Goal: Communication & Community: Participate in discussion

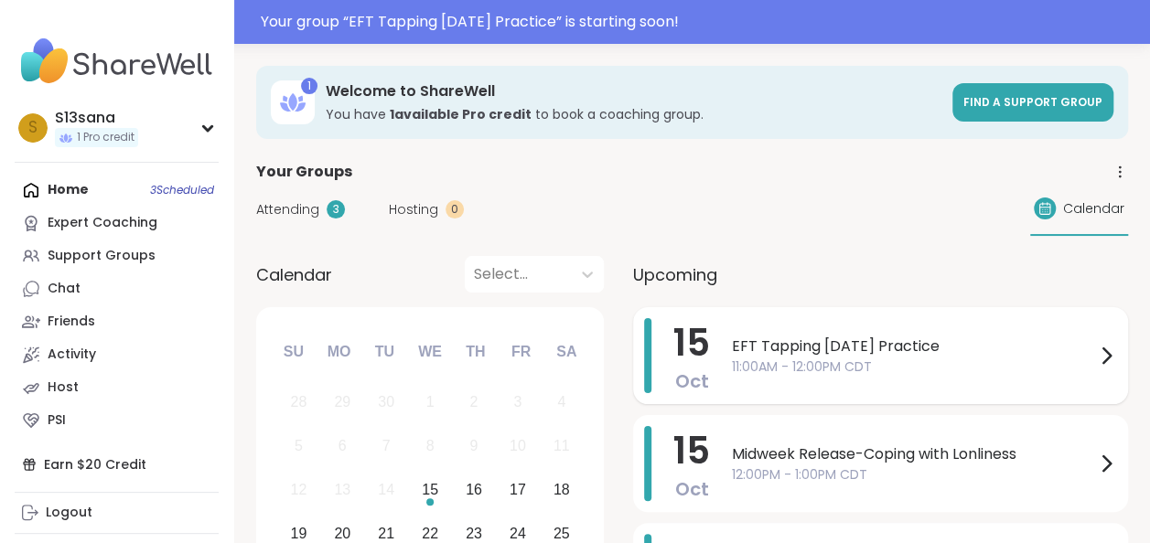
click at [779, 368] on span "11:00AM - 12:00PM CDT" at bounding box center [913, 367] width 363 height 19
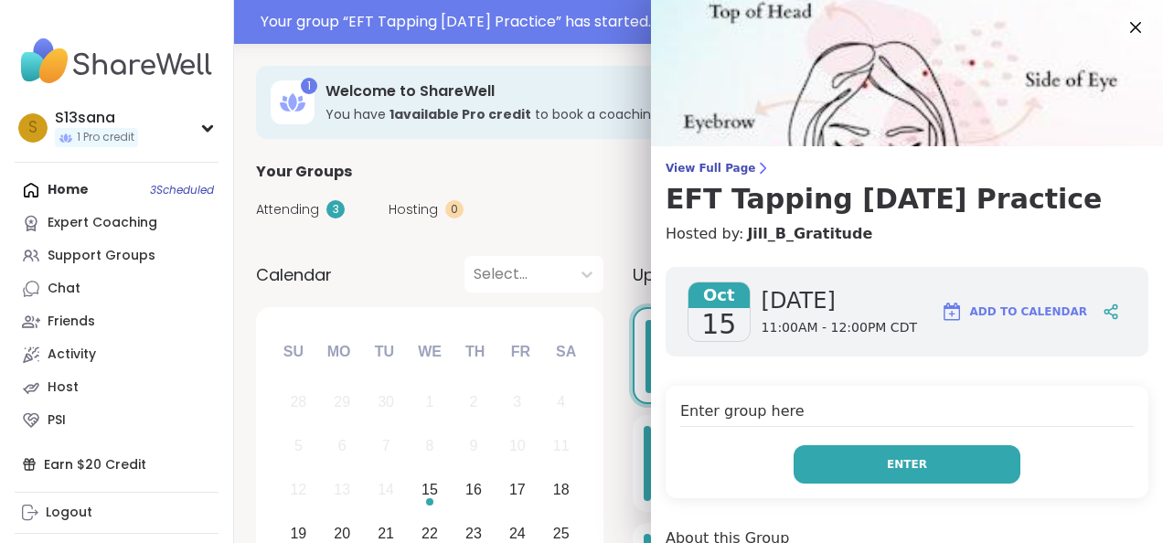
click at [831, 450] on button "Enter" at bounding box center [907, 464] width 227 height 38
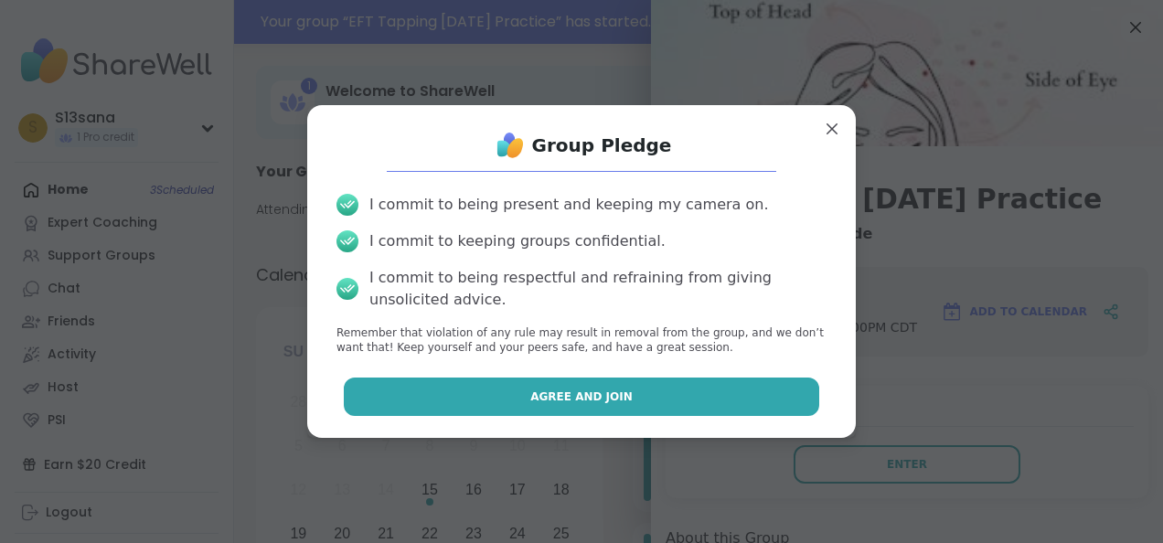
click at [643, 397] on button "Agree and Join" at bounding box center [582, 397] width 477 height 38
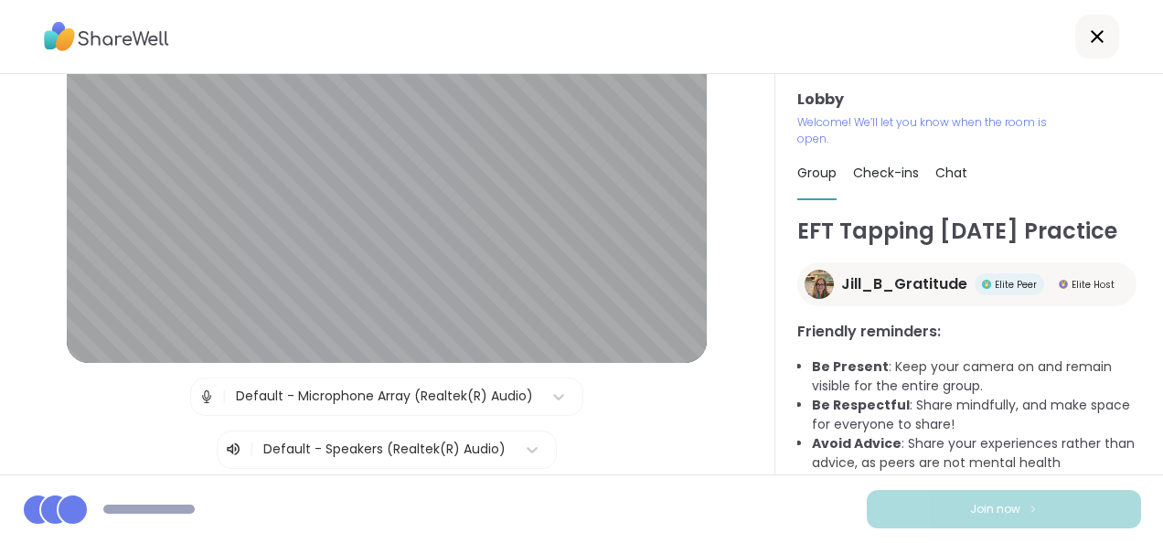
scroll to position [191, 0]
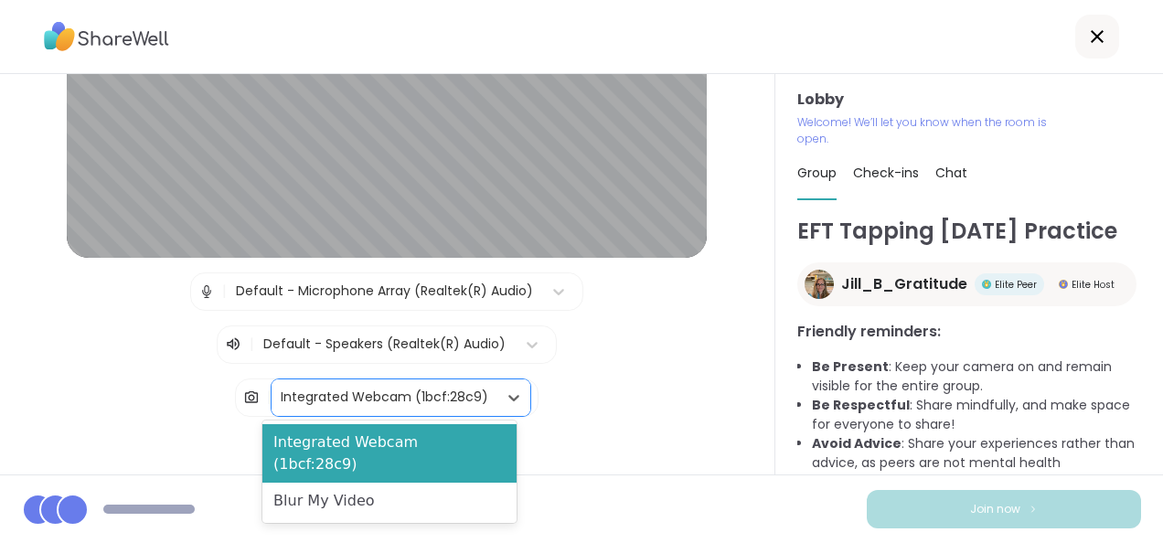
click at [462, 402] on div "Integrated Webcam (1bcf:28c9)" at bounding box center [385, 397] width 208 height 19
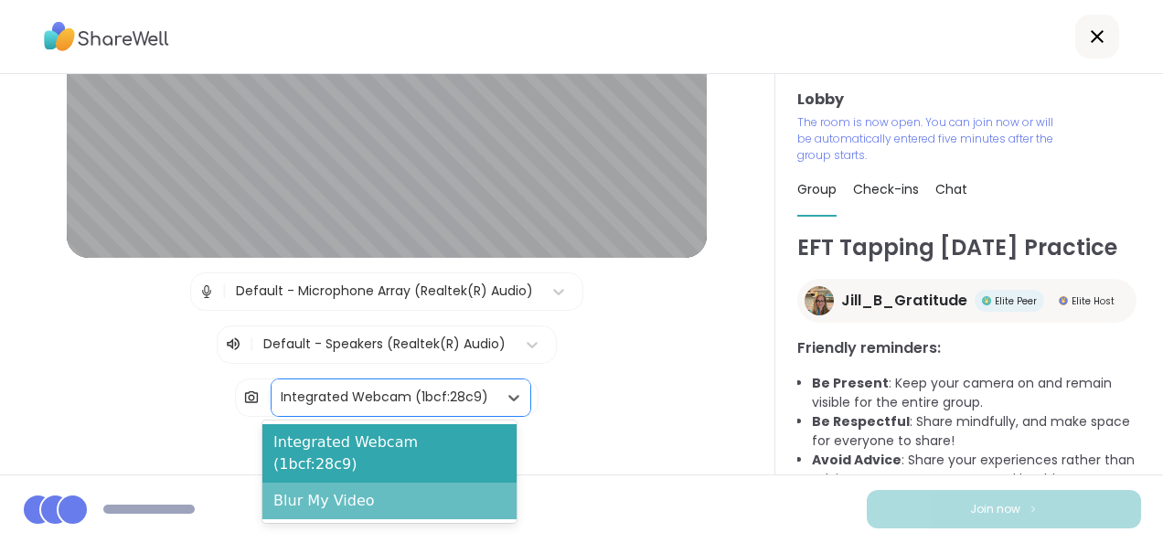
click at [387, 497] on div "Blur My Video" at bounding box center [389, 501] width 254 height 37
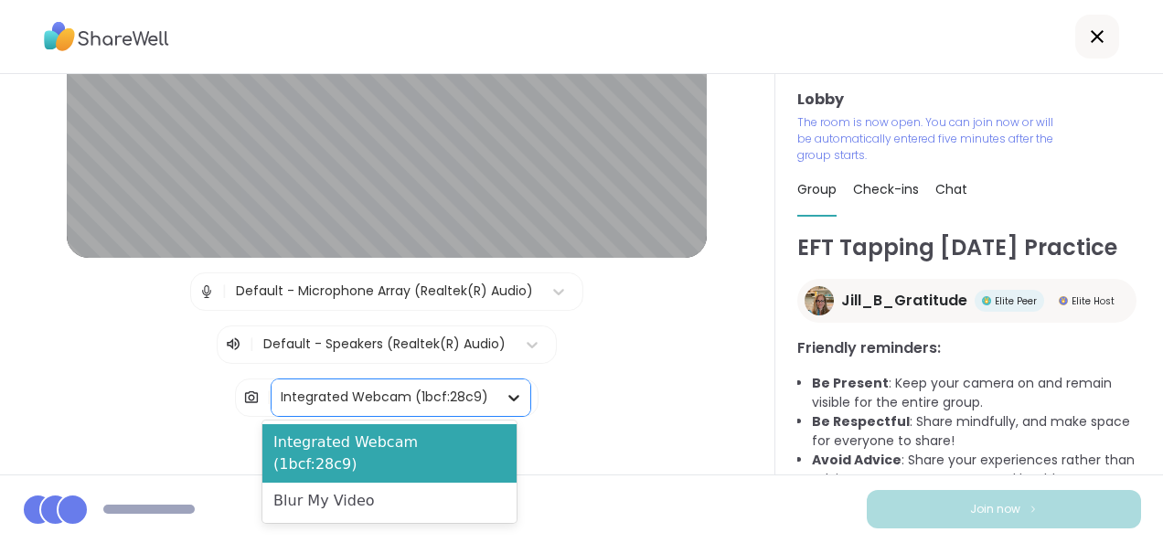
click at [505, 394] on icon at bounding box center [514, 398] width 18 height 18
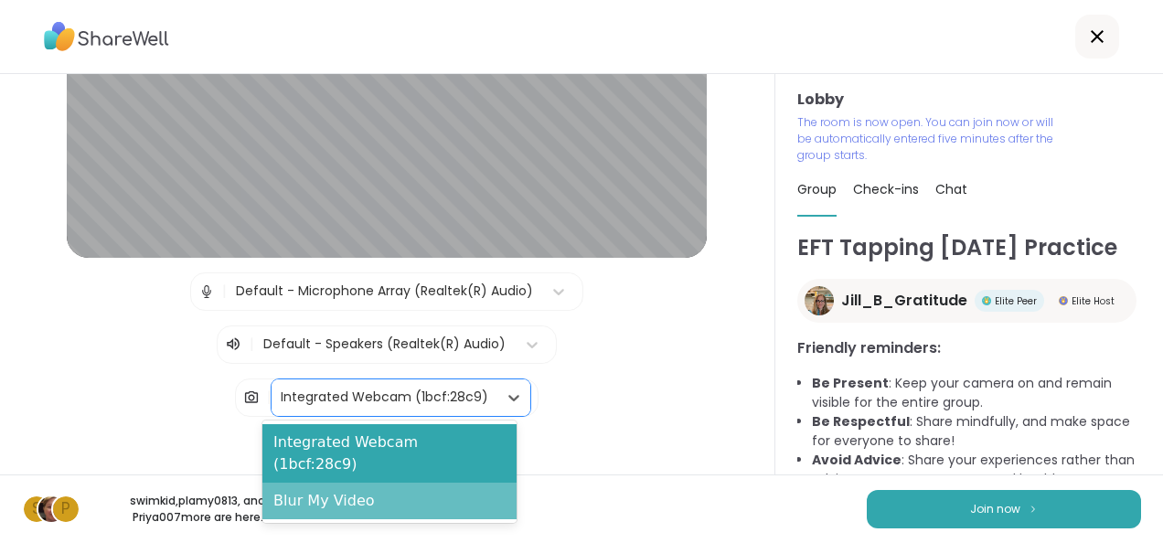
click at [374, 483] on div "Blur My Video" at bounding box center [389, 501] width 254 height 37
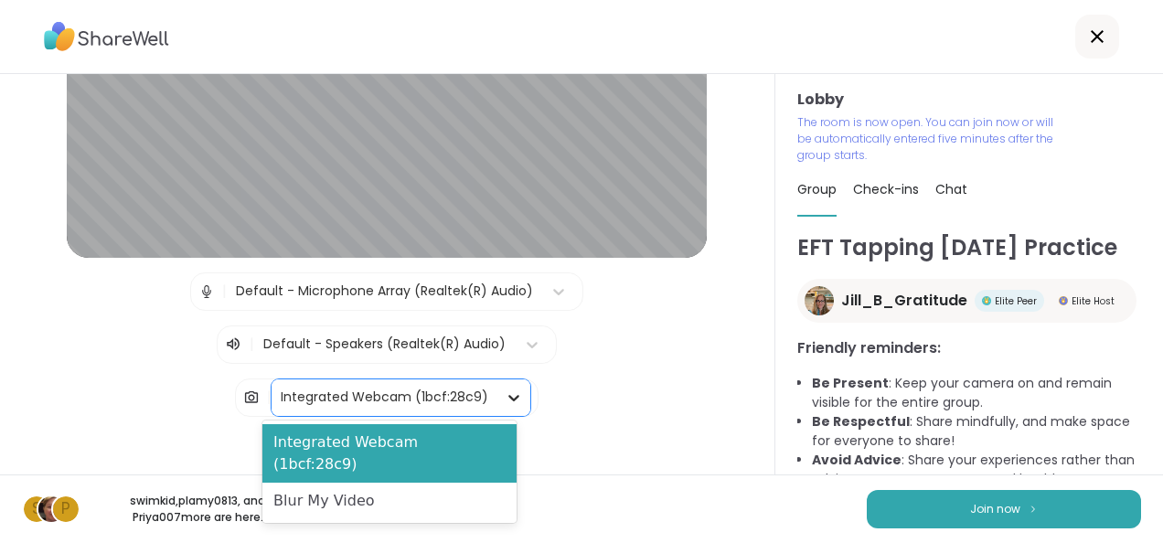
click at [505, 399] on icon at bounding box center [514, 398] width 18 height 18
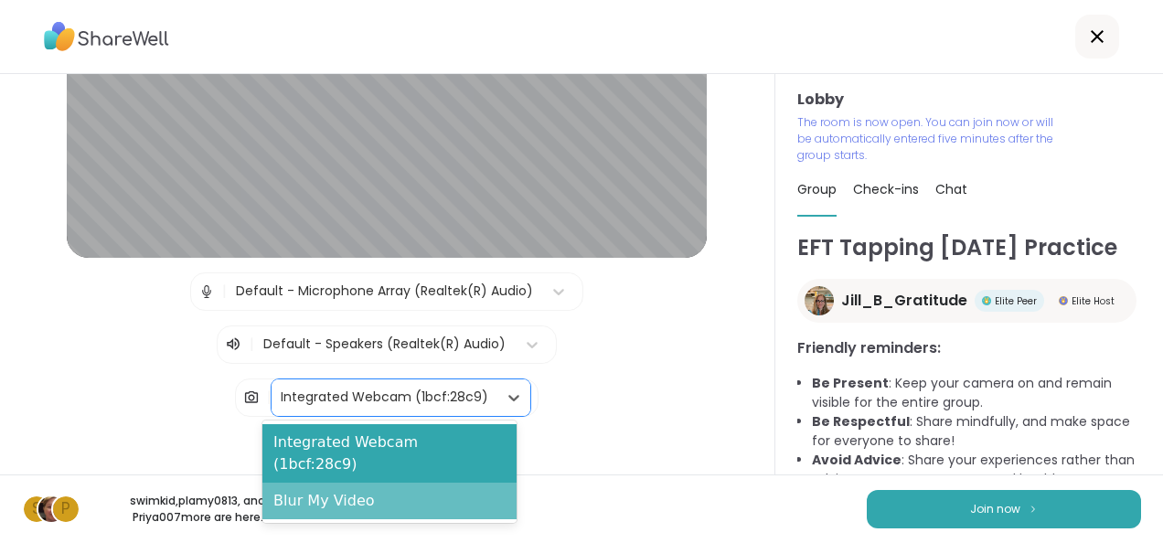
click at [372, 484] on div "Blur My Video" at bounding box center [389, 501] width 254 height 37
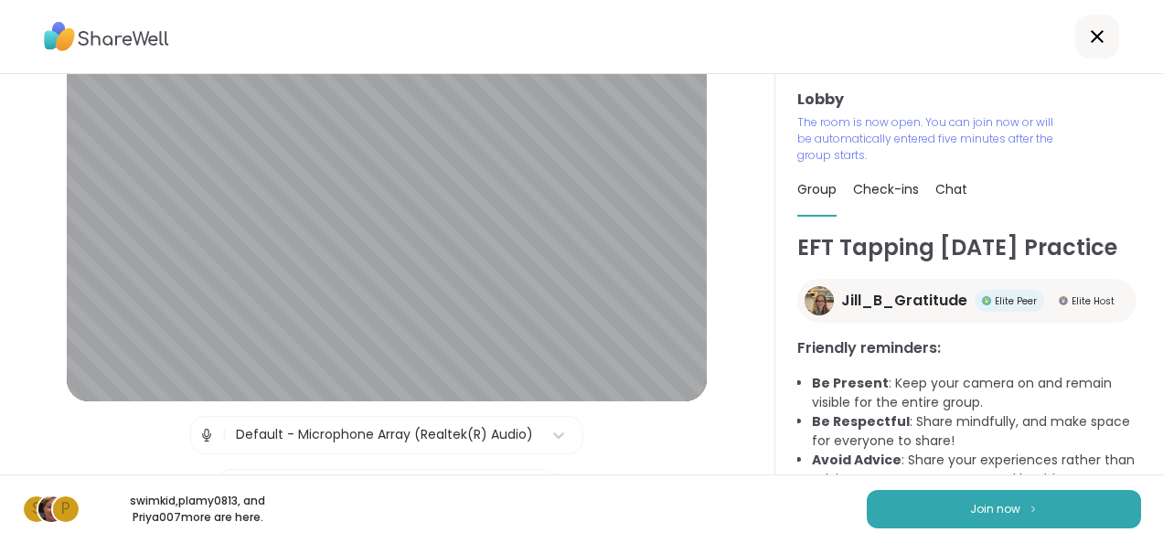
scroll to position [38, 0]
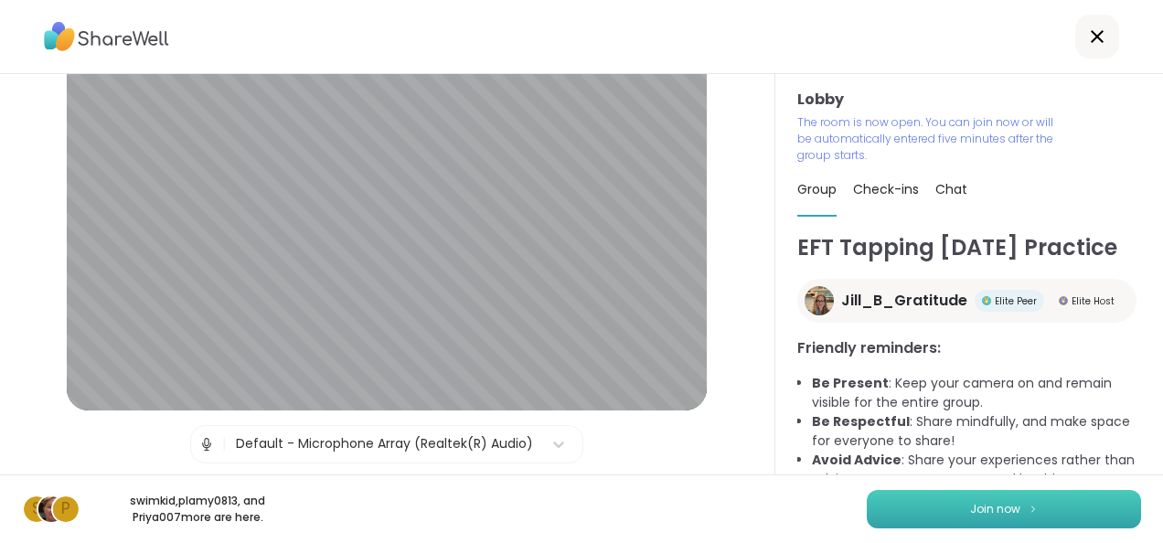
click at [942, 505] on button "Join now" at bounding box center [1004, 509] width 274 height 38
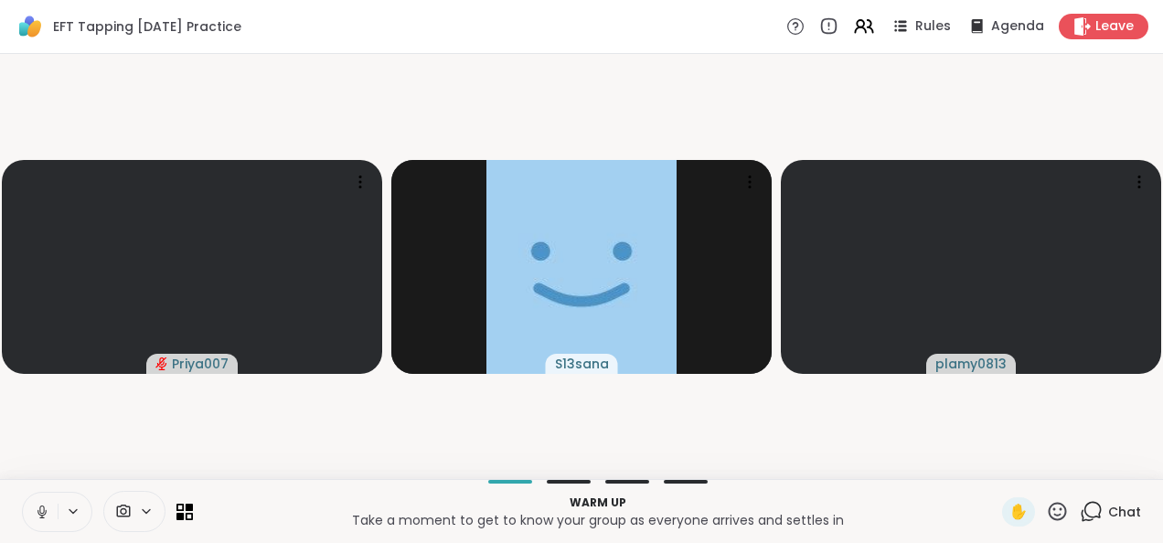
click at [37, 509] on icon at bounding box center [42, 512] width 16 height 16
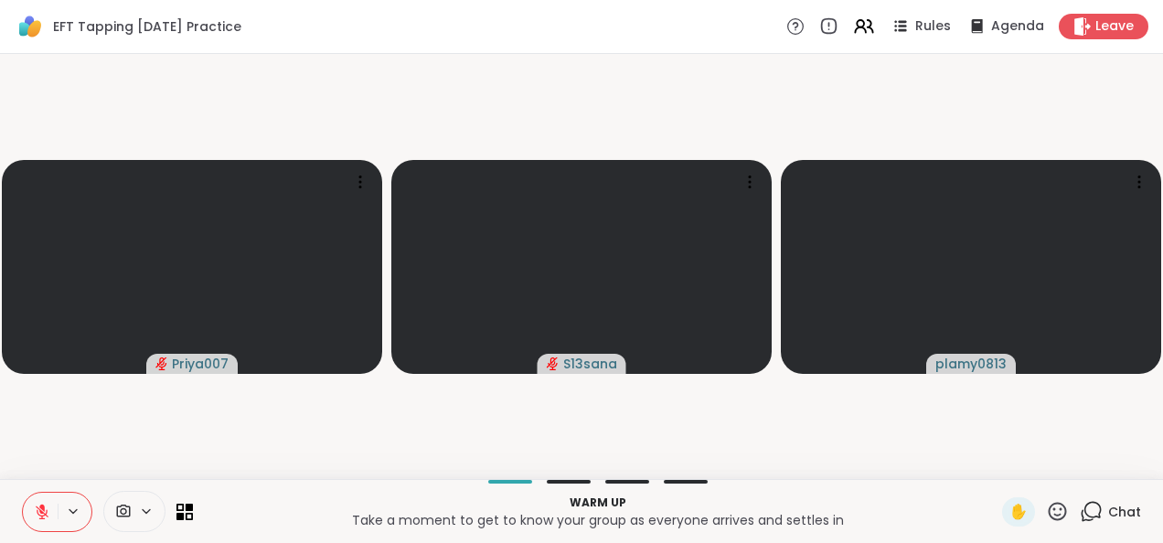
click at [41, 519] on icon at bounding box center [42, 512] width 13 height 13
click at [39, 514] on icon at bounding box center [41, 511] width 9 height 5
click at [1099, 505] on span "1" at bounding box center [1101, 501] width 4 height 16
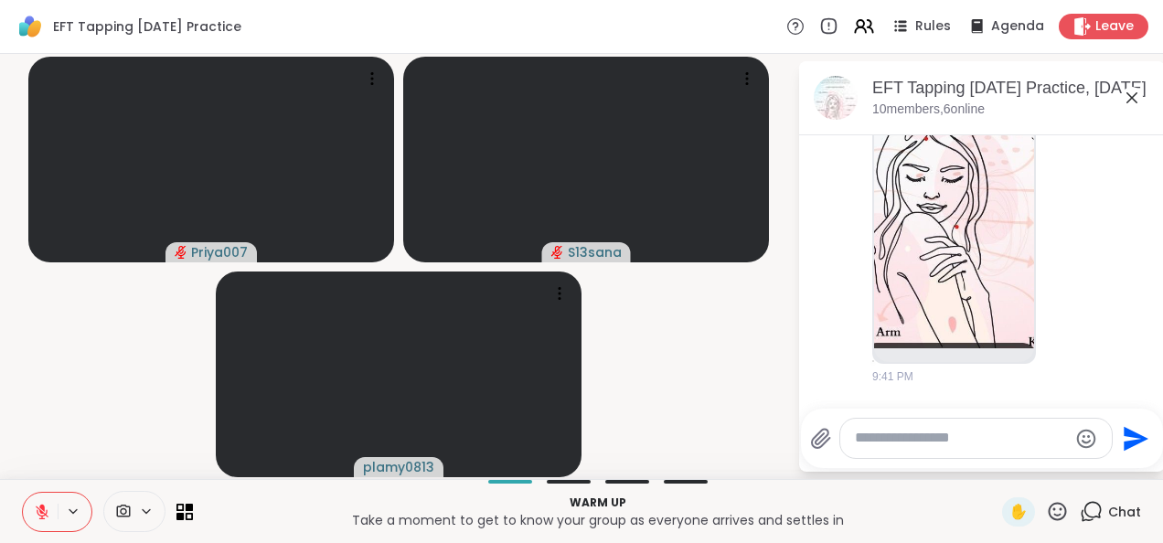
scroll to position [266, 0]
click at [1132, 97] on icon at bounding box center [1132, 97] width 11 height 11
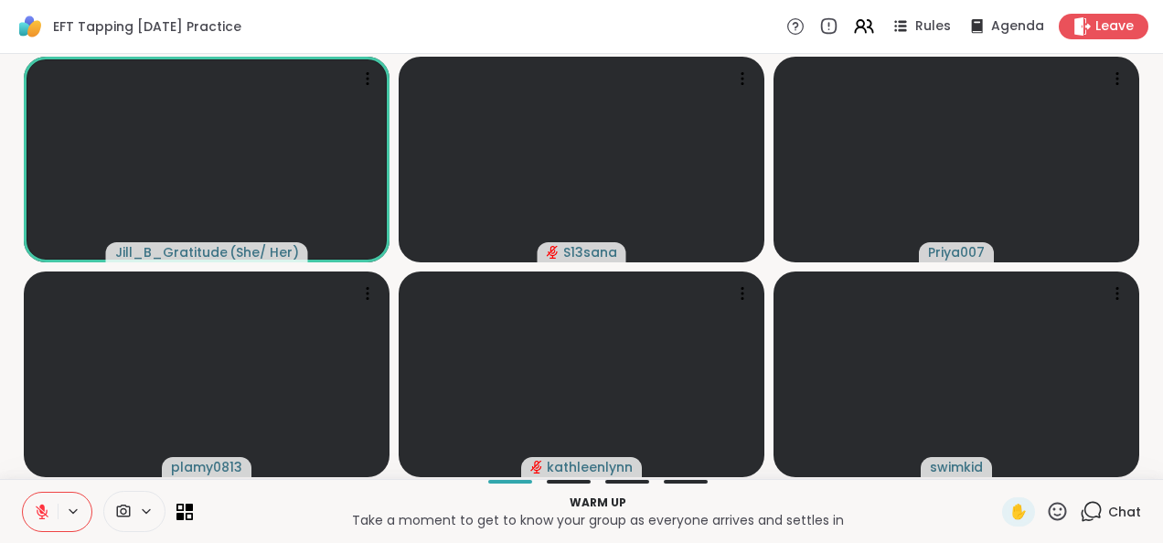
click at [1087, 505] on icon at bounding box center [1091, 511] width 23 height 23
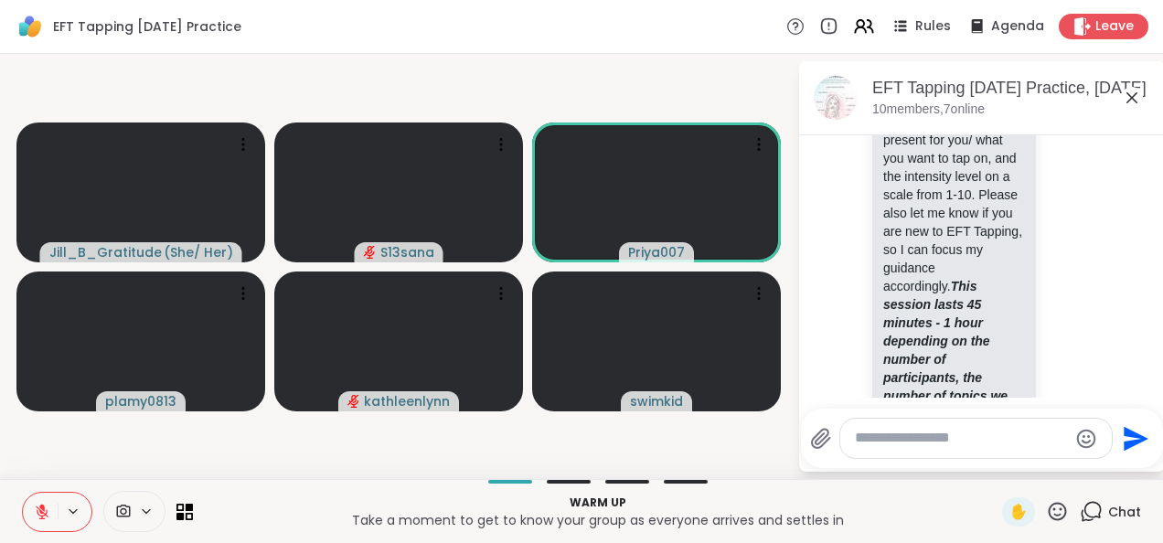
scroll to position [1163, 0]
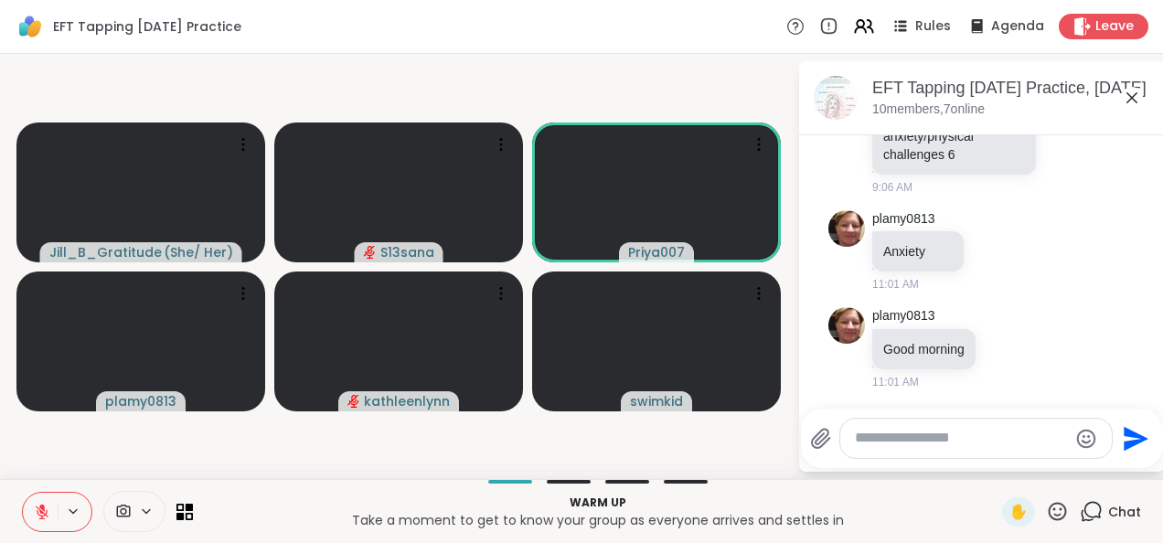
click at [878, 433] on textarea "Type your message" at bounding box center [961, 438] width 213 height 19
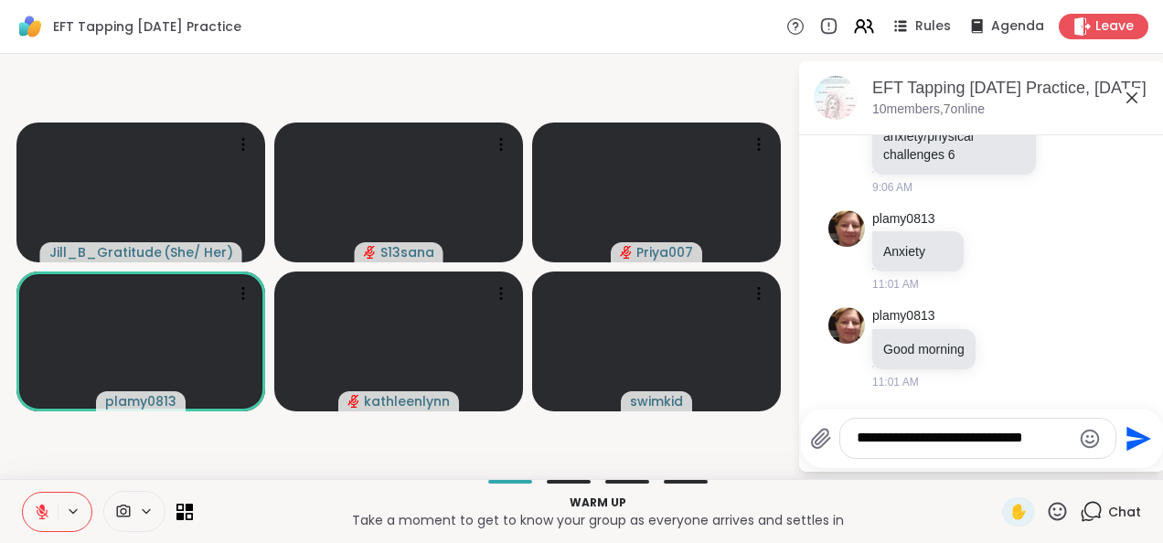
type textarea "**********"
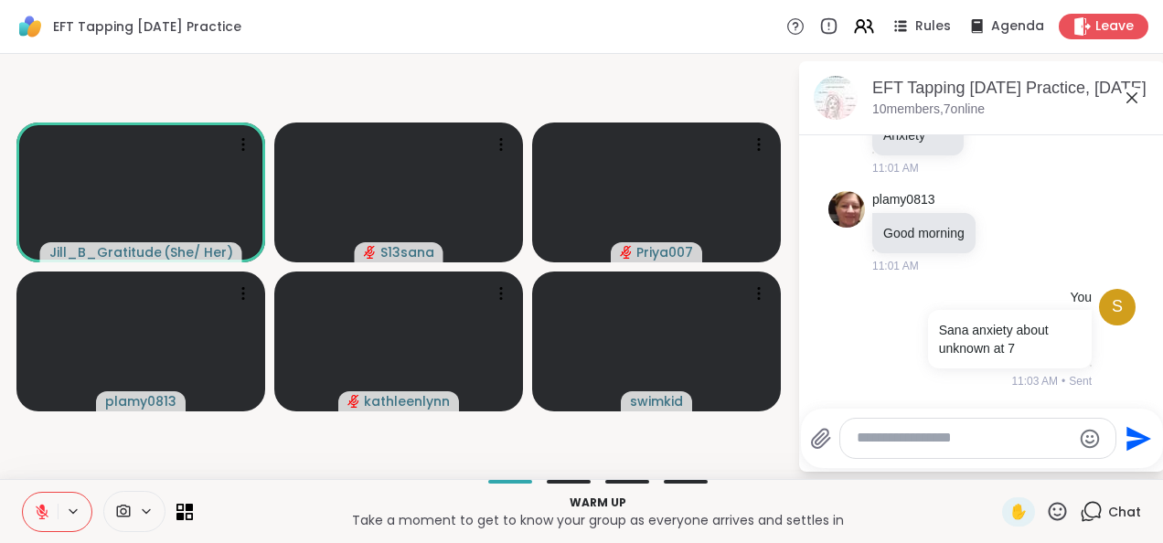
scroll to position [1376, 0]
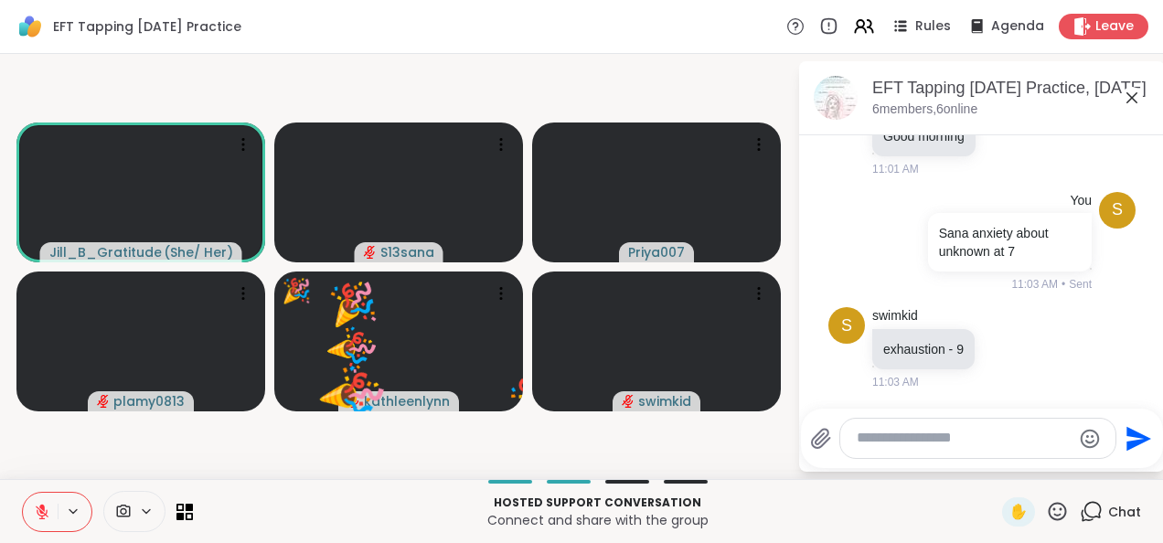
click at [1138, 97] on icon at bounding box center [1132, 98] width 22 height 22
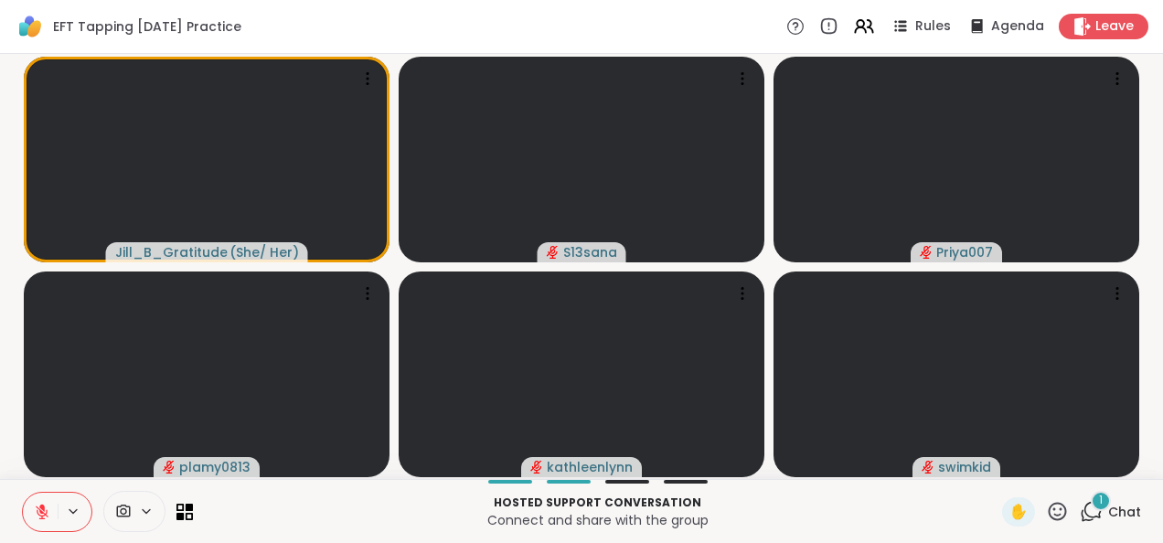
click at [1091, 499] on div "1" at bounding box center [1101, 501] width 20 height 20
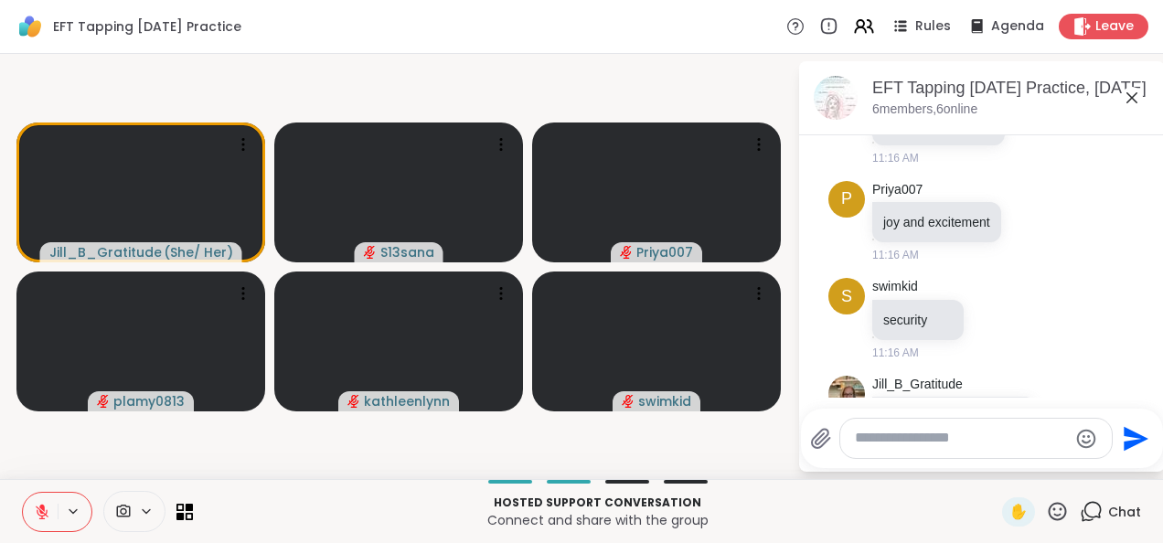
scroll to position [1891, 0]
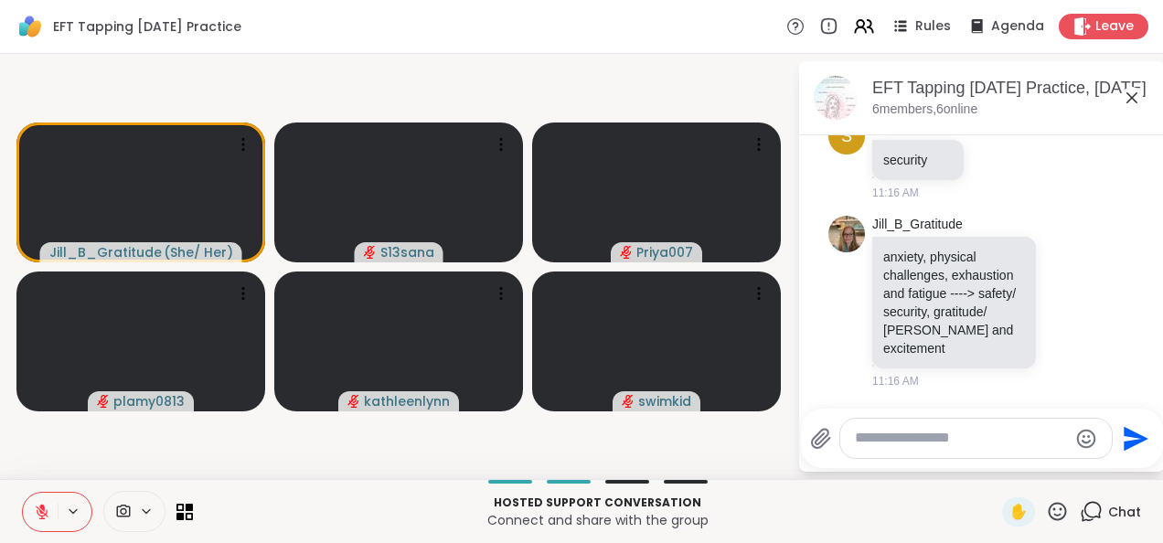
click at [1138, 93] on icon at bounding box center [1132, 98] width 22 height 22
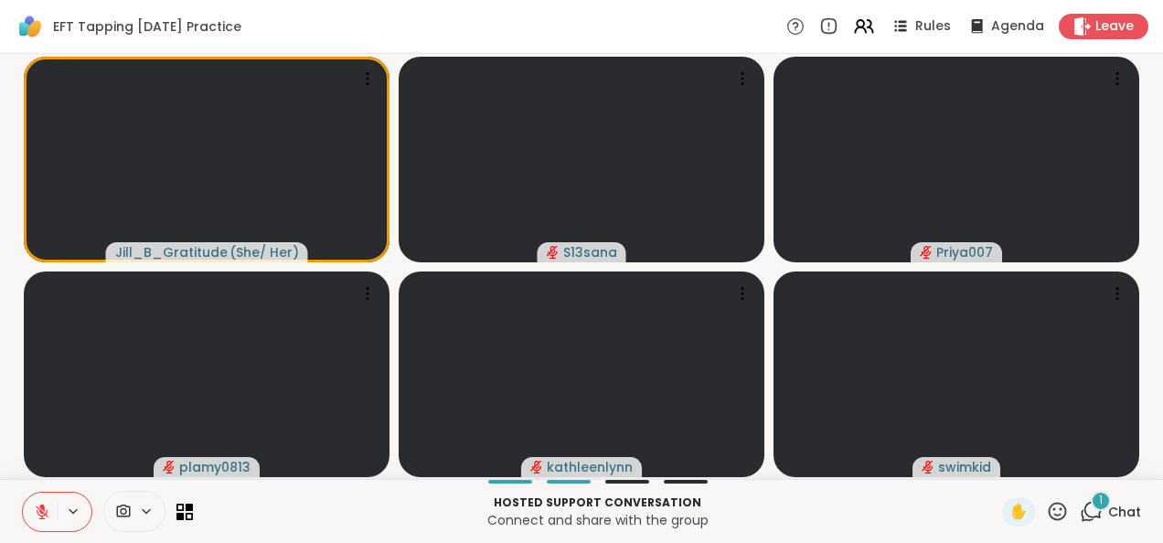
click at [1080, 512] on icon at bounding box center [1091, 511] width 23 height 23
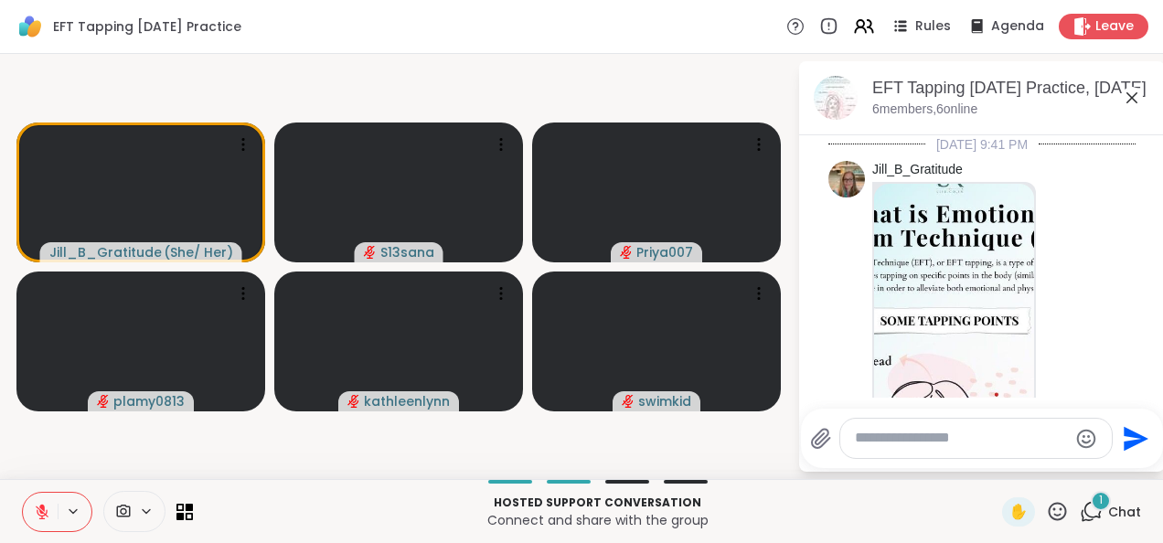
scroll to position [2050, 0]
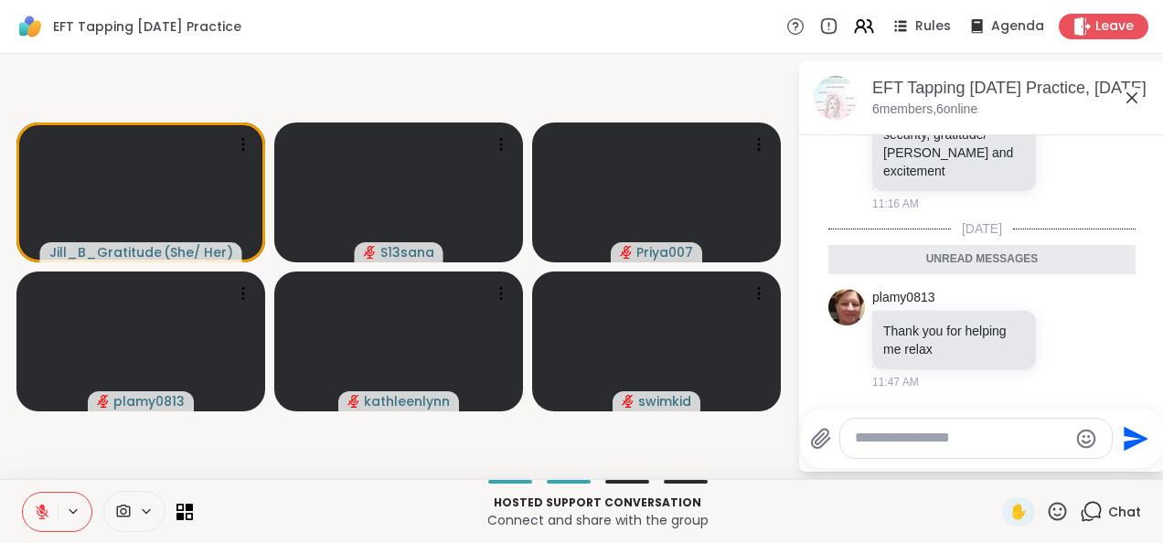
click at [924, 437] on textarea "Type your message" at bounding box center [961, 438] width 213 height 19
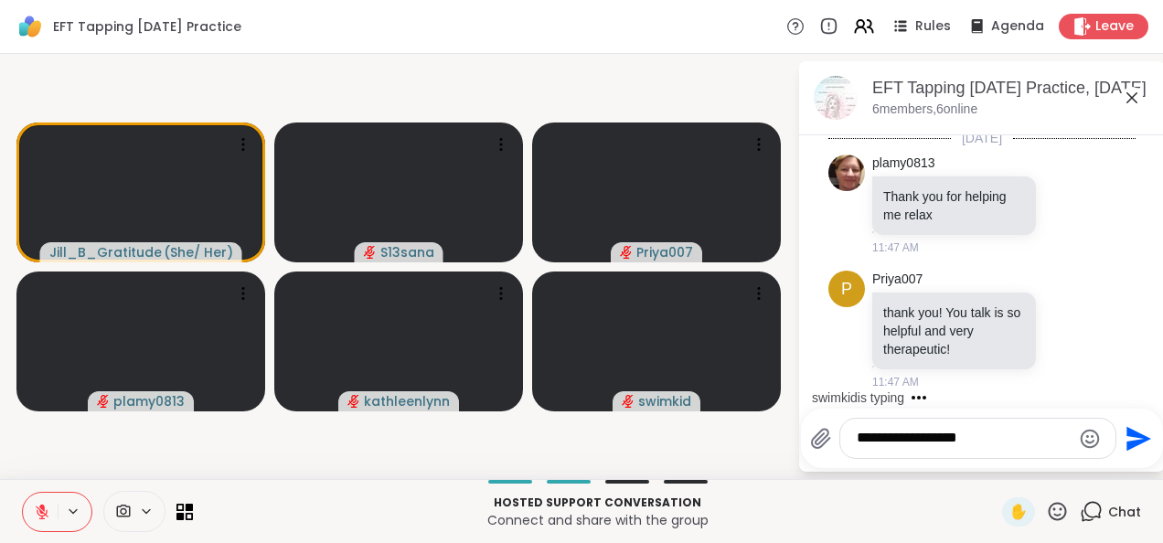
click at [1002, 440] on textarea "**********" at bounding box center [964, 438] width 214 height 19
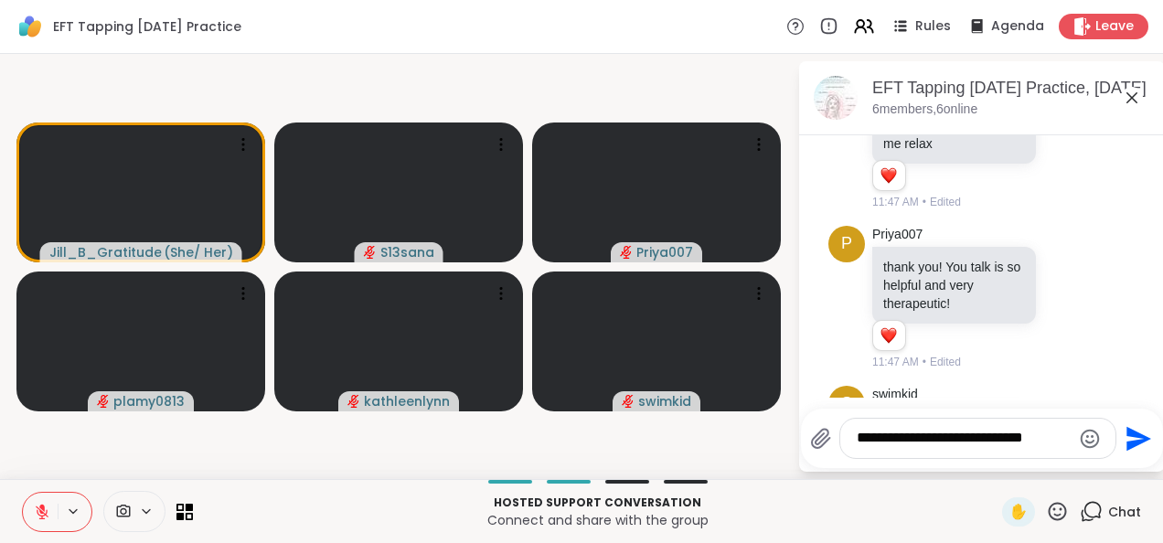
scroll to position [2307, 0]
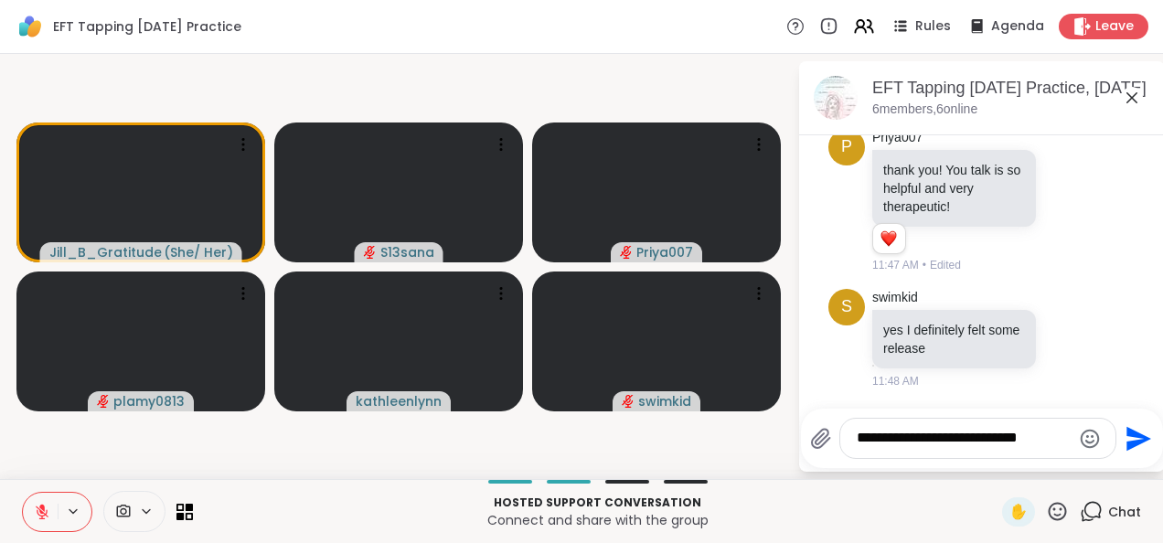
click at [1052, 441] on textarea "**********" at bounding box center [964, 438] width 214 height 19
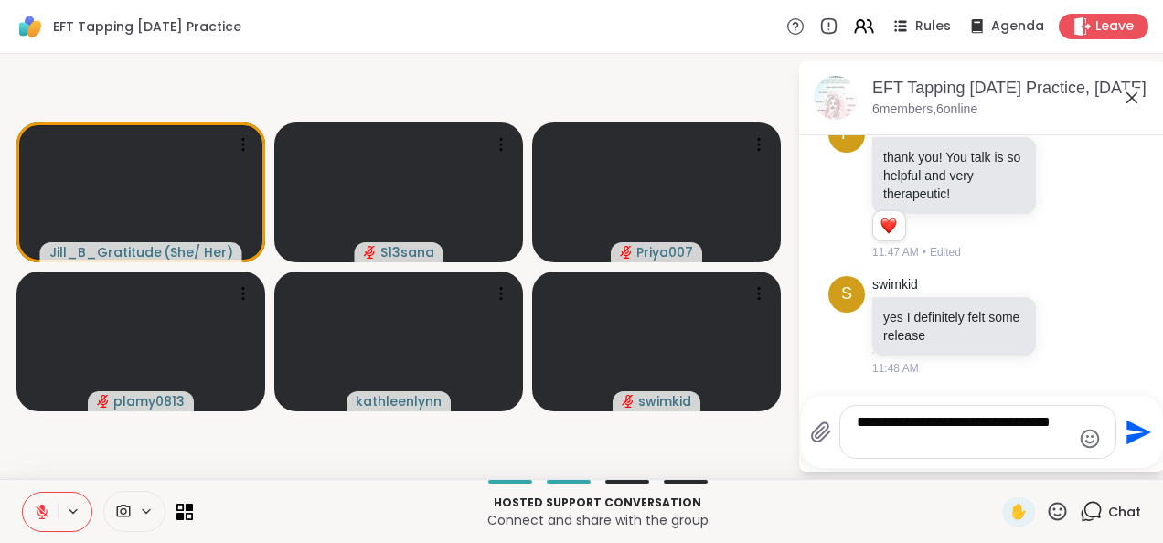
scroll to position [2345, 0]
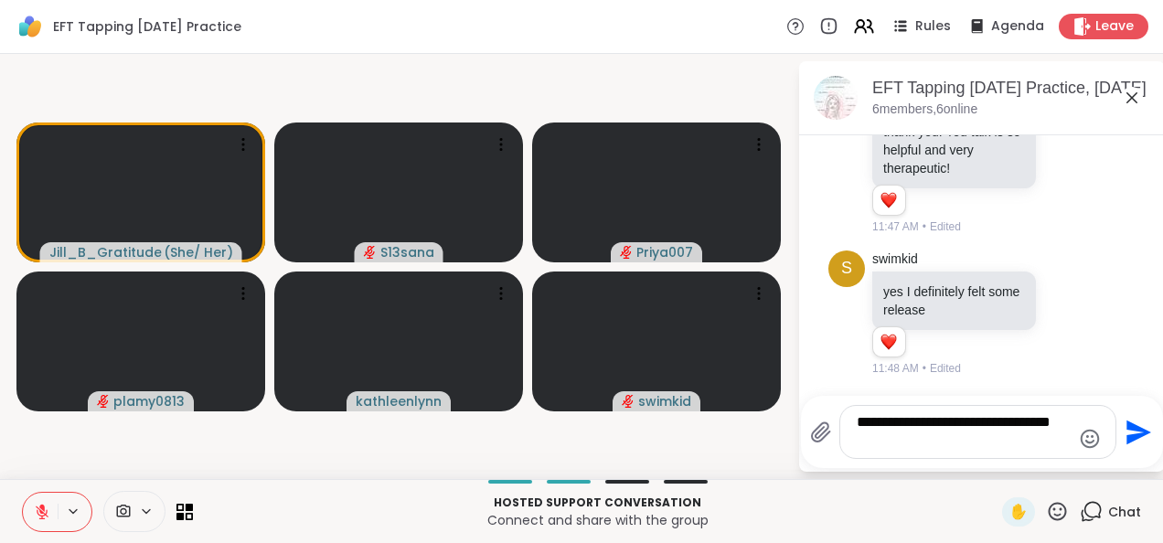
drag, startPoint x: 1052, startPoint y: 441, endPoint x: 909, endPoint y: 443, distance: 142.7
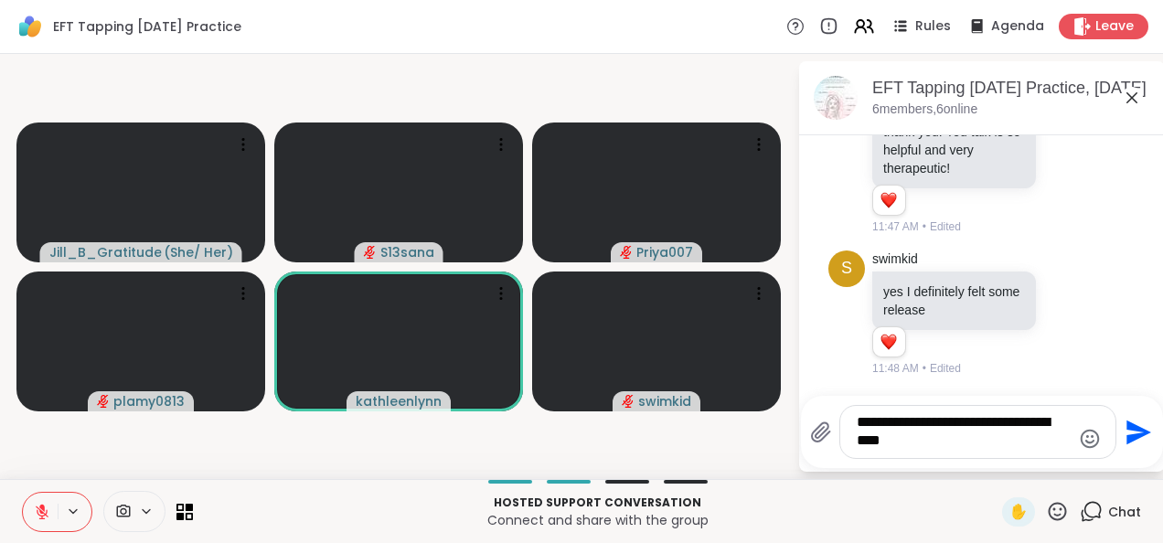
type textarea "**********"
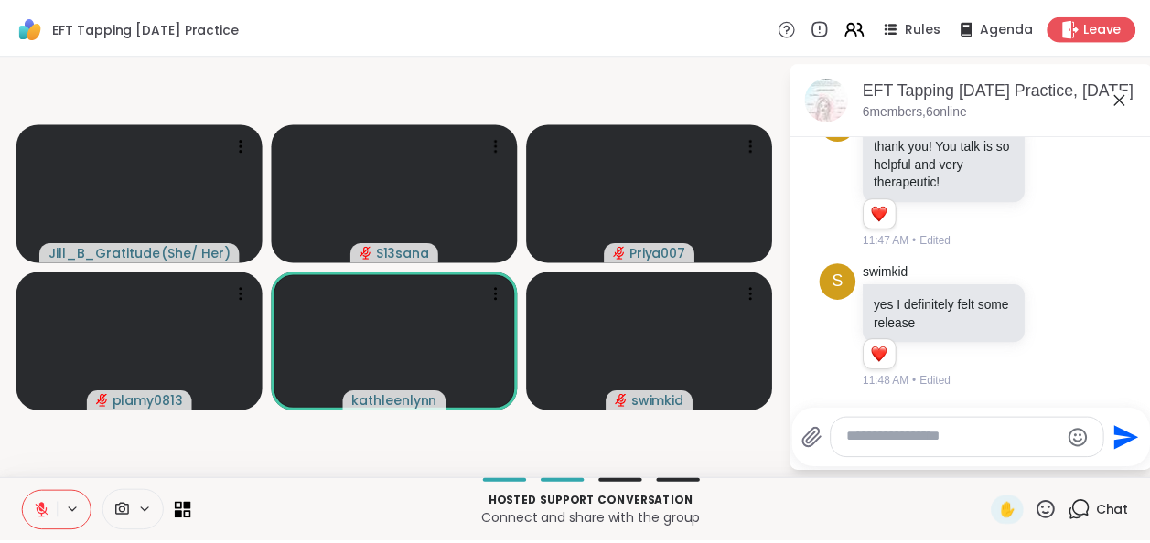
scroll to position [2467, 0]
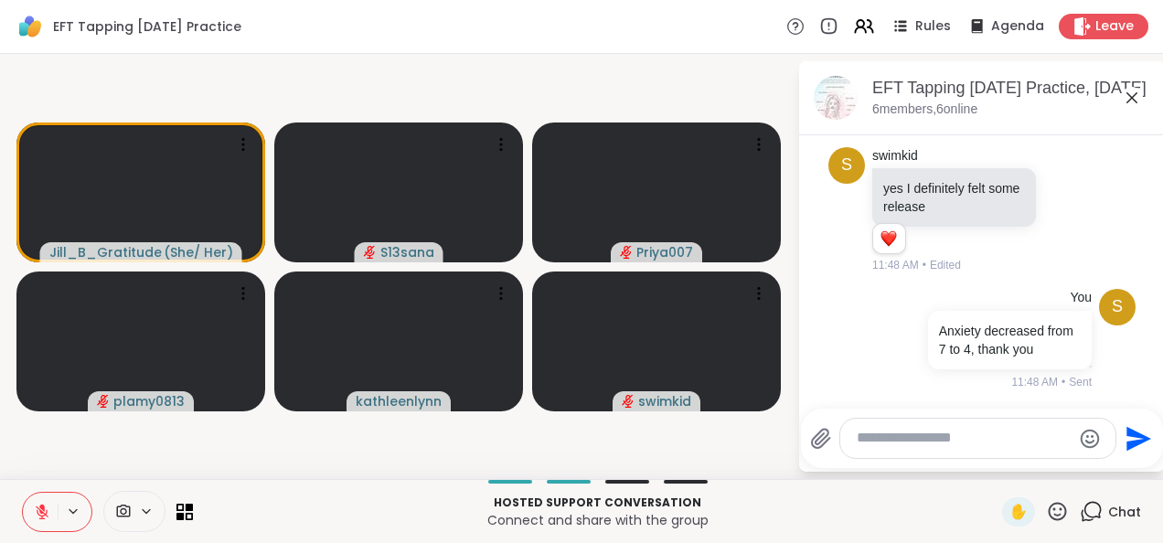
click at [1136, 91] on icon at bounding box center [1132, 98] width 22 height 22
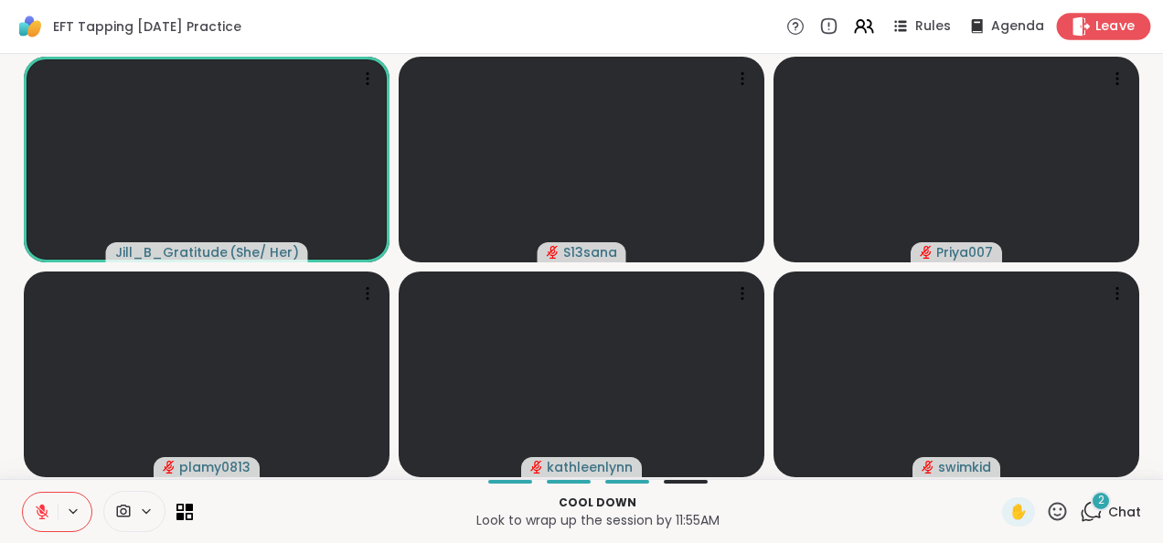
click at [1096, 30] on span "Leave" at bounding box center [1116, 26] width 40 height 19
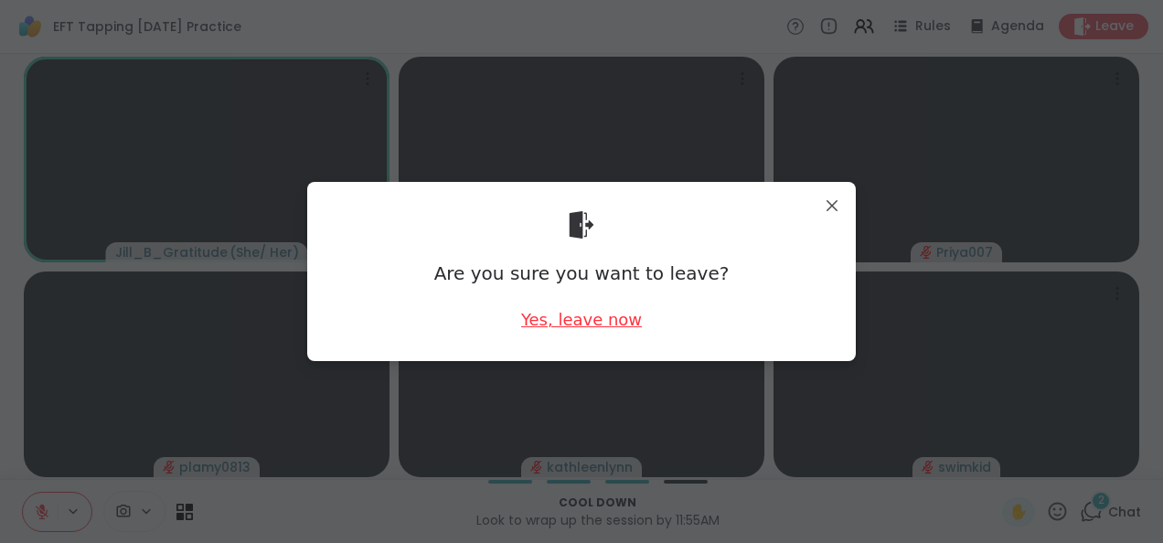
click at [576, 318] on div "Yes, leave now" at bounding box center [581, 319] width 121 height 23
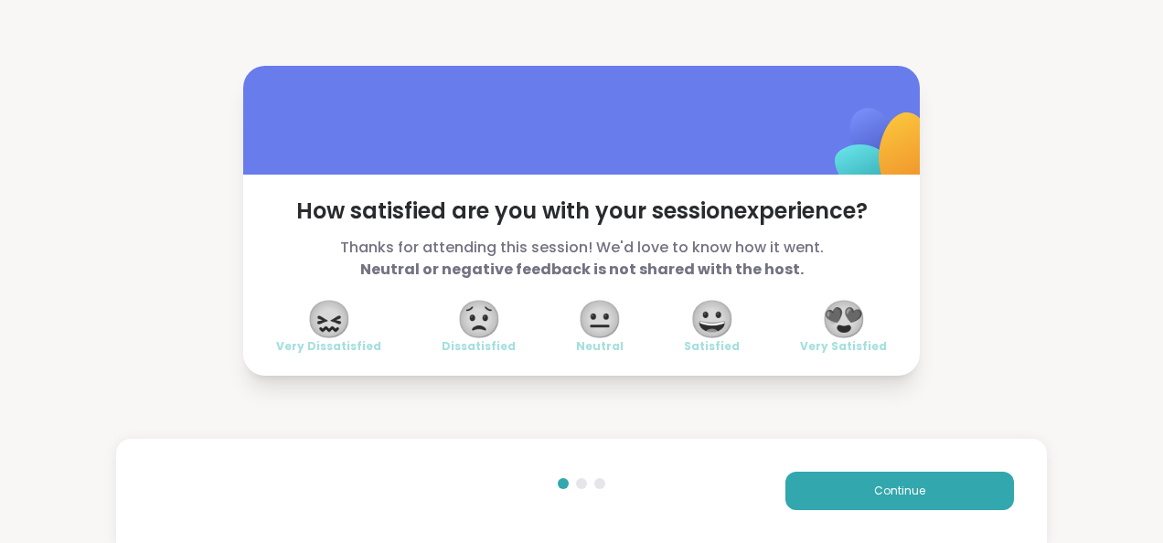
click at [831, 329] on span "😍" at bounding box center [844, 319] width 46 height 33
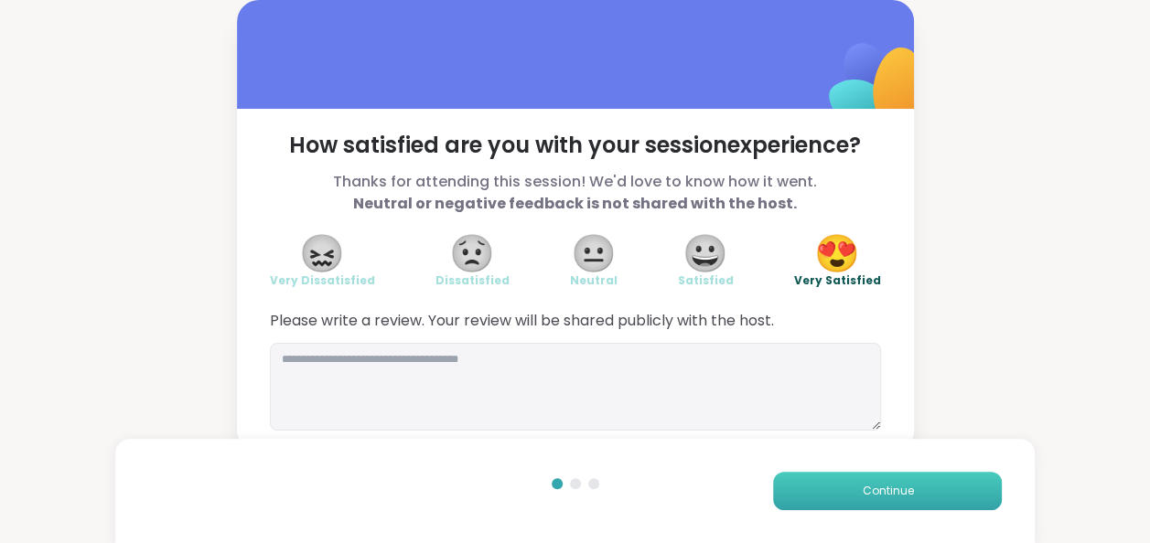
click at [847, 490] on button "Continue" at bounding box center [887, 491] width 229 height 38
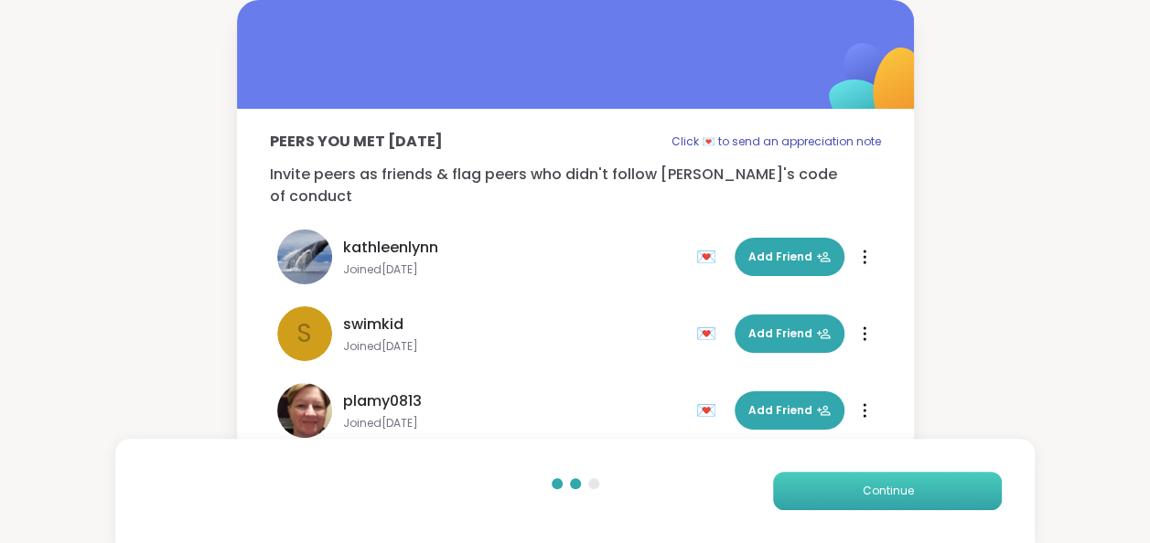
click at [847, 490] on button "Continue" at bounding box center [887, 491] width 229 height 38
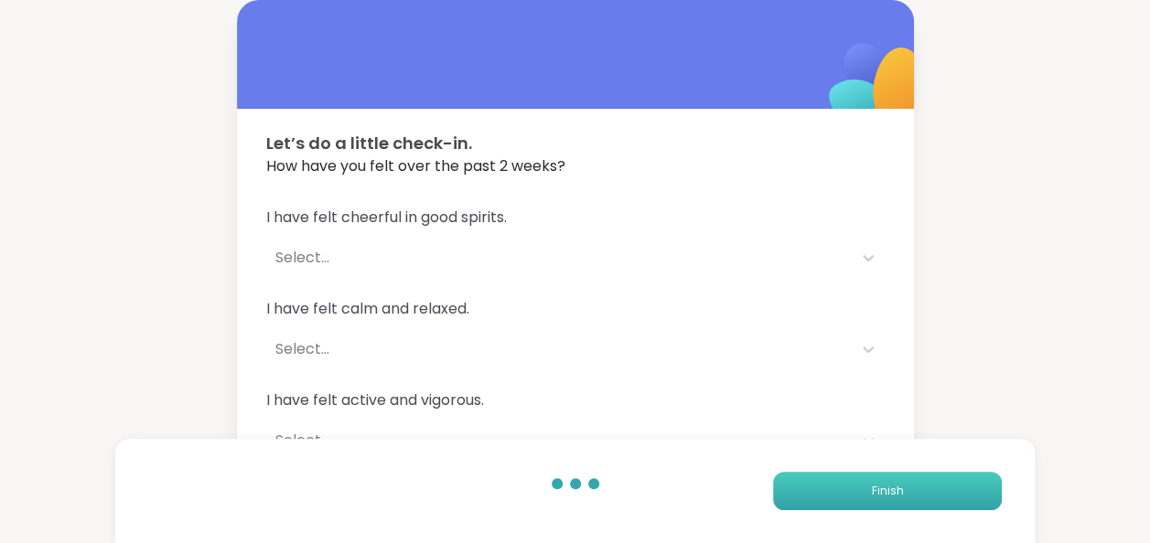
click at [847, 490] on button "Finish" at bounding box center [887, 491] width 229 height 38
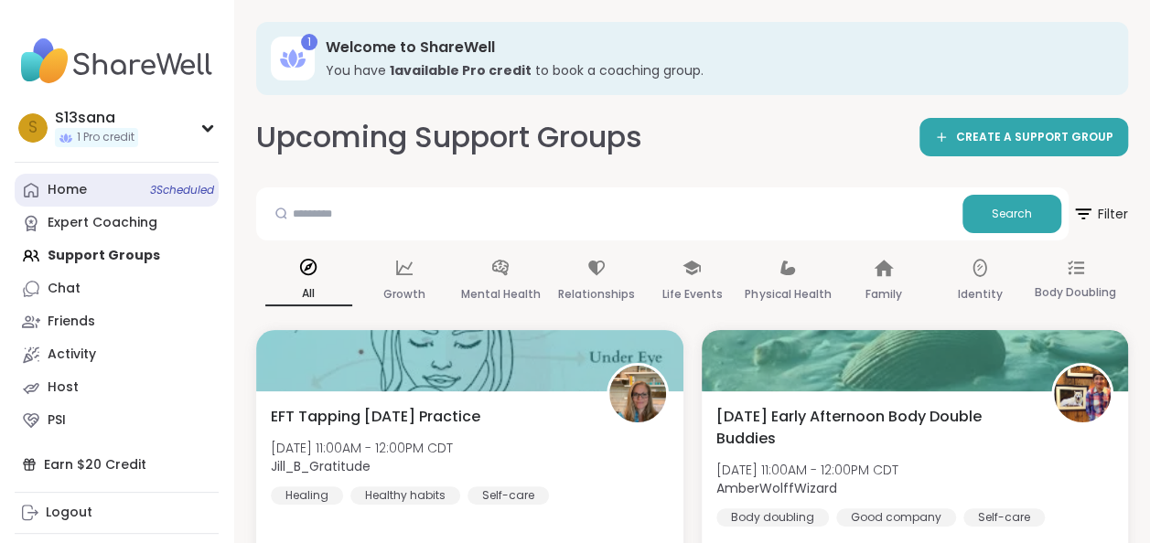
click at [86, 187] on link "Home 3 Scheduled" at bounding box center [117, 190] width 204 height 33
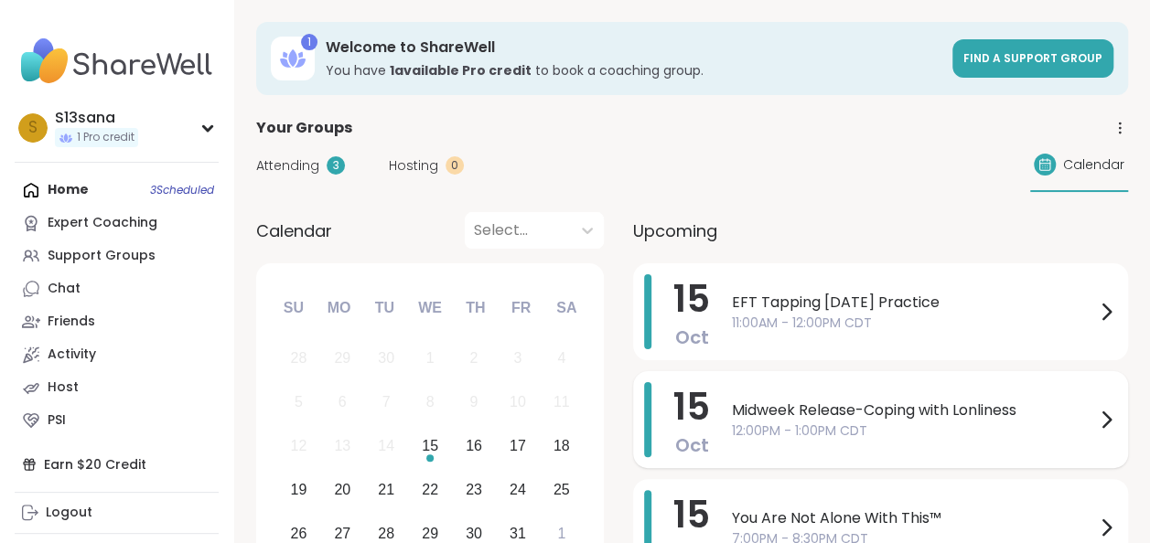
click at [784, 397] on div "Midweek Release-Coping with Lonliness 12:00PM - 1:00PM CDT" at bounding box center [924, 419] width 385 height 75
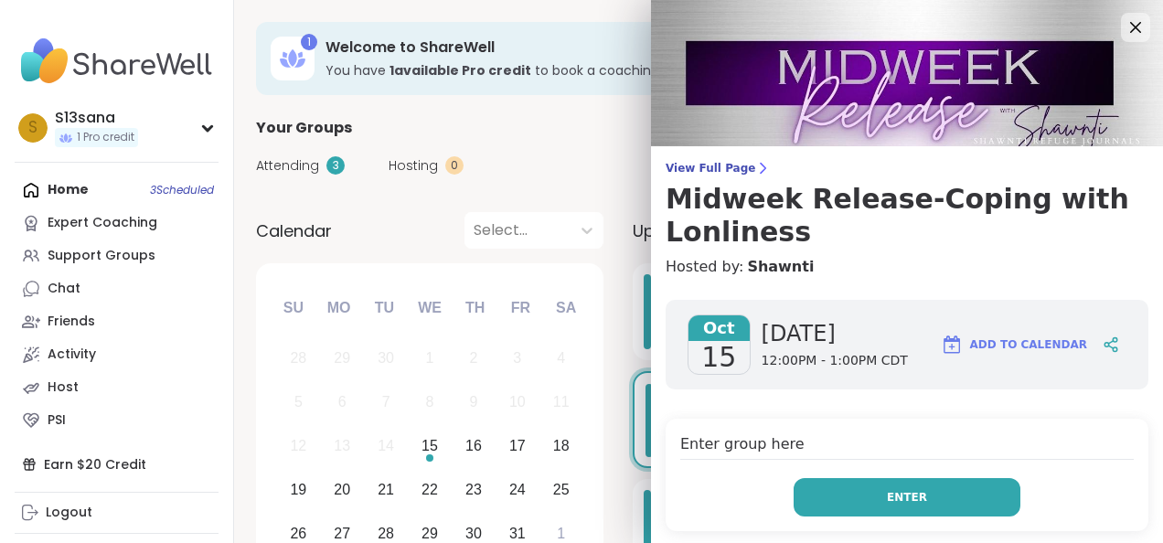
click at [846, 507] on button "Enter" at bounding box center [907, 497] width 227 height 38
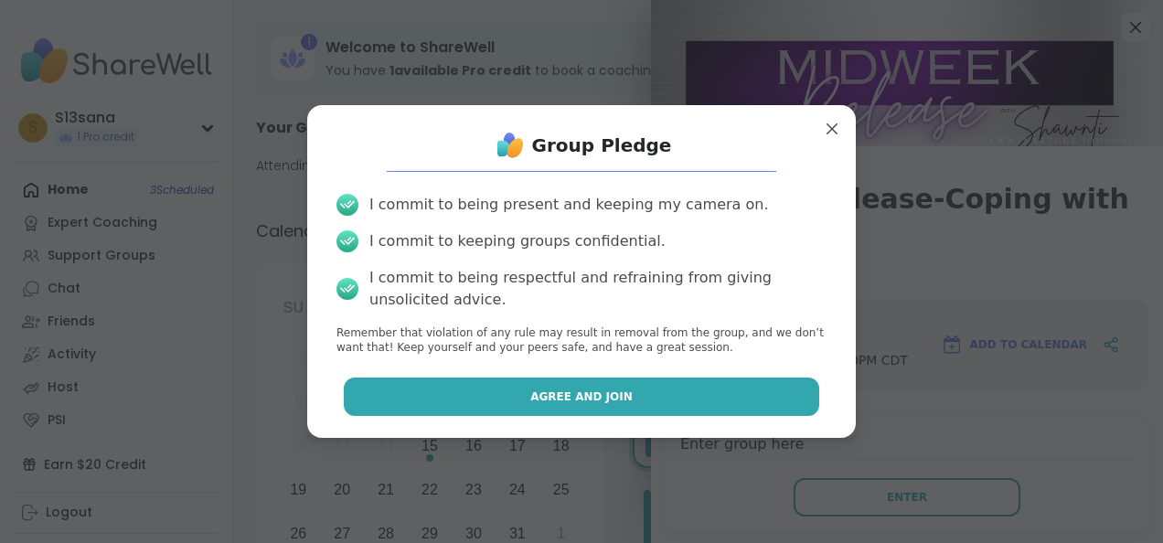
click at [680, 396] on button "Agree and Join" at bounding box center [582, 397] width 477 height 38
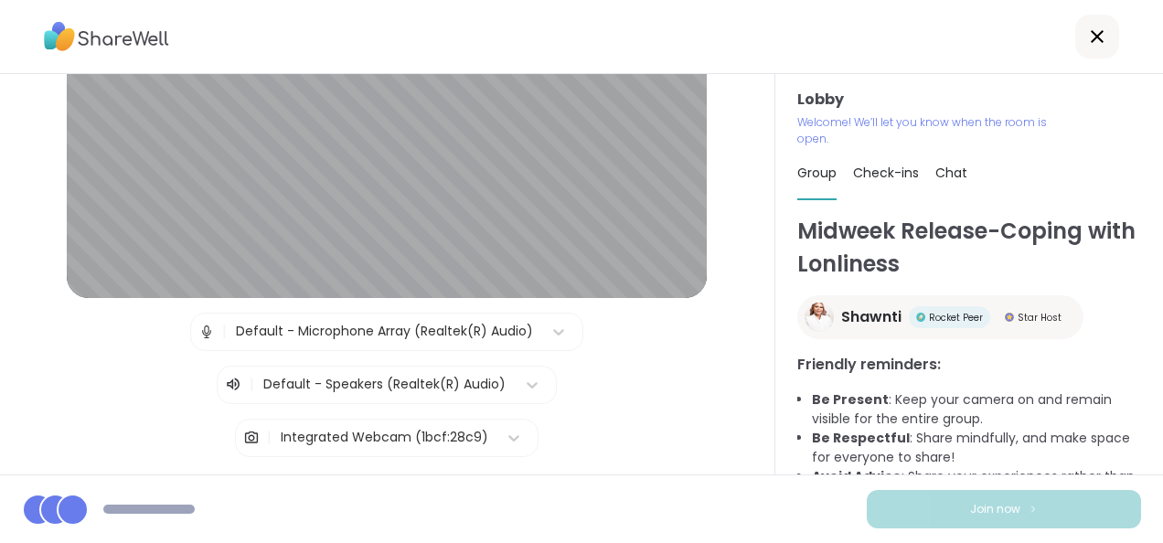
scroll to position [169, 0]
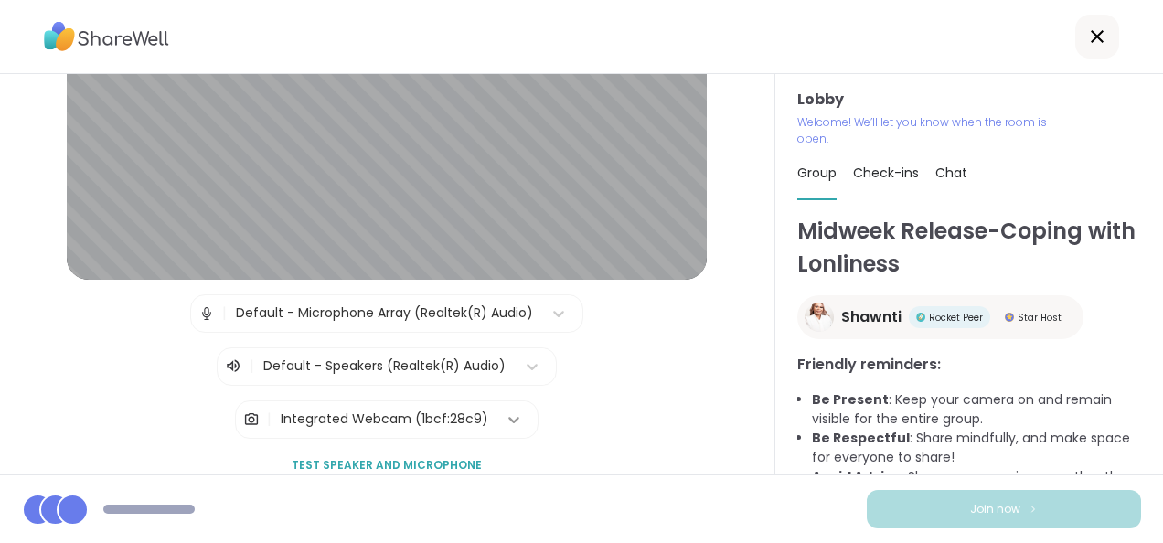
click at [505, 417] on icon at bounding box center [514, 420] width 18 height 18
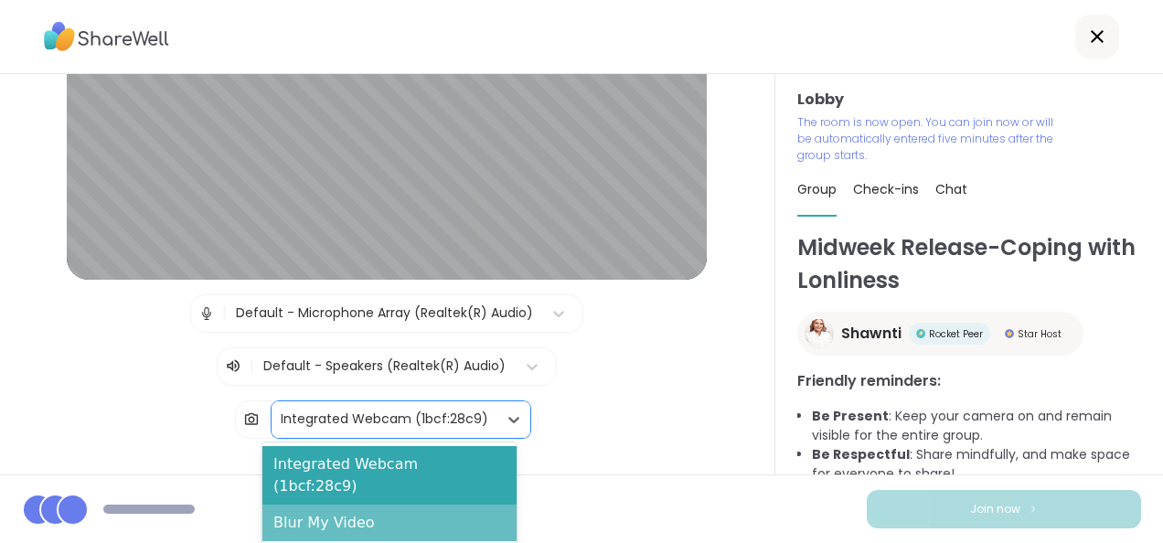
click at [394, 505] on div "Blur My Video" at bounding box center [389, 523] width 254 height 37
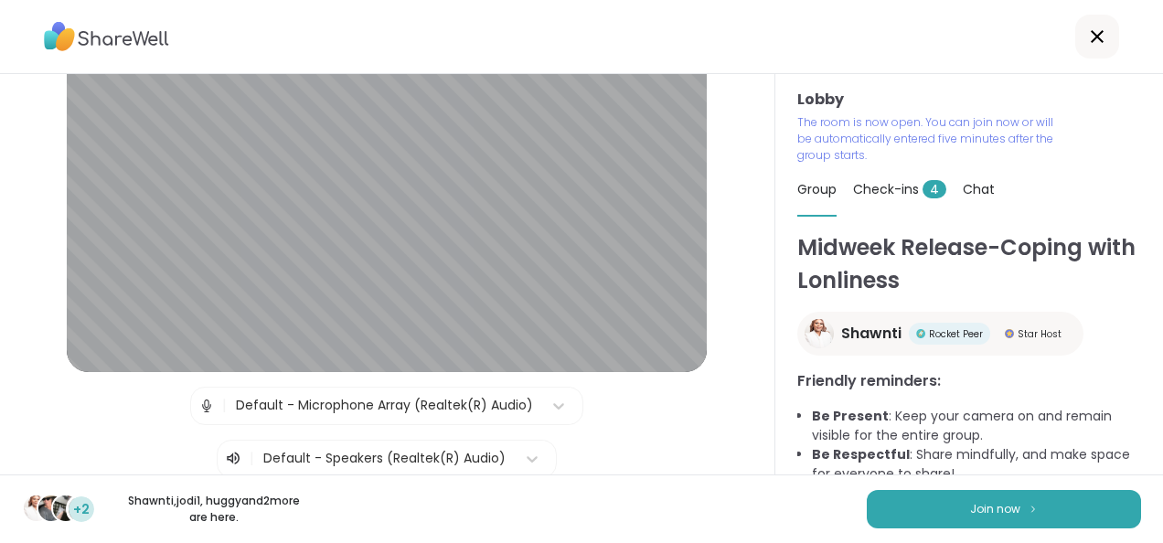
scroll to position [77, 0]
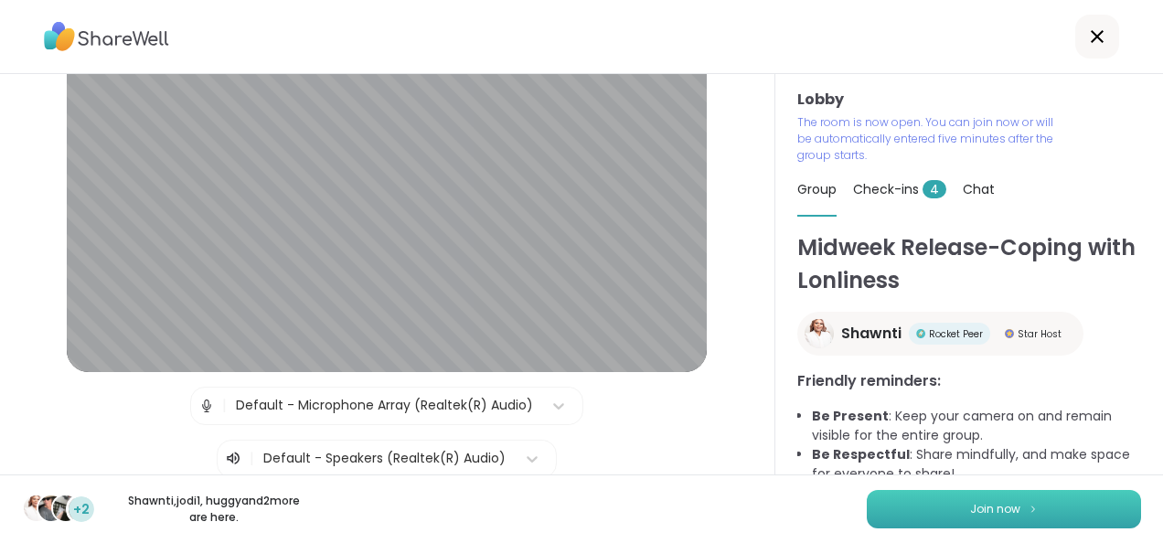
click at [975, 509] on span "Join now" at bounding box center [995, 509] width 50 height 16
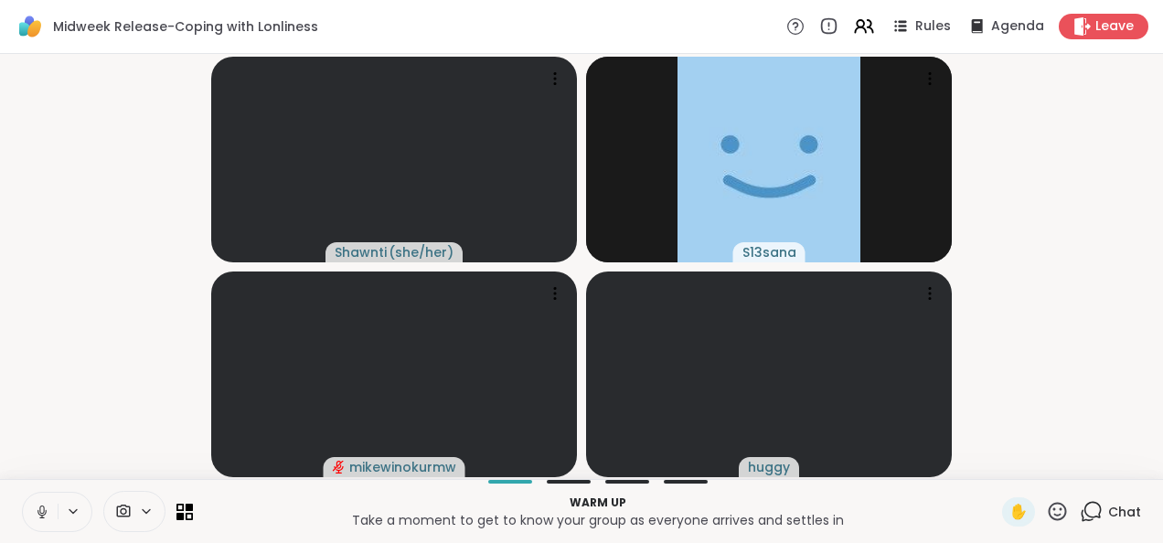
click at [38, 514] on icon at bounding box center [41, 511] width 9 height 5
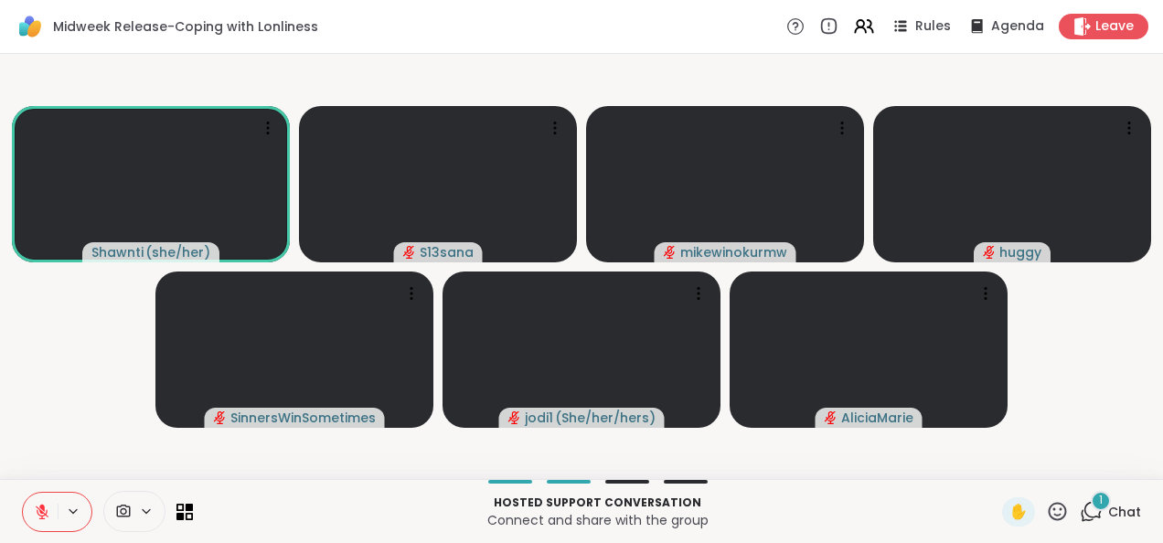
click at [1069, 311] on video-player-container "[PERSON_NAME] ( she/her ) S13sana mikewinokurmw [PERSON_NAME] jodi1 ( She/her/h…" at bounding box center [581, 266] width 1141 height 411
click at [1103, 521] on div "1 Chat" at bounding box center [1110, 512] width 61 height 29
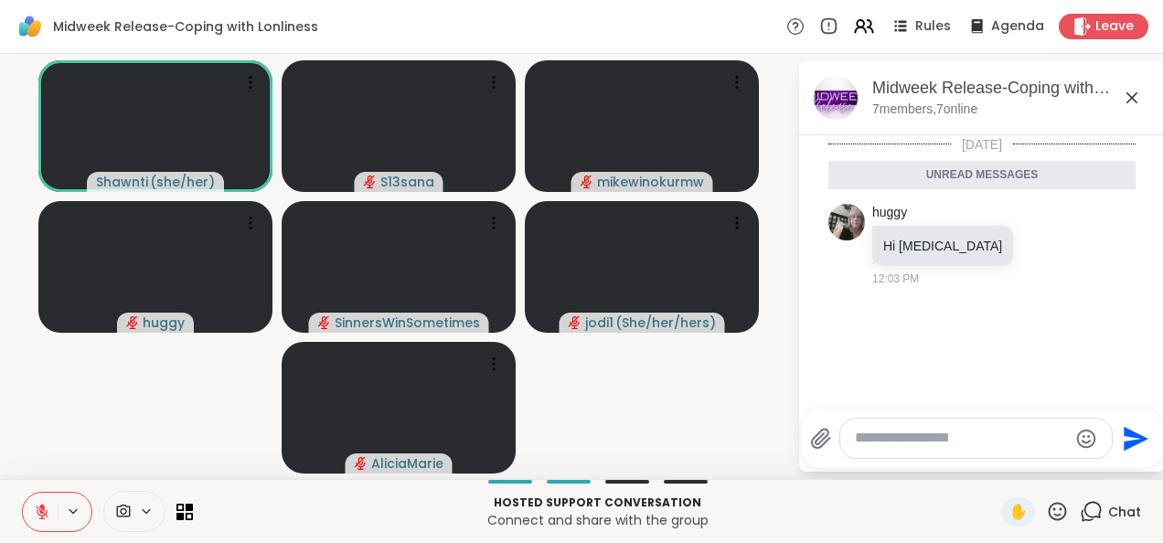
click at [1134, 95] on icon at bounding box center [1132, 97] width 11 height 11
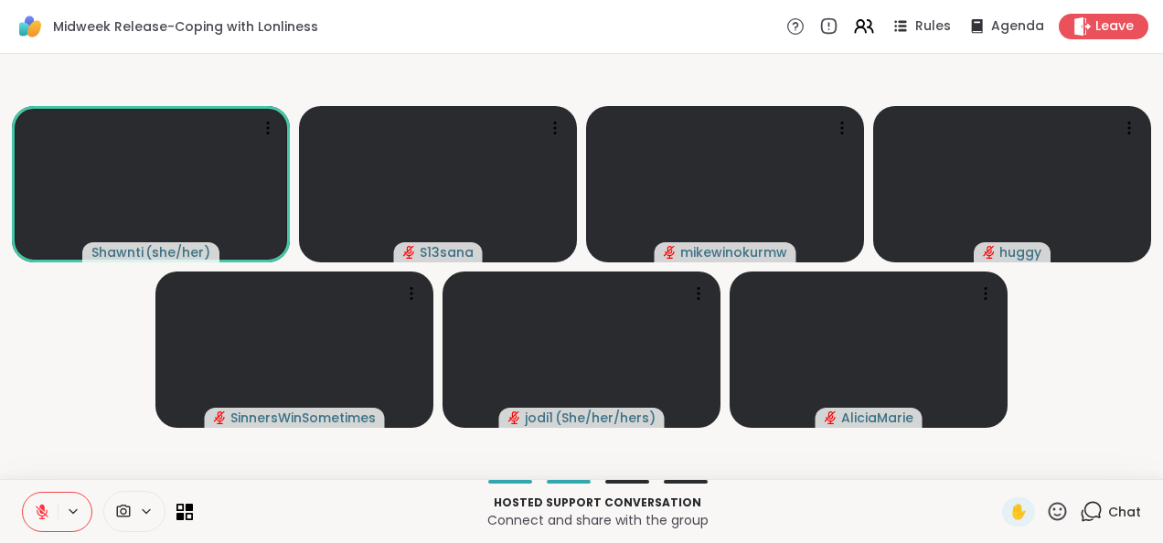
click at [31, 393] on video-player-container "[PERSON_NAME] ( she/her ) S13sana mikewinokurmw [PERSON_NAME] jodi1 ( She/her/h…" at bounding box center [581, 266] width 1141 height 411
click at [1096, 503] on div "2" at bounding box center [1101, 501] width 20 height 20
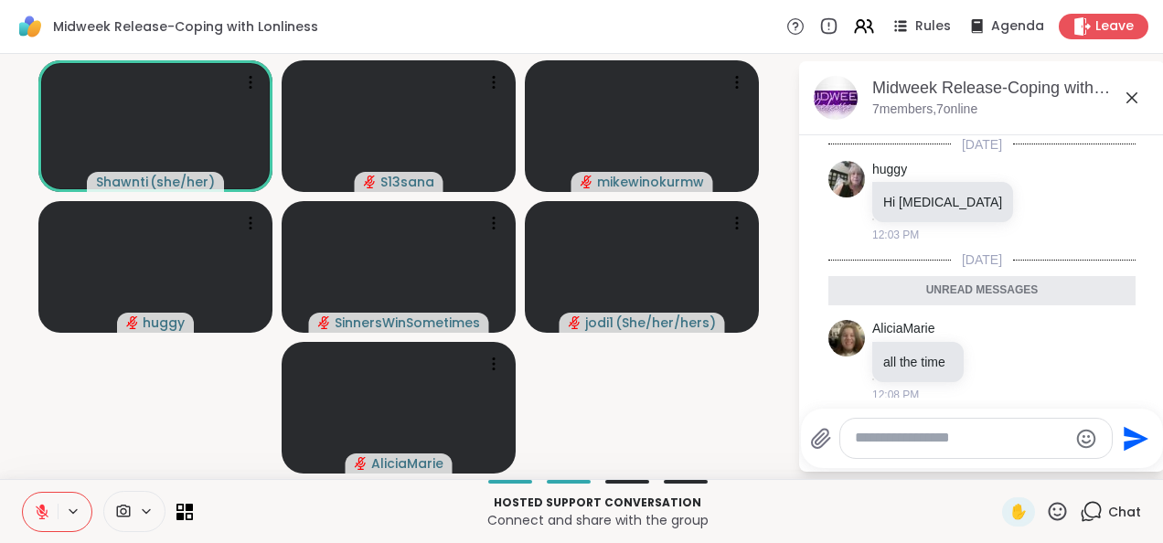
scroll to position [106, 0]
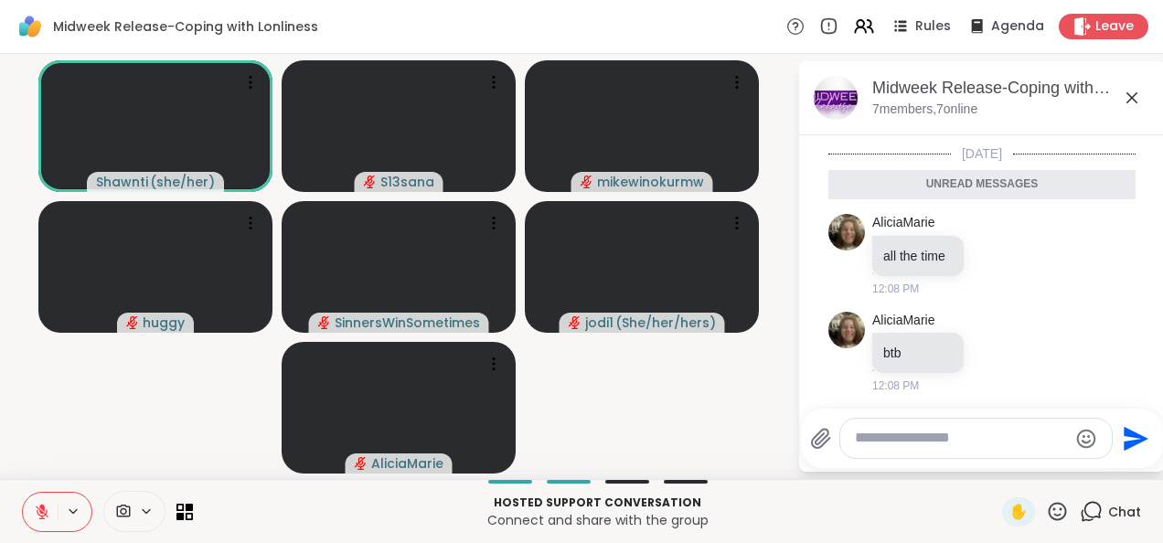
click at [1130, 99] on icon at bounding box center [1132, 97] width 11 height 11
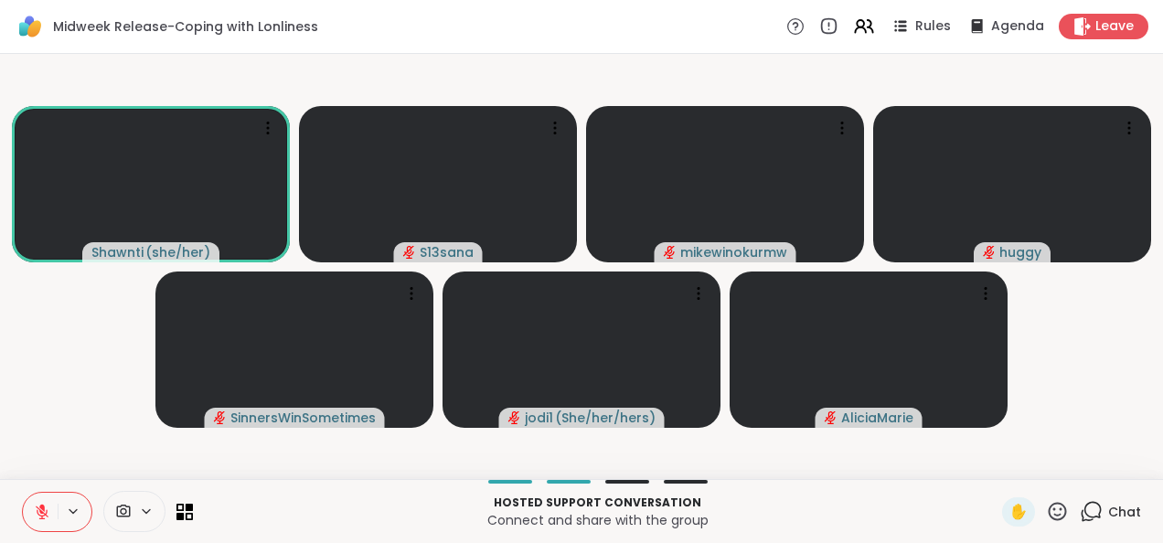
click at [0, 356] on html "Midweek Release-Coping with Lonliness Rules Agenda Leave [PERSON_NAME] ( she/he…" at bounding box center [581, 271] width 1163 height 543
click at [1087, 512] on icon at bounding box center [1093, 510] width 17 height 16
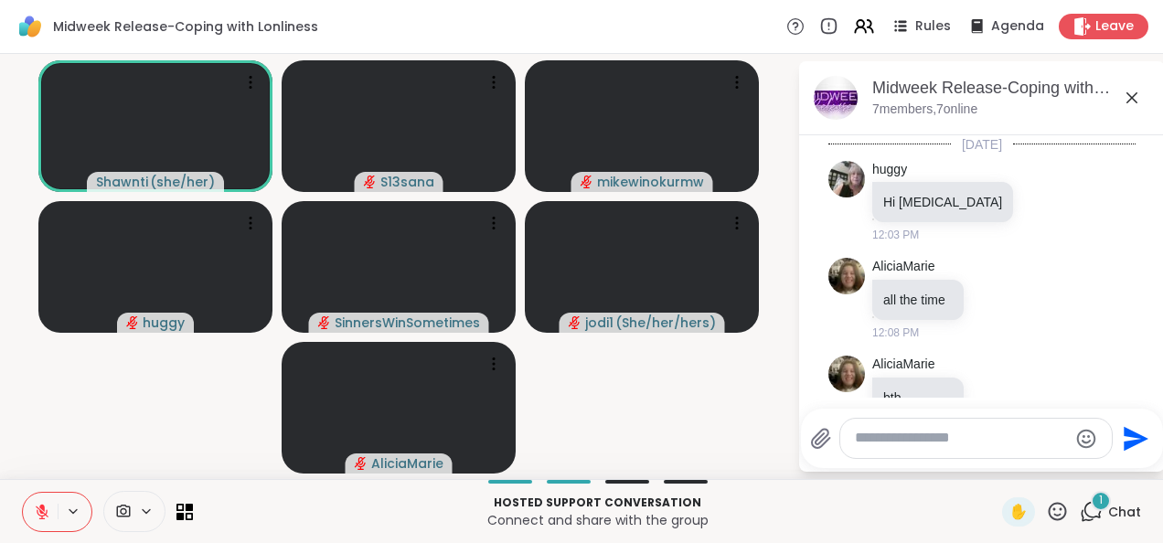
scroll to position [221, 0]
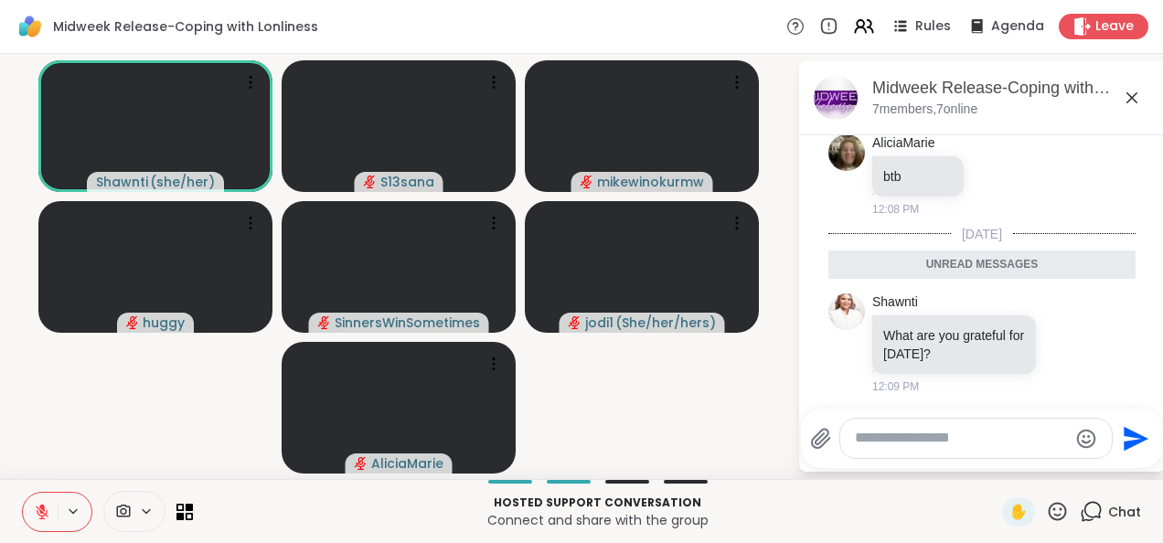
click at [1131, 101] on icon at bounding box center [1132, 98] width 22 height 22
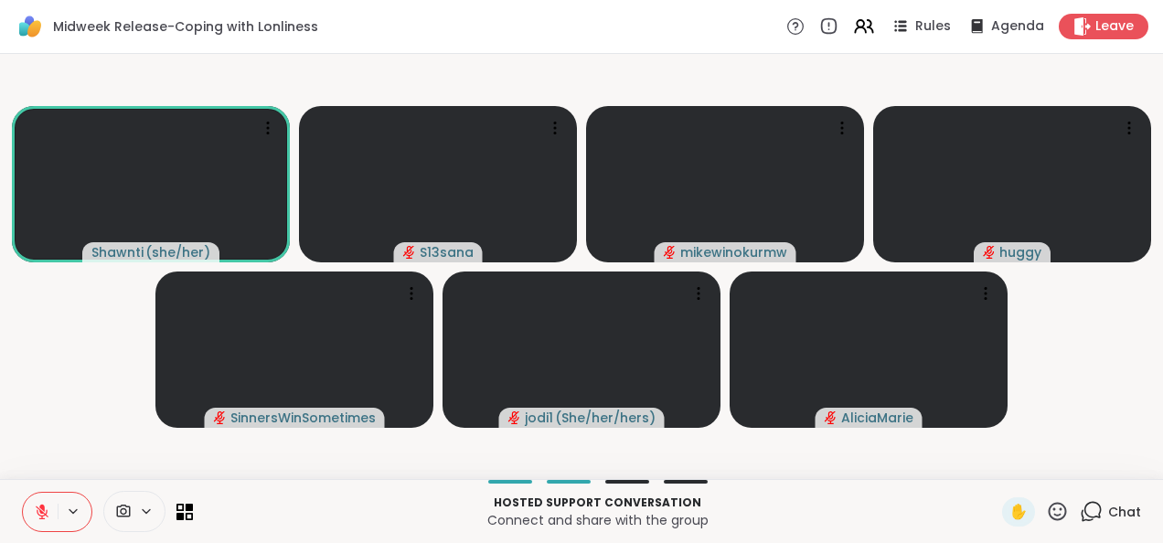
click at [48, 508] on icon at bounding box center [42, 512] width 16 height 16
click at [26, 399] on video-player-container "[PERSON_NAME] ( she/her ) S13sana mikewinokurmw [PERSON_NAME] jodi1 ( She/her/h…" at bounding box center [581, 266] width 1141 height 411
click at [39, 512] on icon at bounding box center [41, 510] width 5 height 8
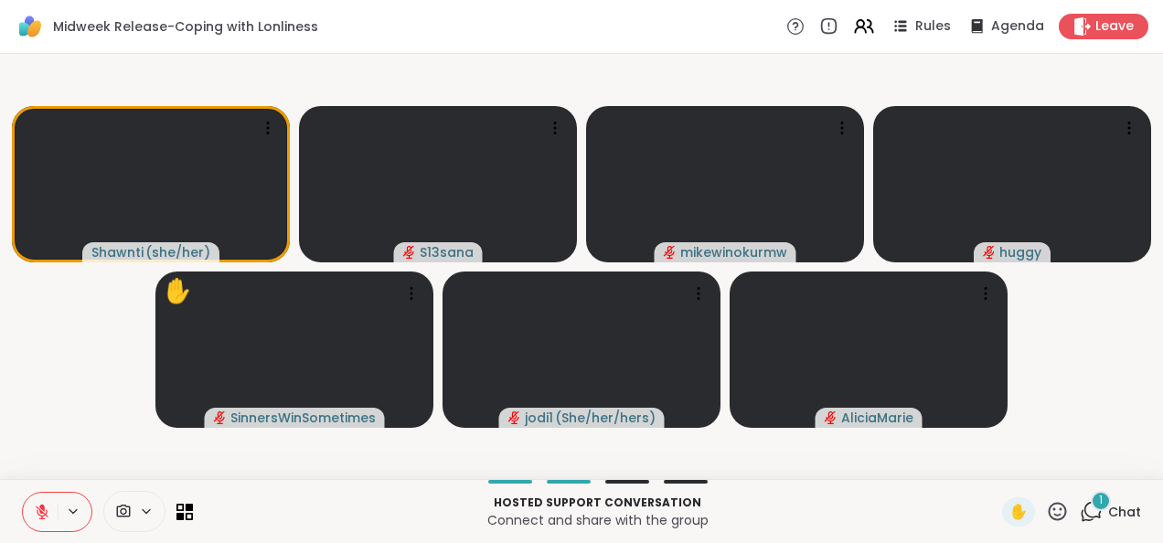
click at [62, 421] on video-player-container "[PERSON_NAME] ( she/her ) S13sana mikewinokurmw huggy ✋ SinnersWinSometimes jod…" at bounding box center [581, 266] width 1141 height 411
click at [1109, 505] on span "Chat" at bounding box center [1125, 512] width 33 height 18
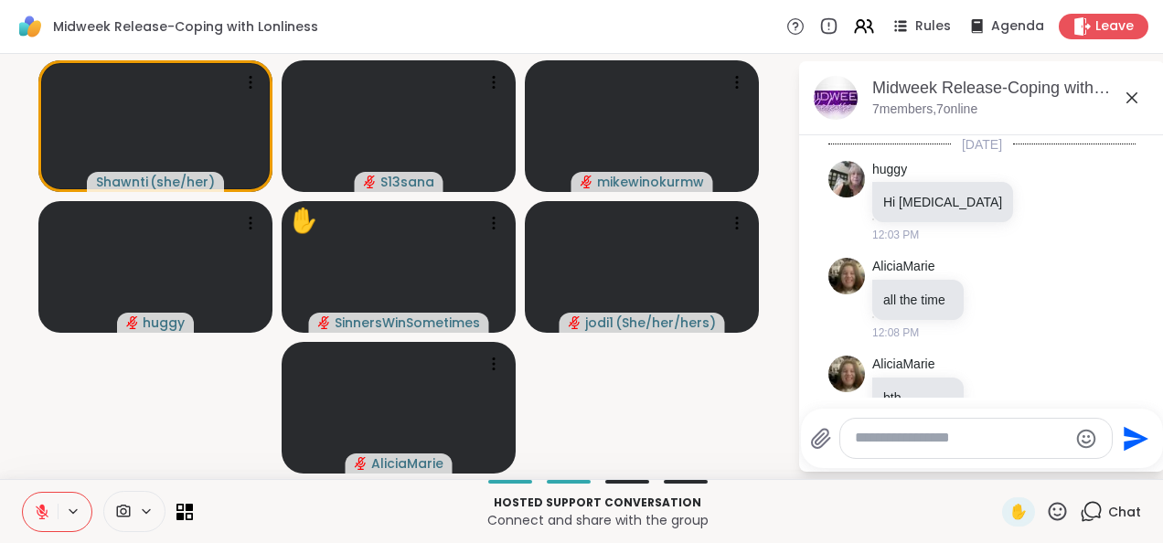
scroll to position [373, 0]
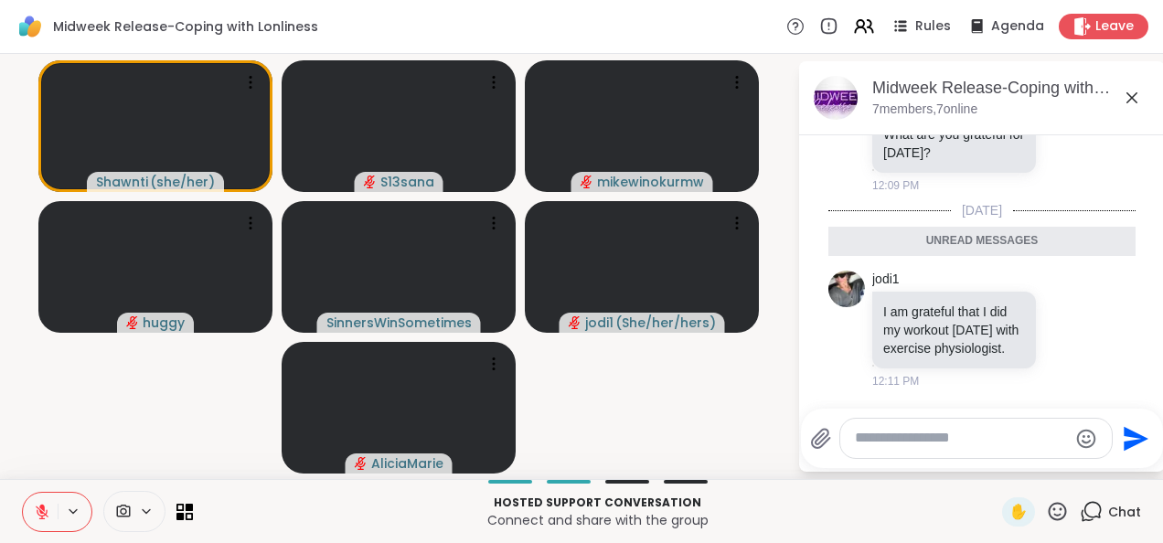
click at [1134, 95] on icon at bounding box center [1132, 97] width 11 height 11
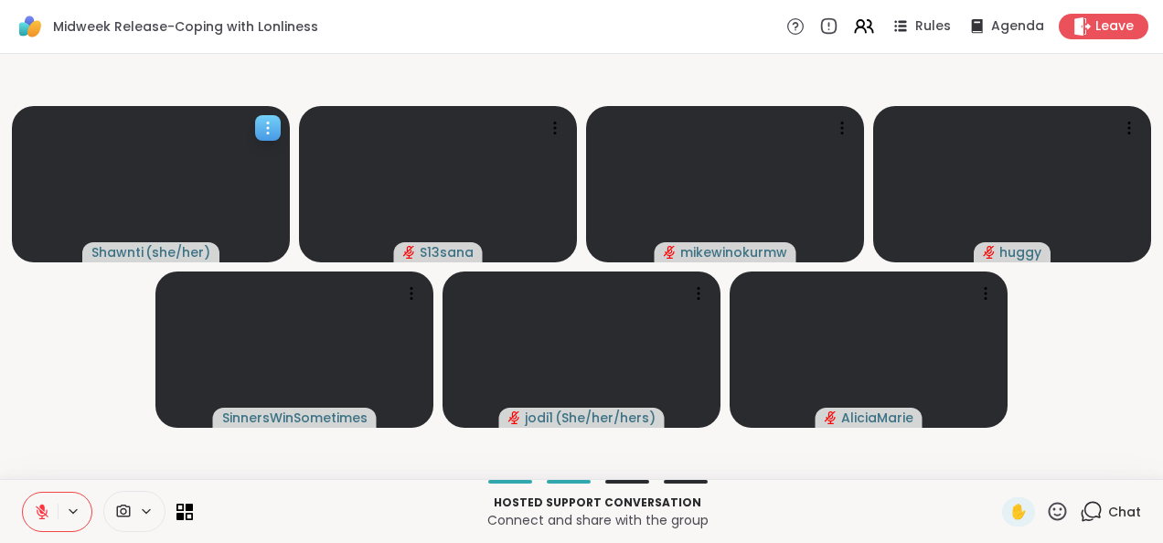
click at [91, 231] on video at bounding box center [151, 184] width 278 height 156
drag, startPoint x: 71, startPoint y: 463, endPoint x: 86, endPoint y: 404, distance: 60.3
click at [86, 404] on video-player-container "[PERSON_NAME] ( she/her ) S13sana mikewinokurmw [PERSON_NAME] jodi1 ( She/her/h…" at bounding box center [581, 266] width 1141 height 411
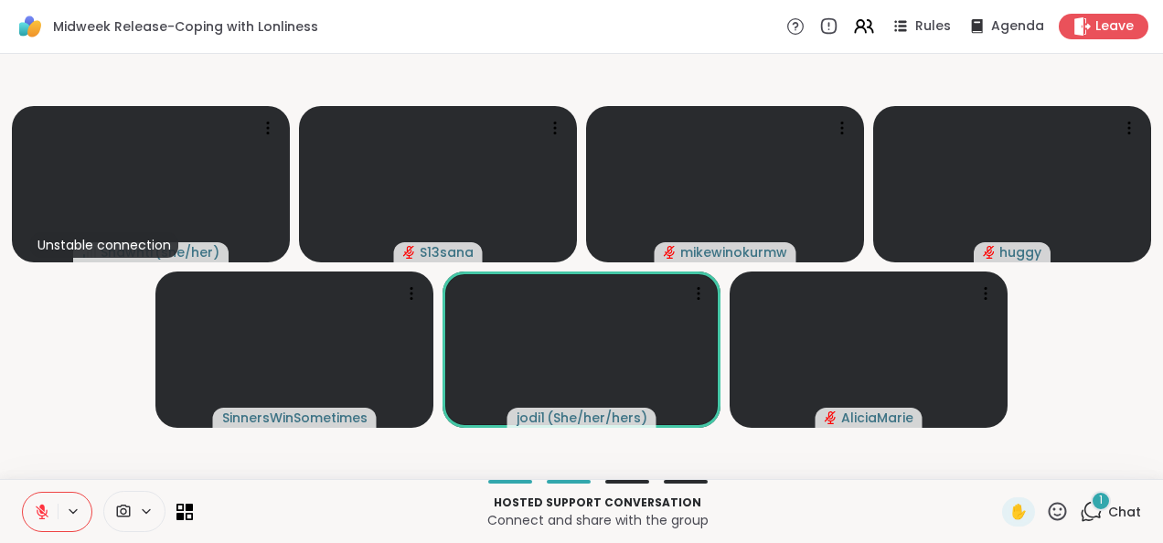
click at [1084, 512] on icon at bounding box center [1091, 511] width 23 height 23
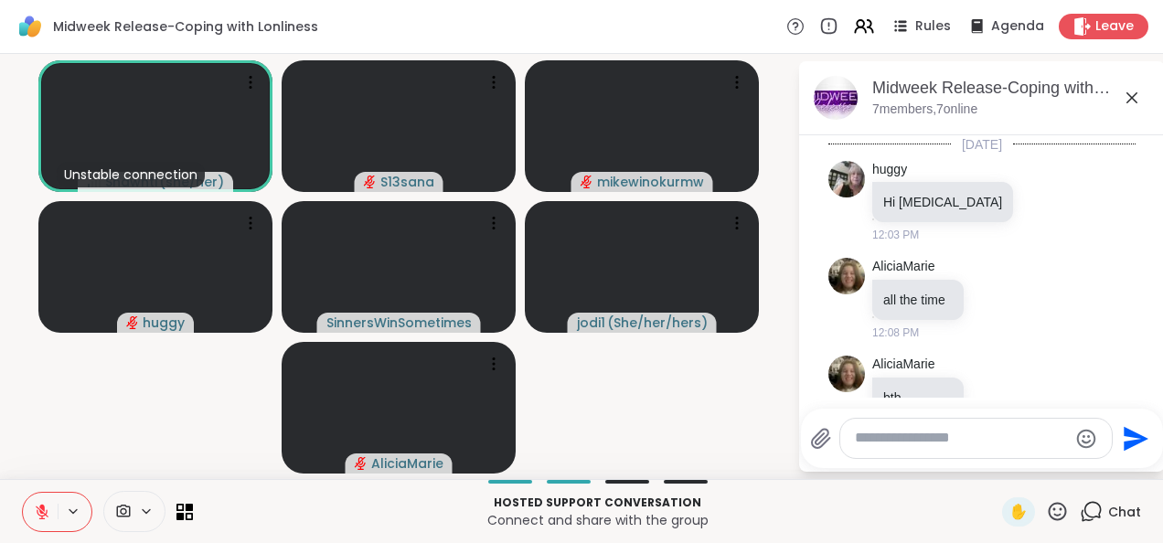
scroll to position [488, 0]
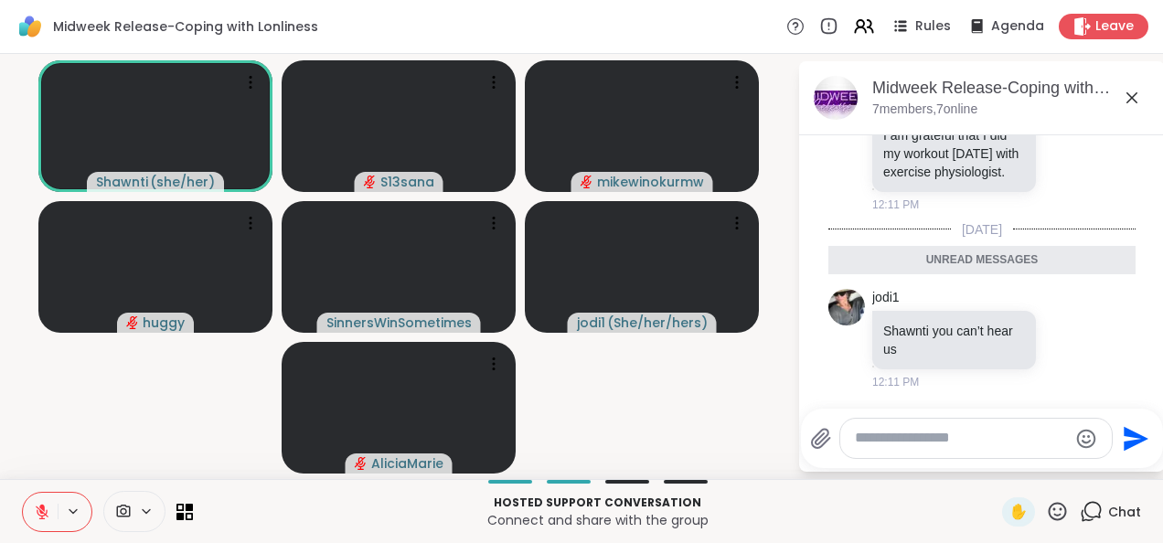
click at [1130, 97] on icon at bounding box center [1132, 97] width 11 height 11
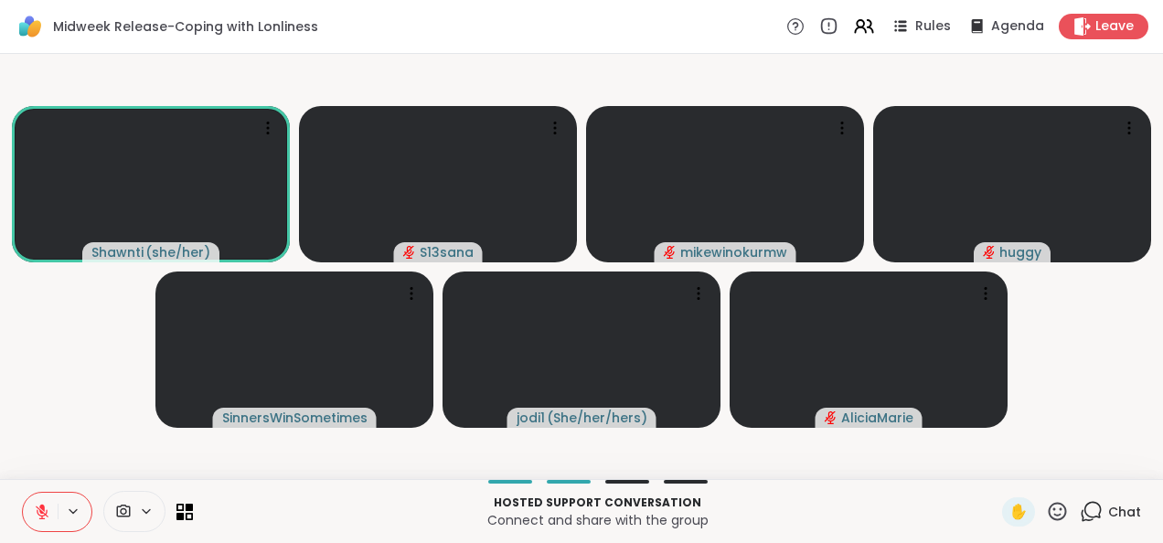
click at [105, 382] on video-player-container "[PERSON_NAME] ( she/her ) S13sana mikewinokurmw [PERSON_NAME] jodi1 ( She/her/h…" at bounding box center [581, 266] width 1141 height 411
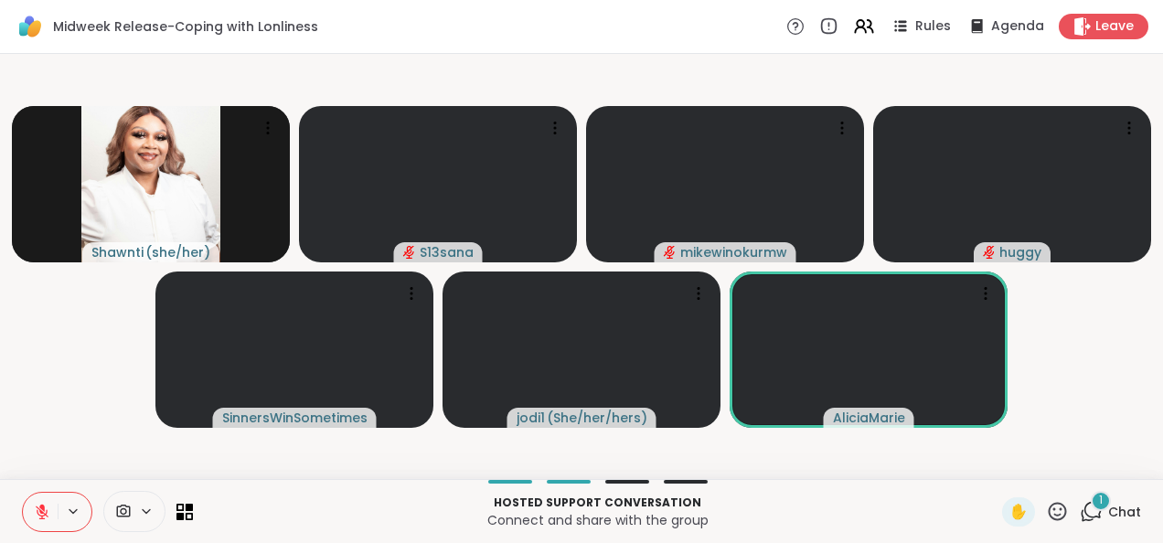
click at [1080, 509] on icon at bounding box center [1091, 511] width 23 height 23
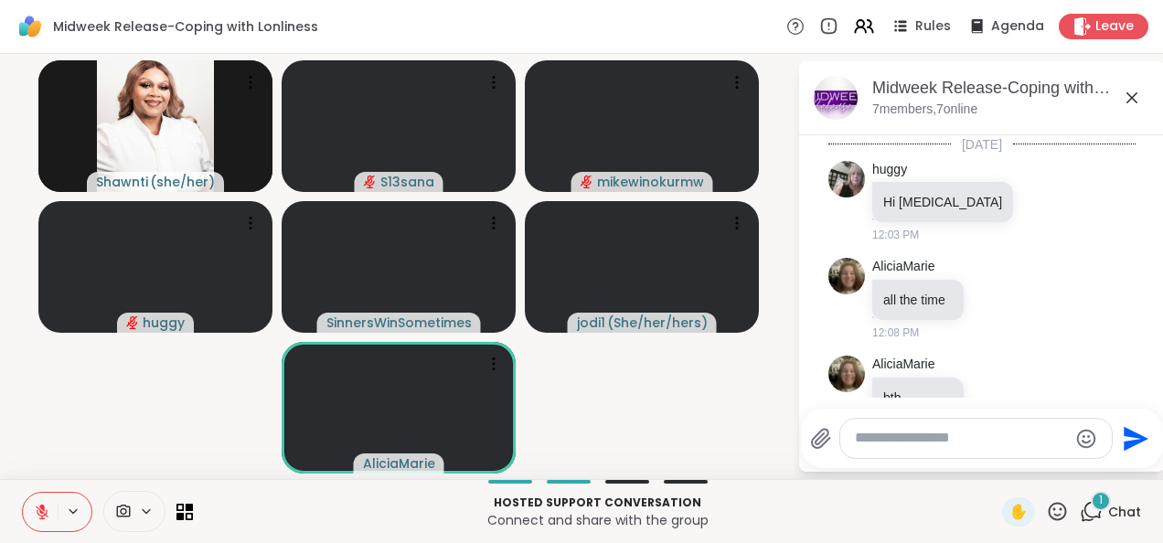
scroll to position [622, 0]
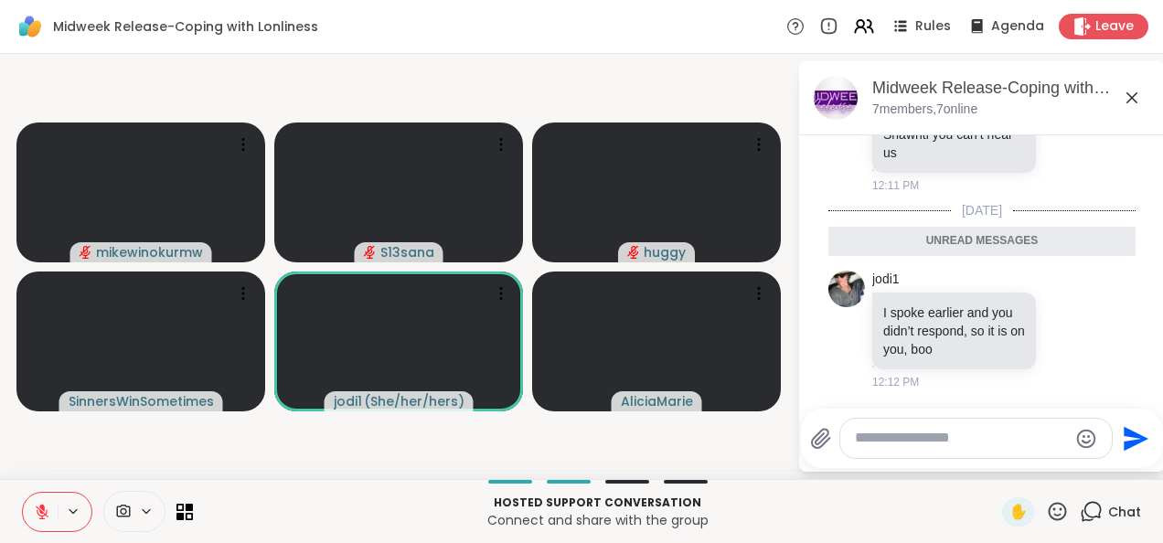
click at [1138, 95] on icon at bounding box center [1132, 98] width 22 height 22
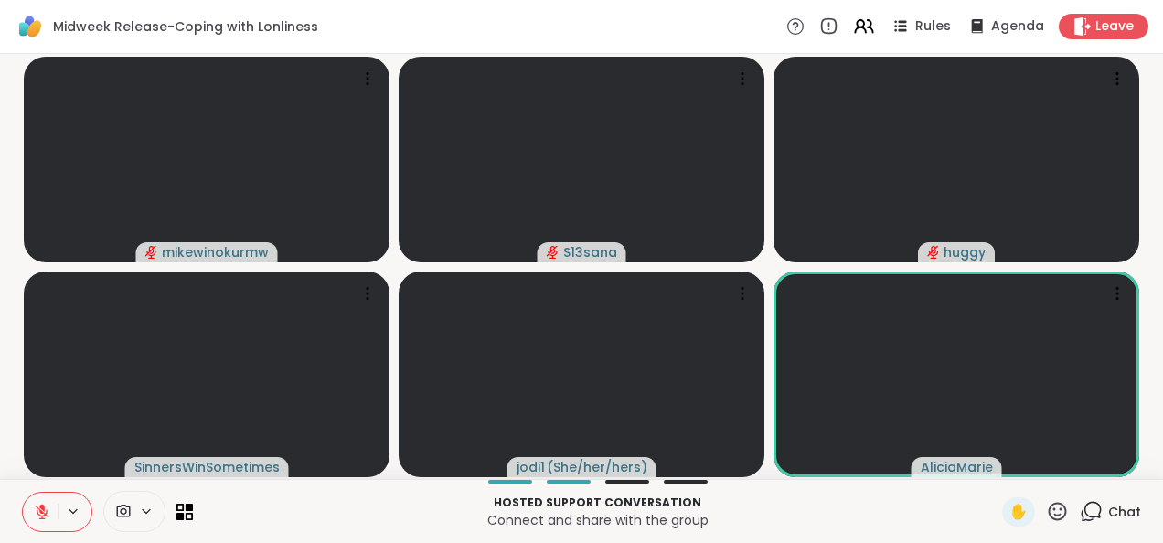
click at [1087, 513] on icon at bounding box center [1093, 510] width 17 height 16
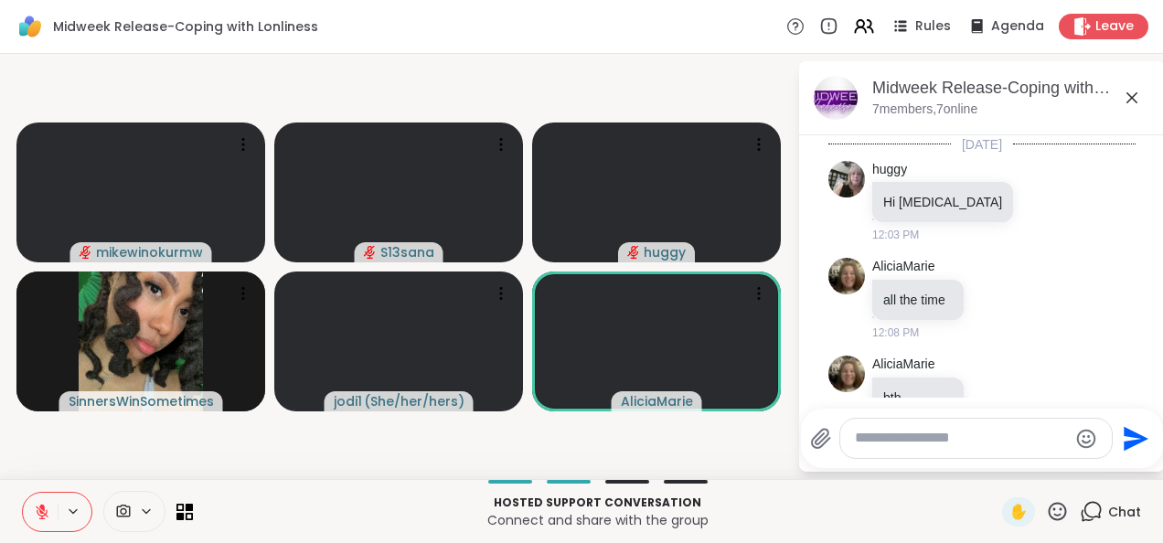
scroll to position [560, 0]
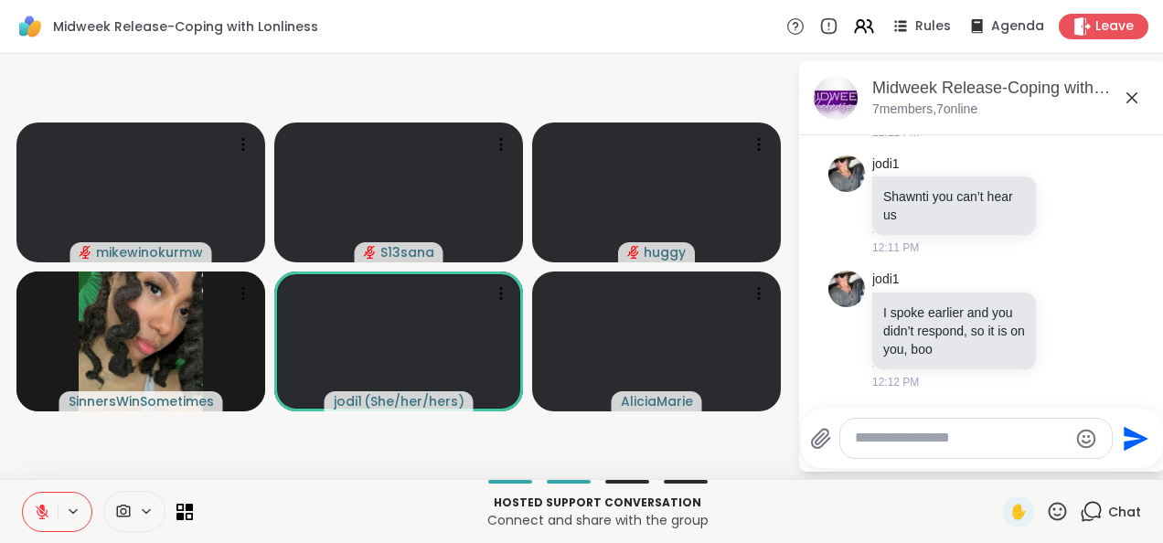
click at [1129, 97] on icon at bounding box center [1132, 98] width 22 height 22
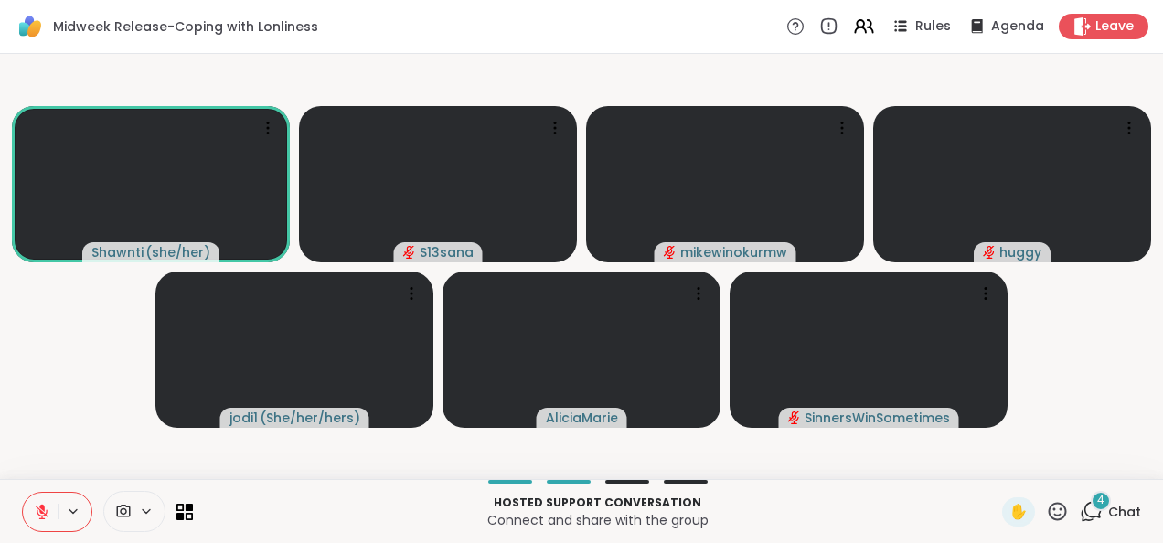
click at [1080, 510] on icon at bounding box center [1091, 511] width 23 height 23
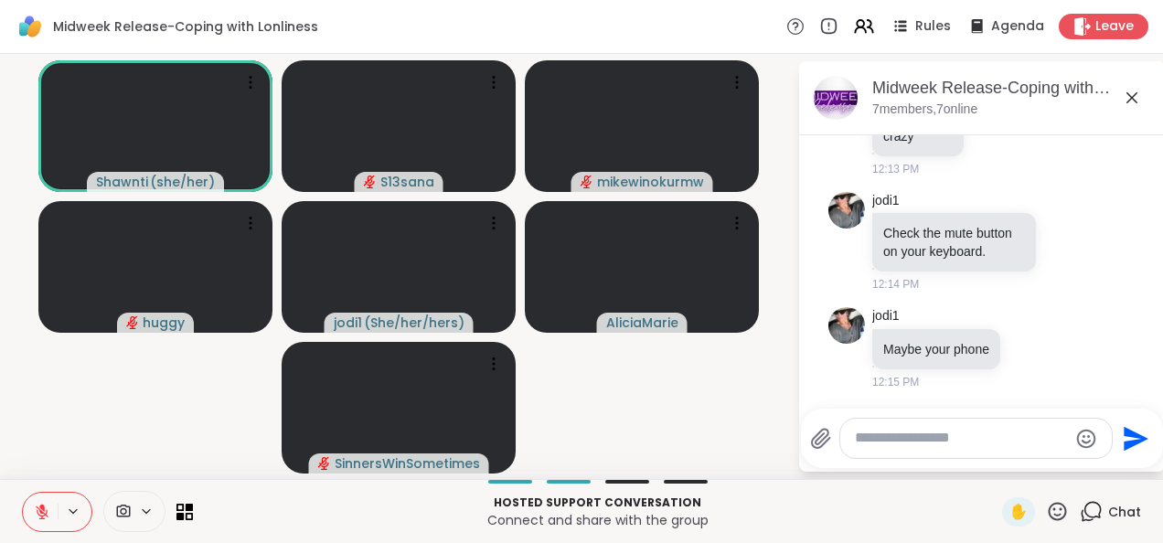
scroll to position [1154, 0]
click at [1127, 96] on icon at bounding box center [1132, 98] width 22 height 22
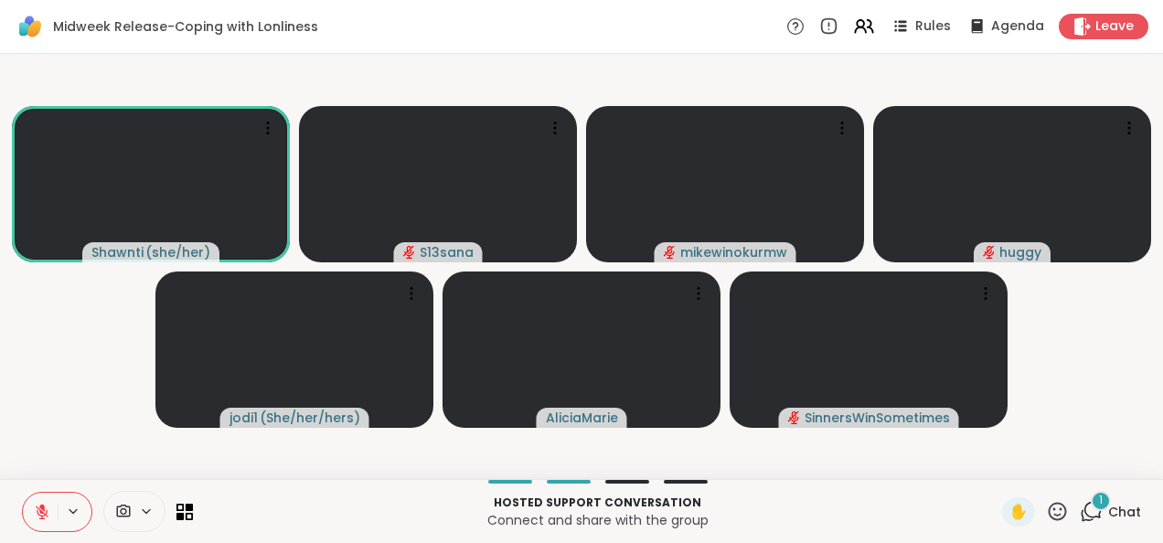
click at [1109, 349] on video-player-container "[PERSON_NAME] ( she/her ) S13sana mikewinokurmw huggy jodi1 ( She/her/hers ) [P…" at bounding box center [581, 266] width 1141 height 411
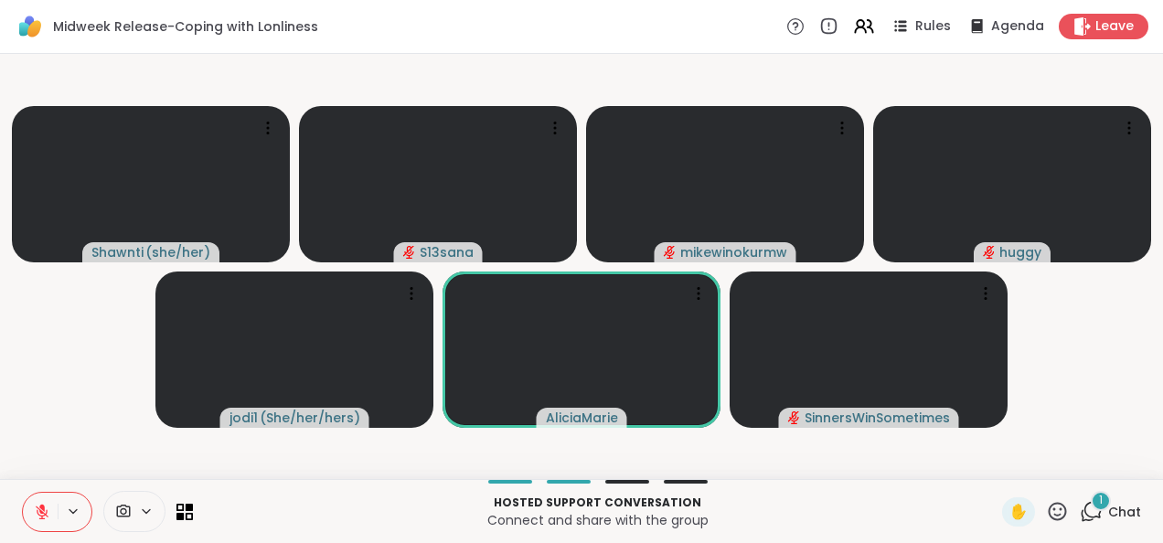
click at [1081, 513] on icon at bounding box center [1091, 511] width 23 height 23
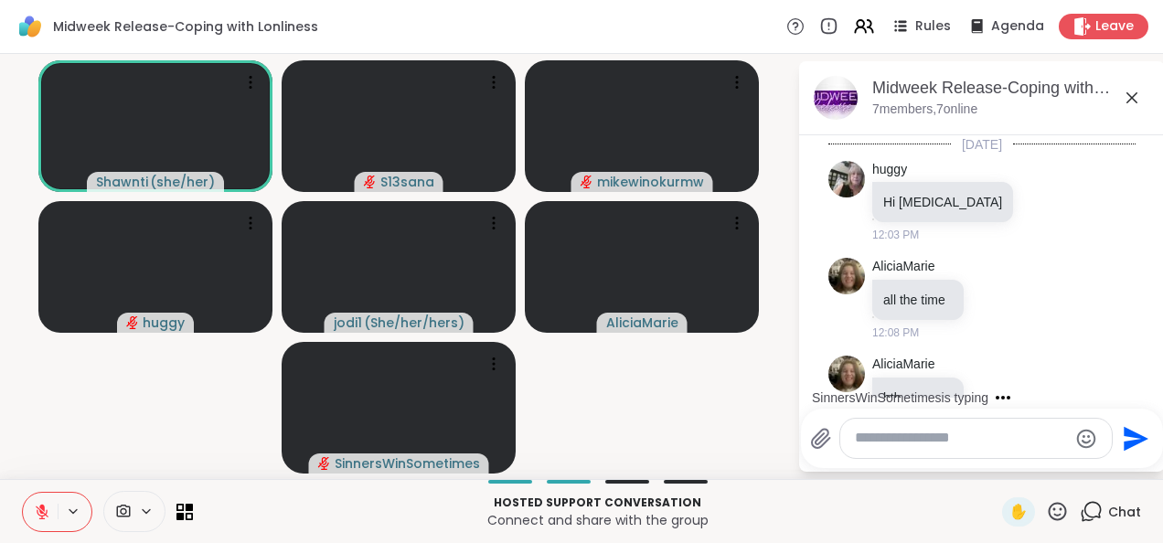
scroll to position [1295, 0]
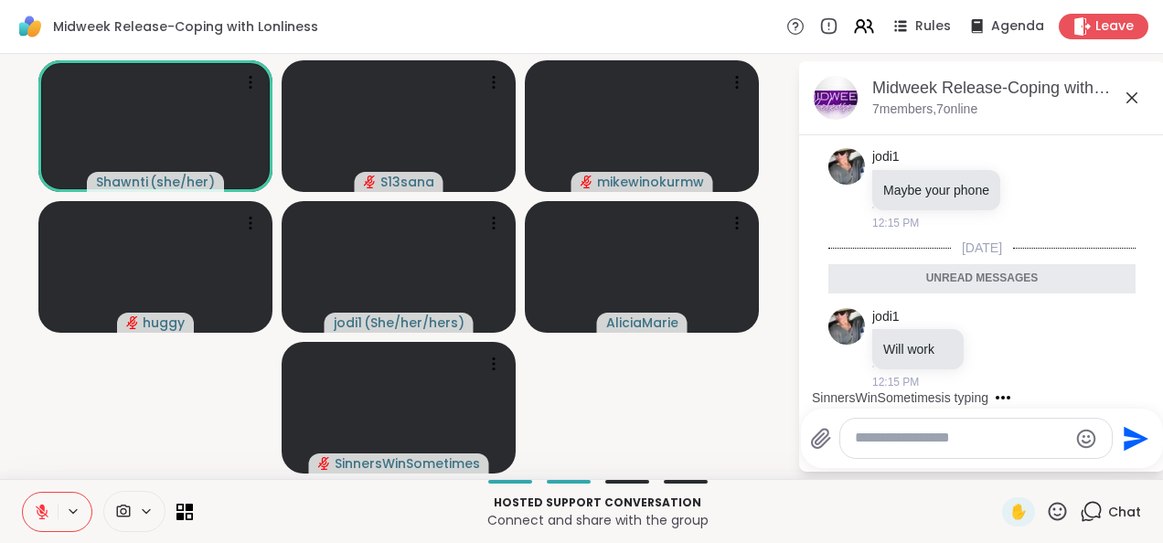
click at [1130, 97] on icon at bounding box center [1132, 98] width 22 height 22
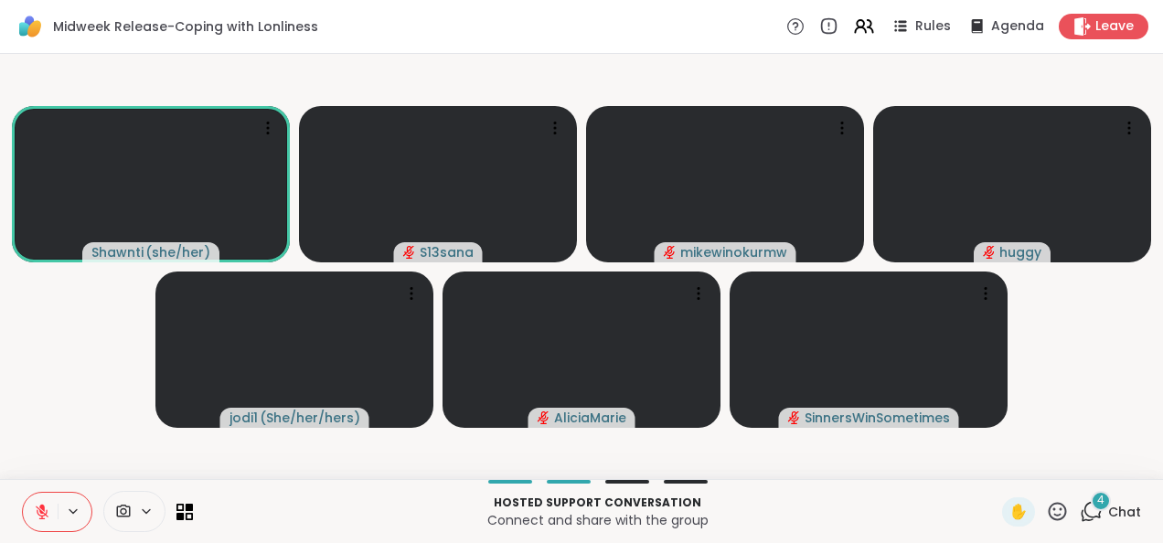
click at [1094, 498] on div "4" at bounding box center [1101, 501] width 20 height 20
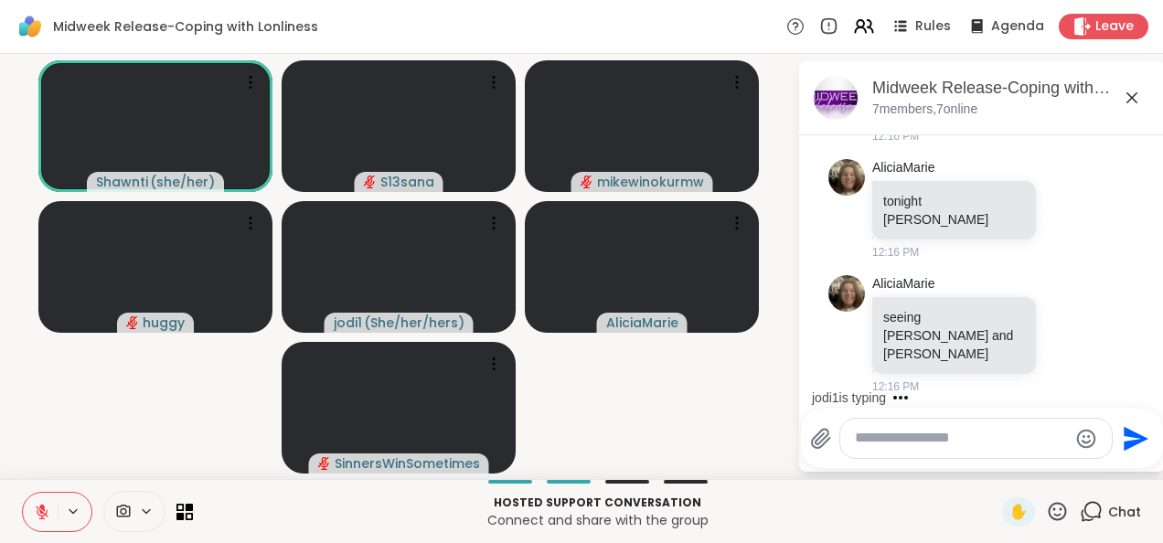
scroll to position [1719, 0]
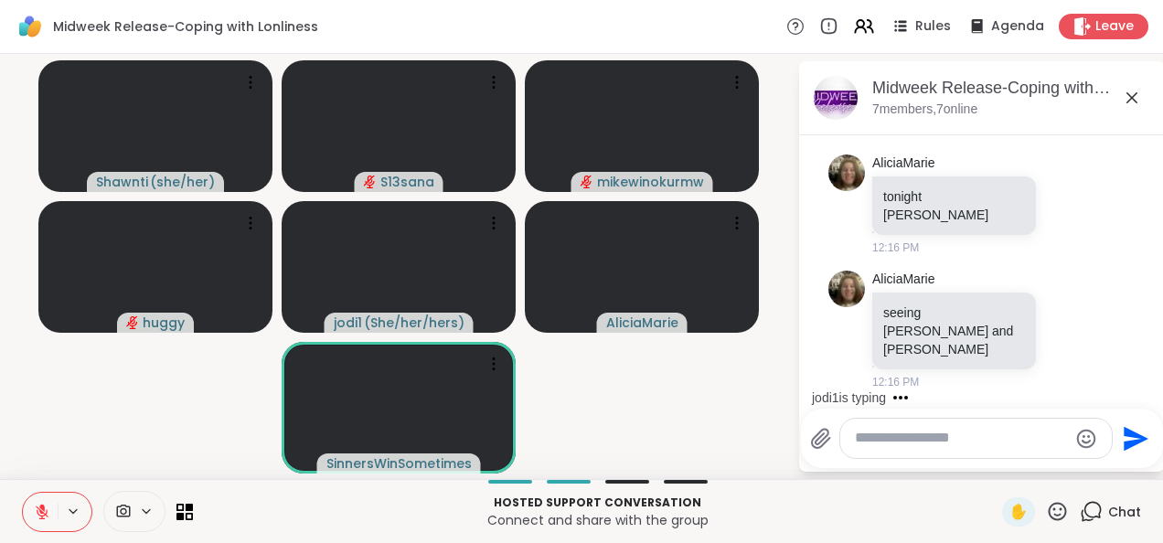
click at [1136, 99] on icon at bounding box center [1132, 98] width 22 height 22
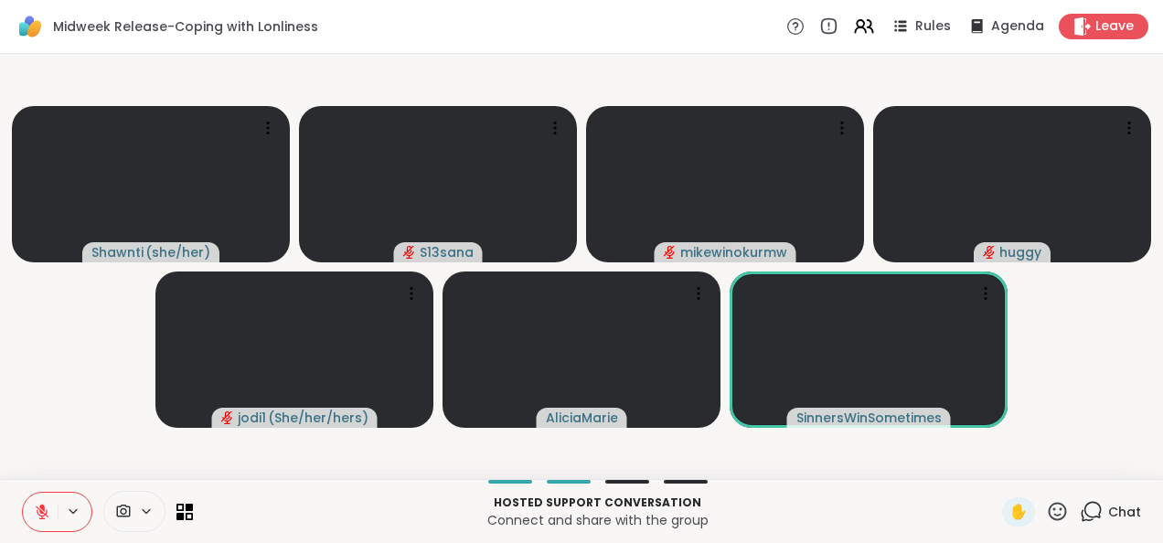
click at [1048, 399] on video-player-container "[PERSON_NAME] ( she/her ) S13sana mikewinokurmw huggy jodi1 ( She/her/hers ) [P…" at bounding box center [581, 266] width 1141 height 411
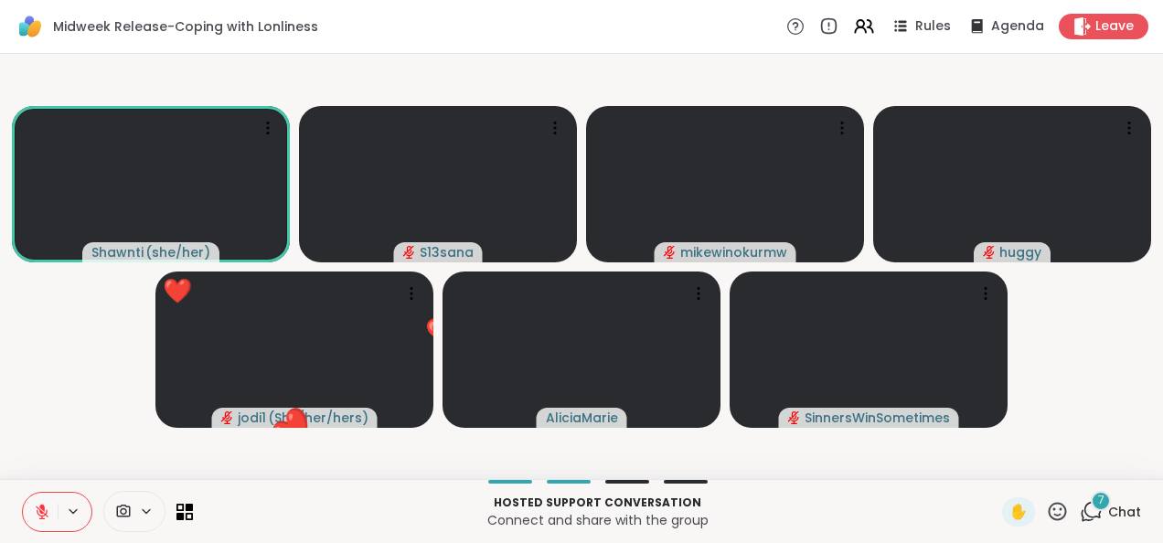
click at [1092, 499] on div "7" at bounding box center [1101, 501] width 20 height 20
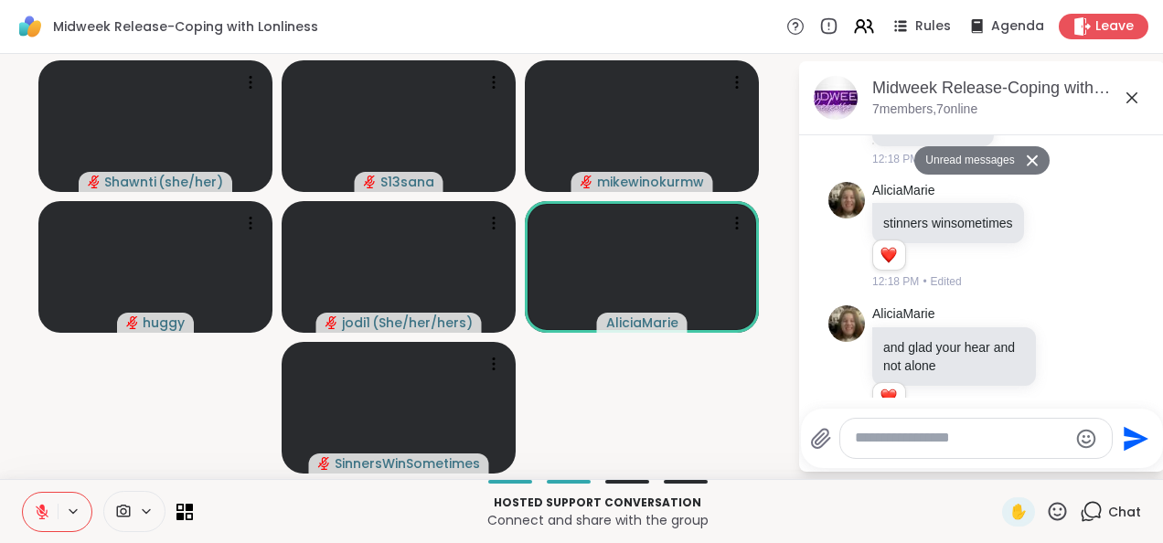
scroll to position [2667, 0]
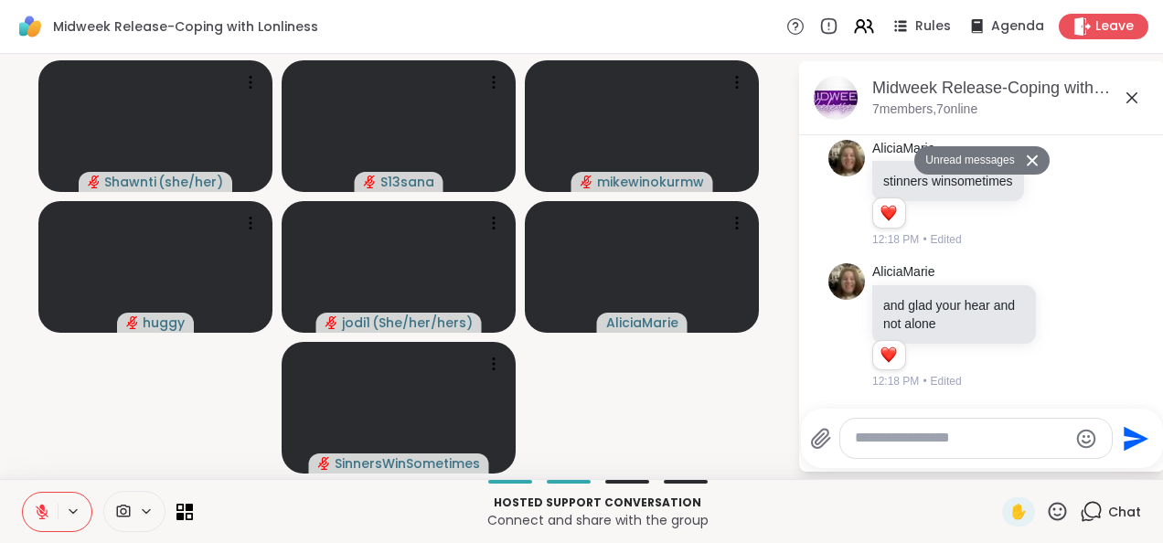
click at [1130, 96] on icon at bounding box center [1132, 97] width 11 height 11
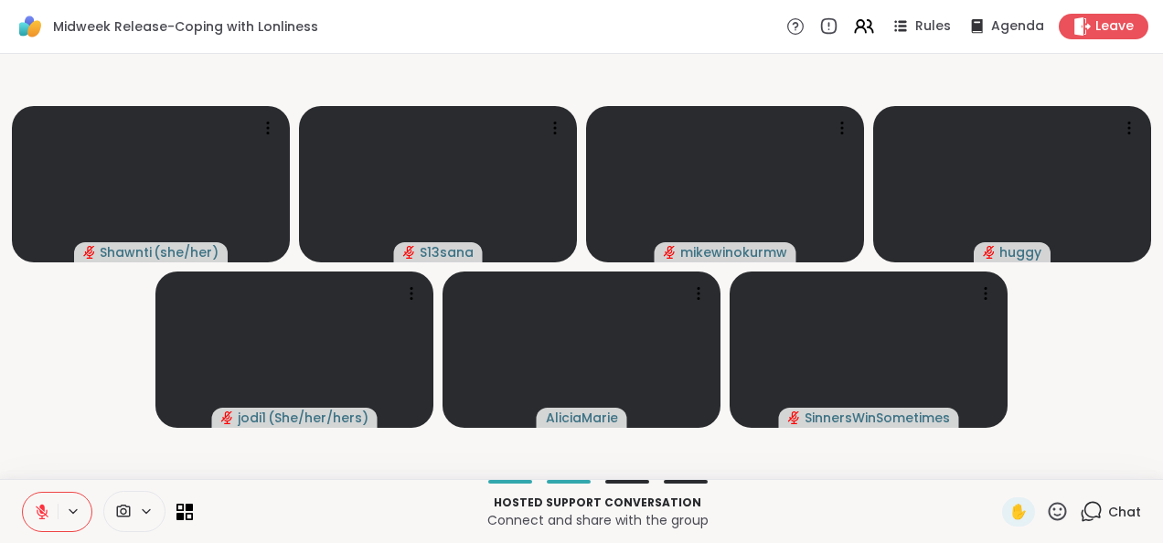
click at [1141, 316] on video-player-container "[PERSON_NAME] ( she/her ) S13sana mikewinokurmw huggy jodi1 ( She/her/hers ) [P…" at bounding box center [581, 266] width 1141 height 411
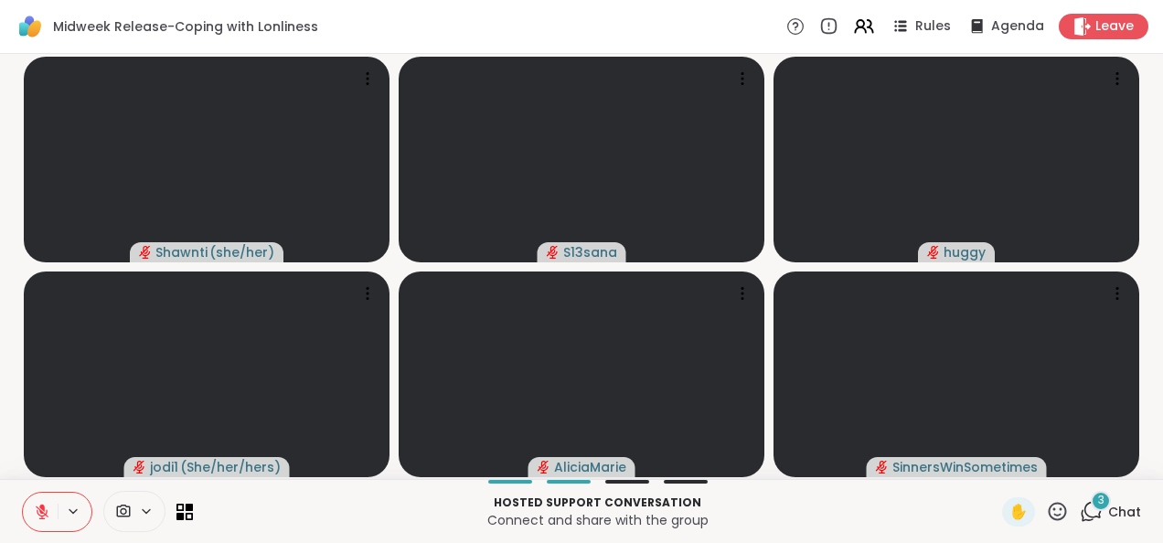
click at [1082, 509] on icon at bounding box center [1091, 511] width 23 height 23
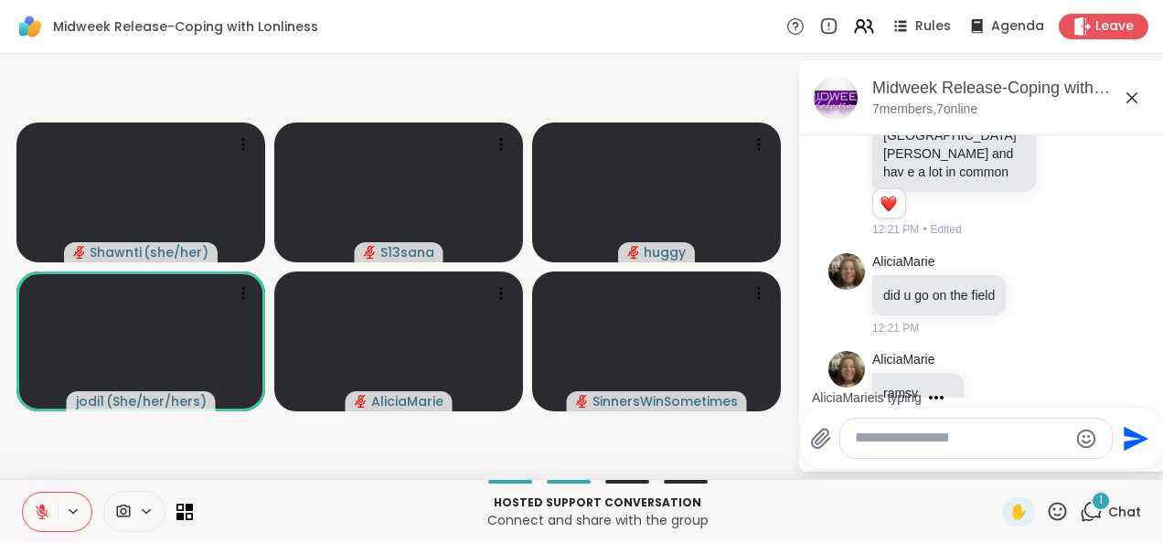
scroll to position [3450, 0]
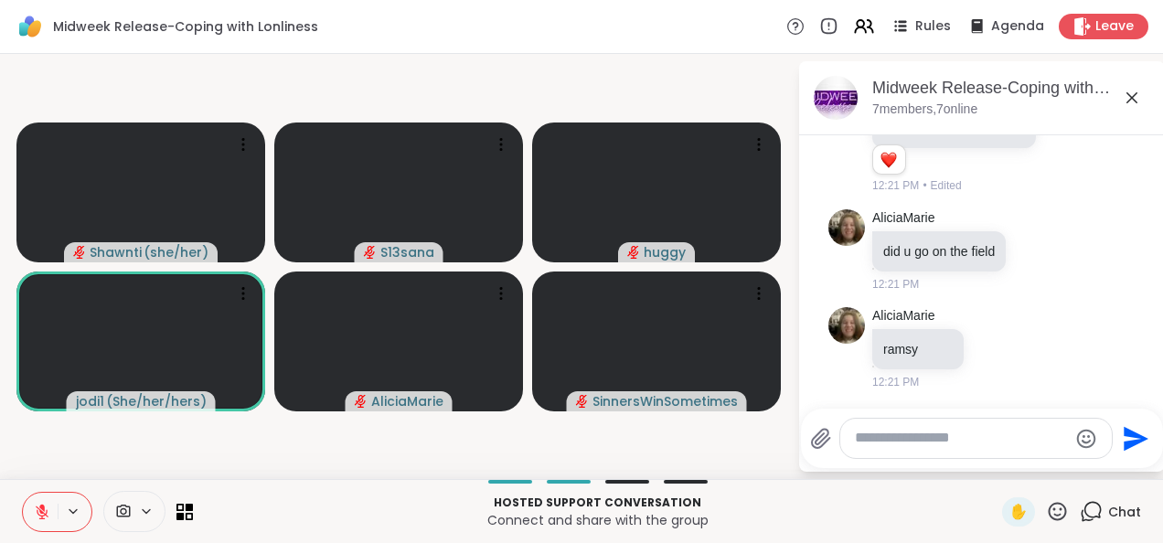
click at [677, 102] on video-player-container "[PERSON_NAME] ( she/her ) S13sana huggy jodi1 ( She/her/hers ) [PERSON_NAME]" at bounding box center [399, 266] width 776 height 411
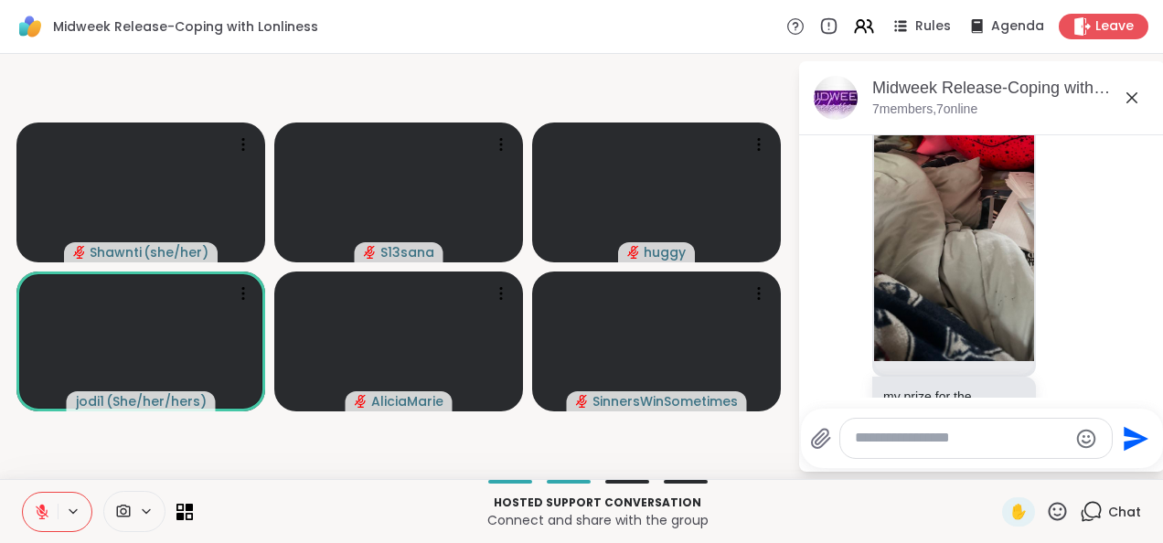
scroll to position [4018, 0]
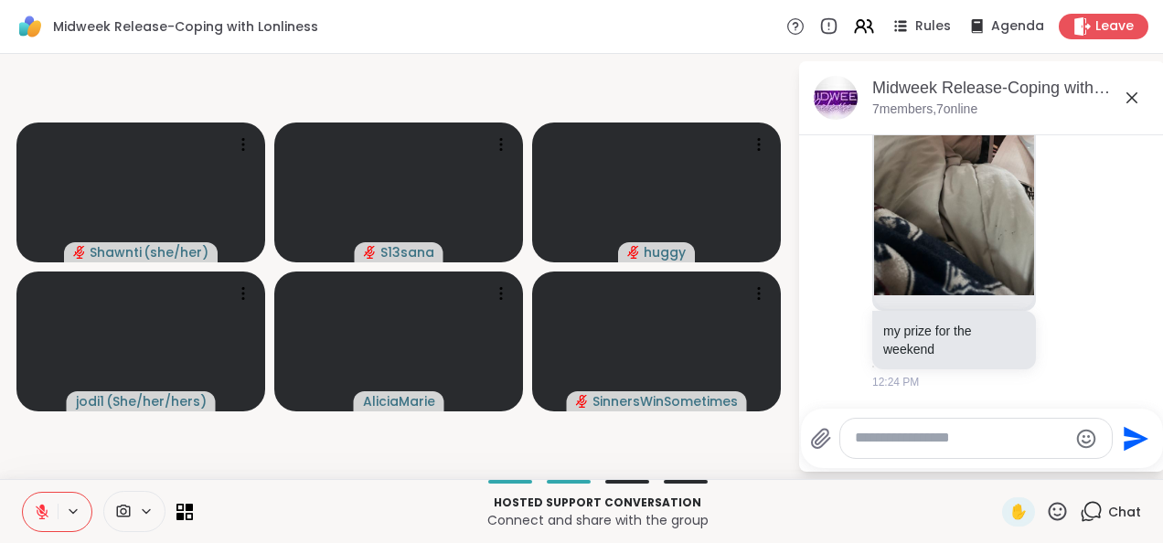
click at [1132, 93] on icon at bounding box center [1132, 98] width 22 height 22
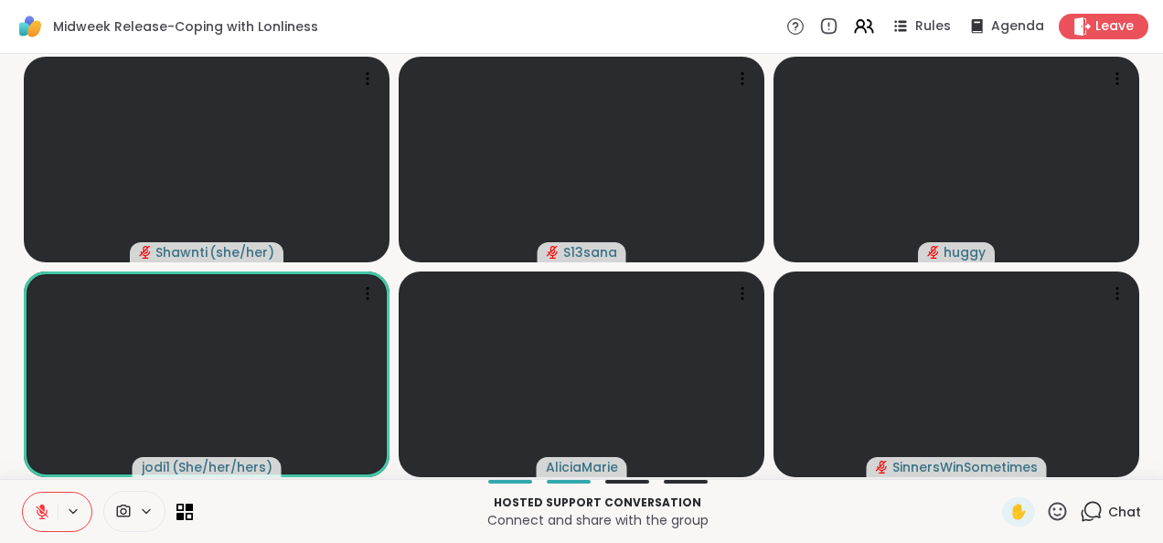
click at [1109, 514] on span "Chat" at bounding box center [1125, 512] width 33 height 18
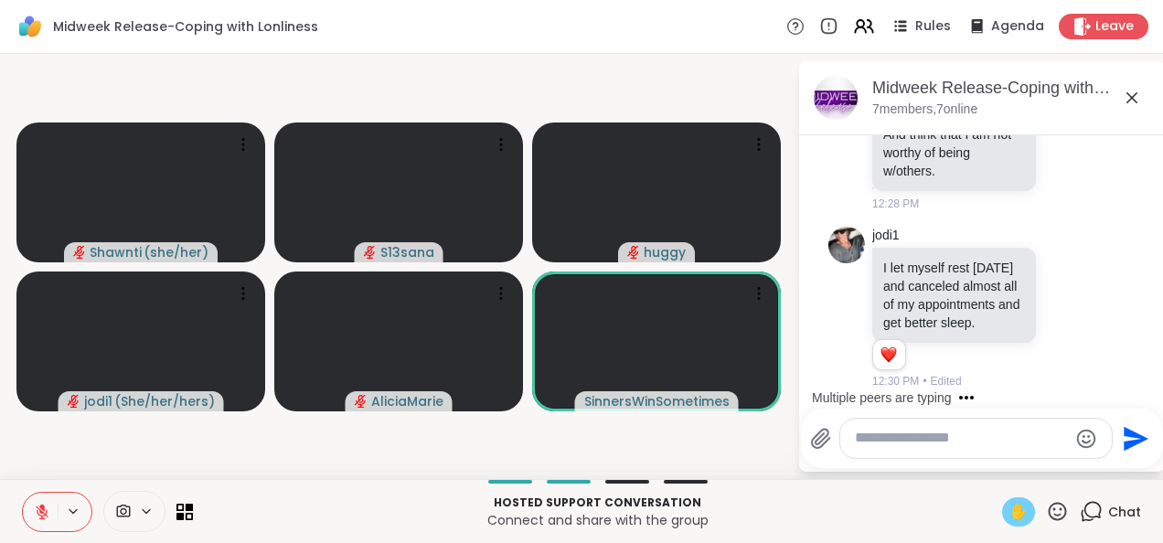
scroll to position [4935, 0]
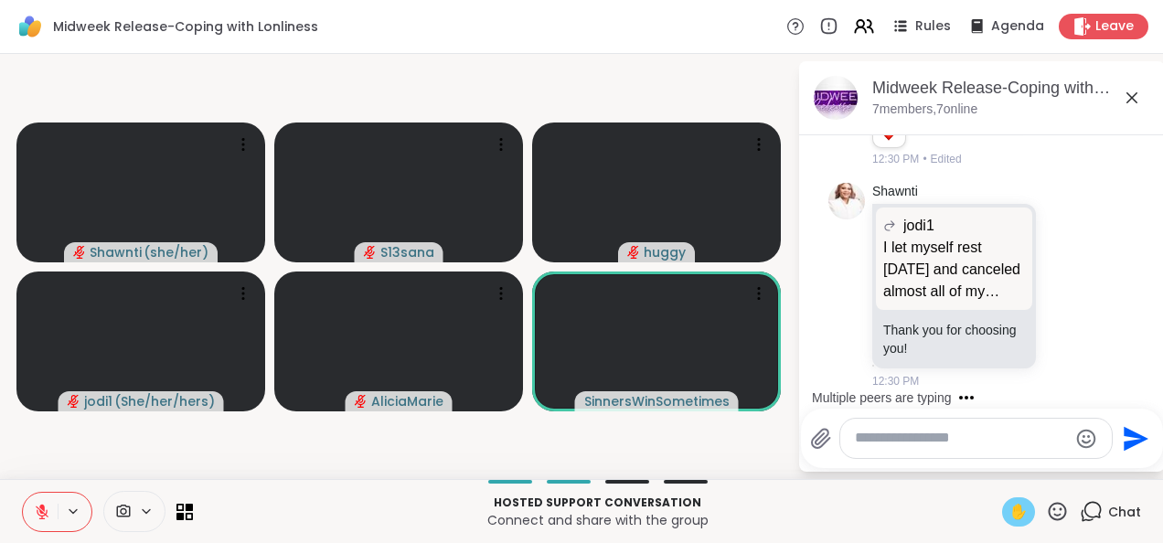
click at [1010, 509] on span "✋" at bounding box center [1019, 512] width 18 height 22
click at [1136, 101] on icon at bounding box center [1132, 97] width 11 height 11
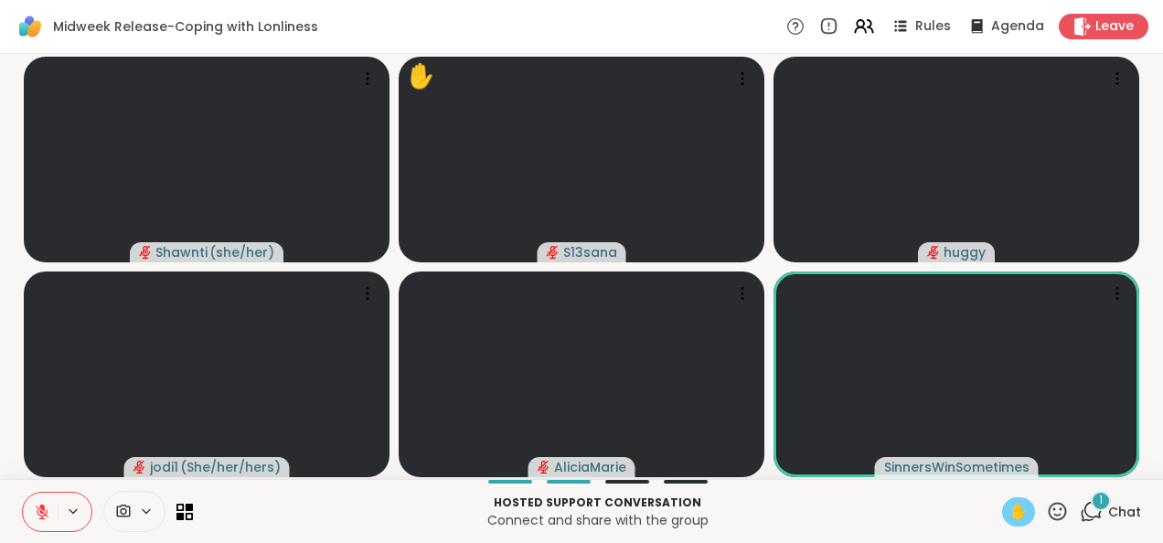
click at [1085, 517] on icon at bounding box center [1093, 510] width 17 height 16
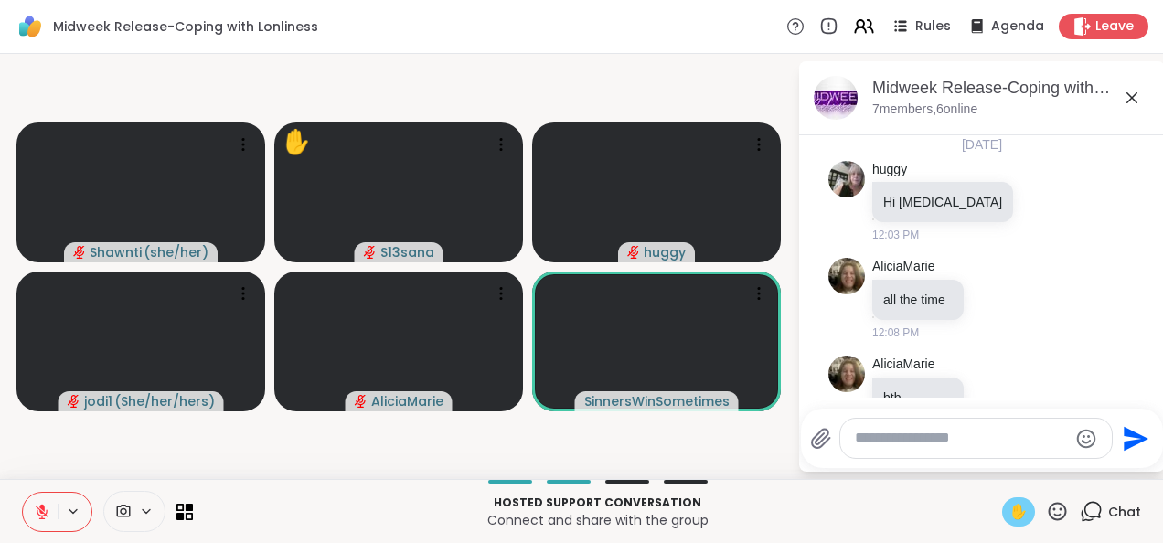
scroll to position [5168, 0]
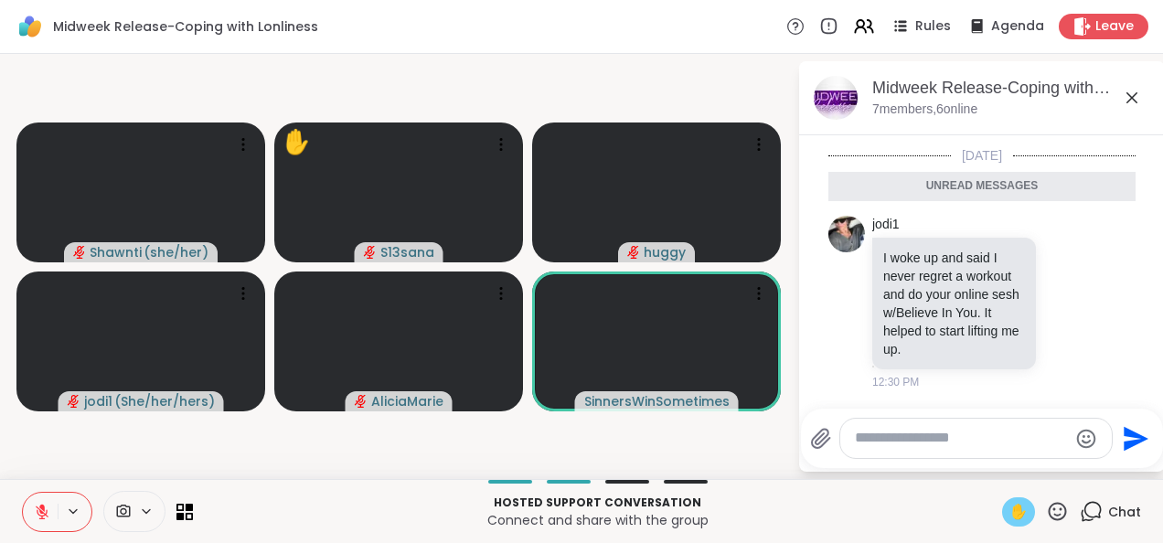
click at [1132, 95] on icon at bounding box center [1132, 98] width 22 height 22
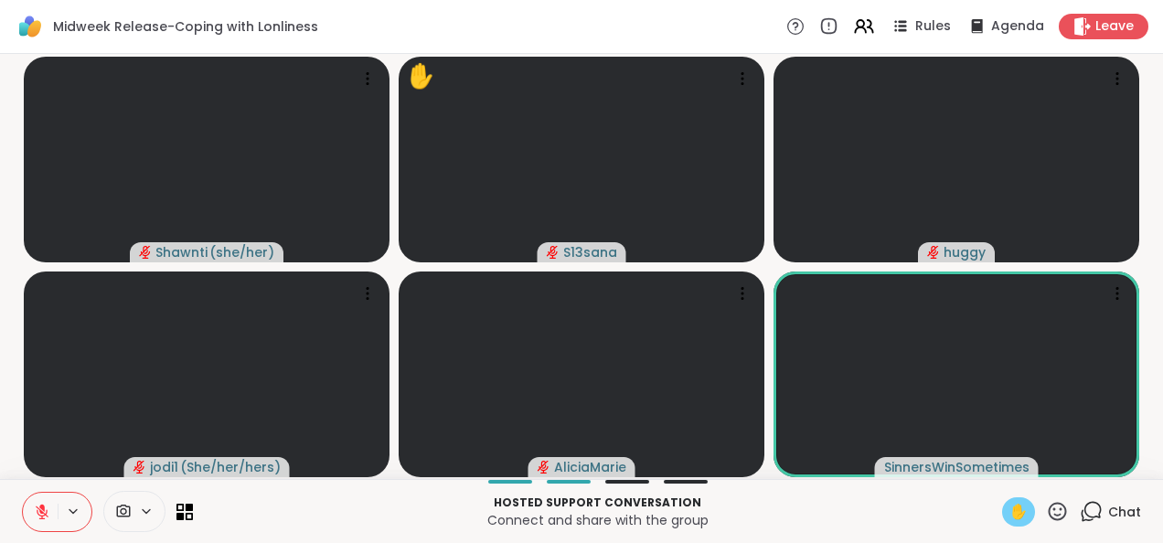
click at [1092, 505] on div "Chat" at bounding box center [1110, 512] width 61 height 29
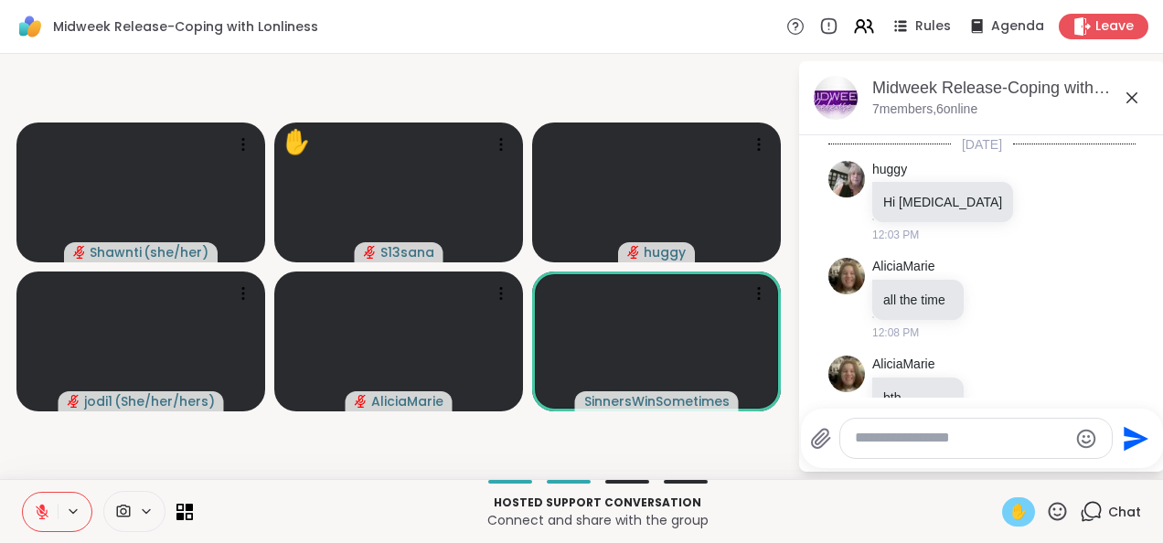
scroll to position [5157, 0]
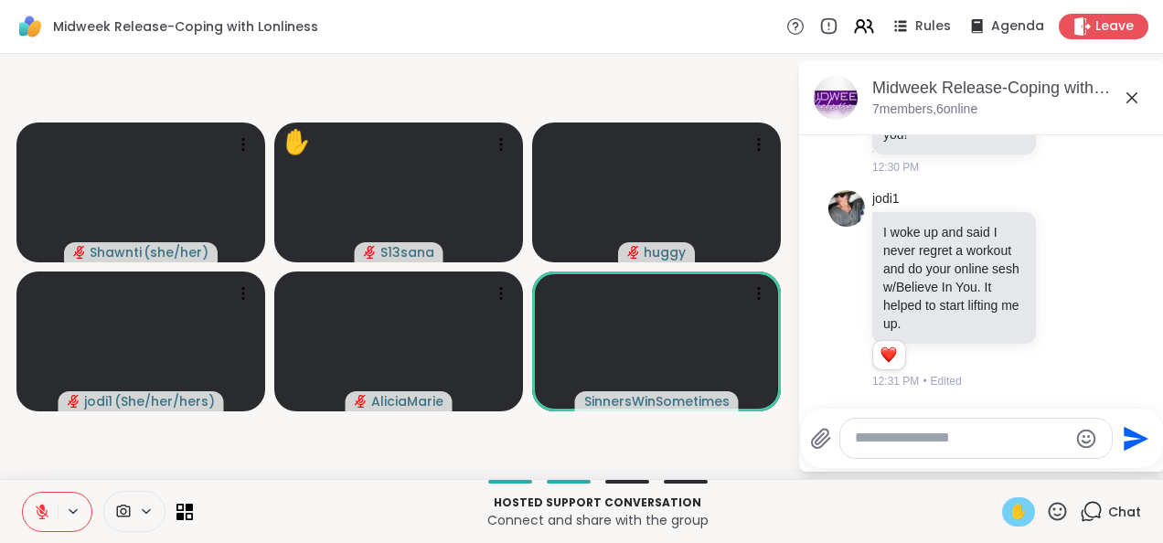
click at [1132, 99] on icon at bounding box center [1132, 98] width 22 height 22
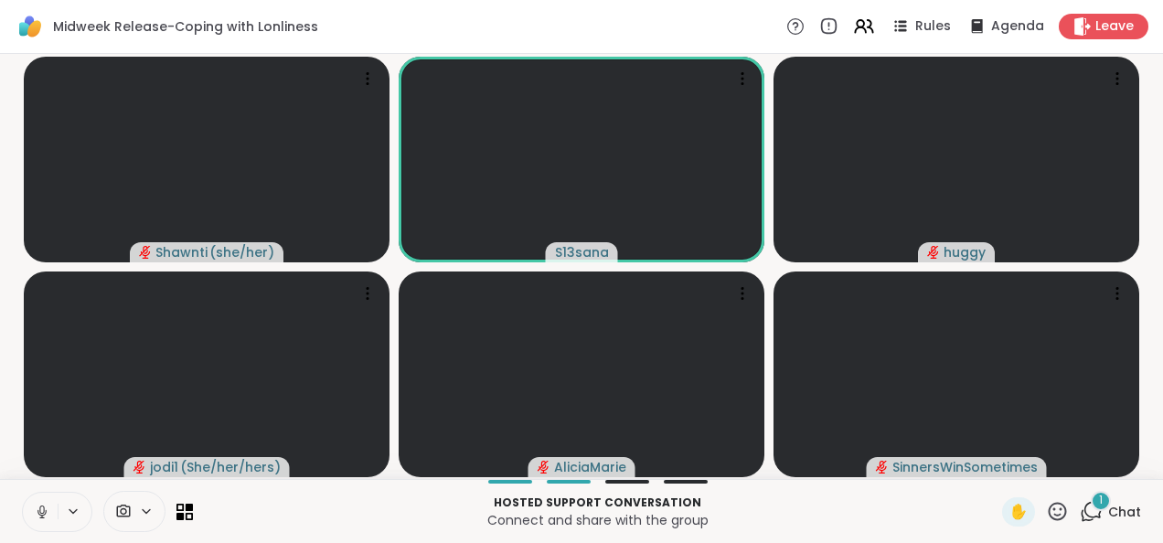
click at [40, 500] on button at bounding box center [40, 512] width 35 height 38
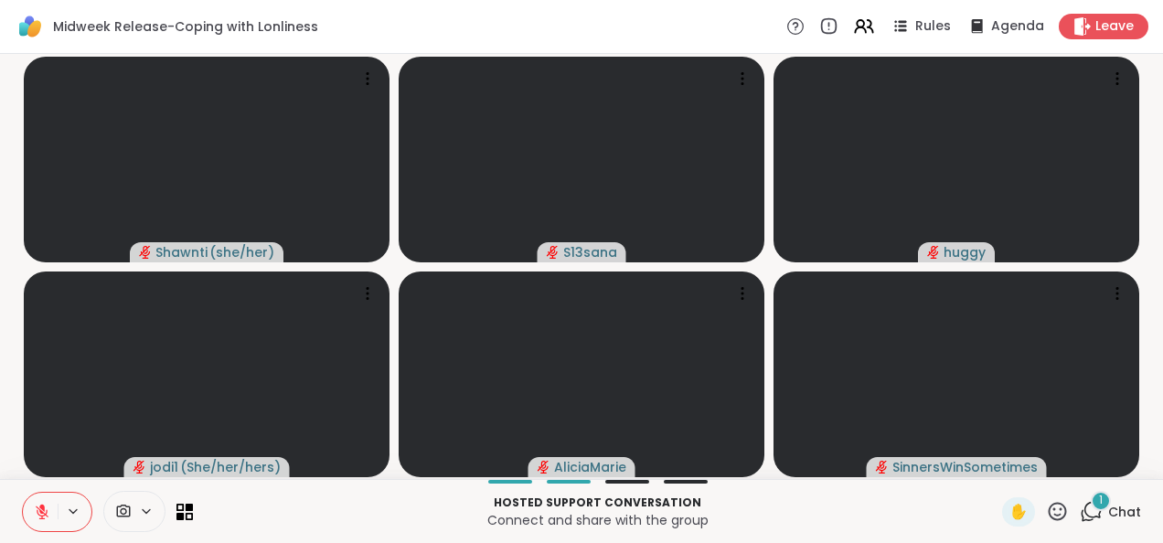
click at [44, 514] on icon at bounding box center [42, 512] width 13 height 13
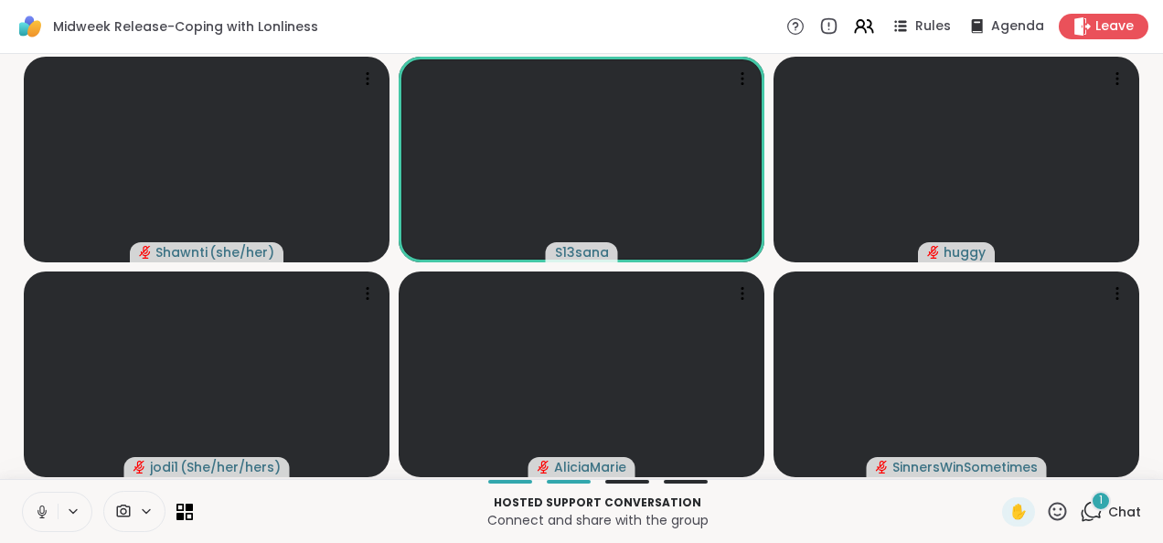
click at [44, 514] on icon at bounding box center [41, 511] width 9 height 5
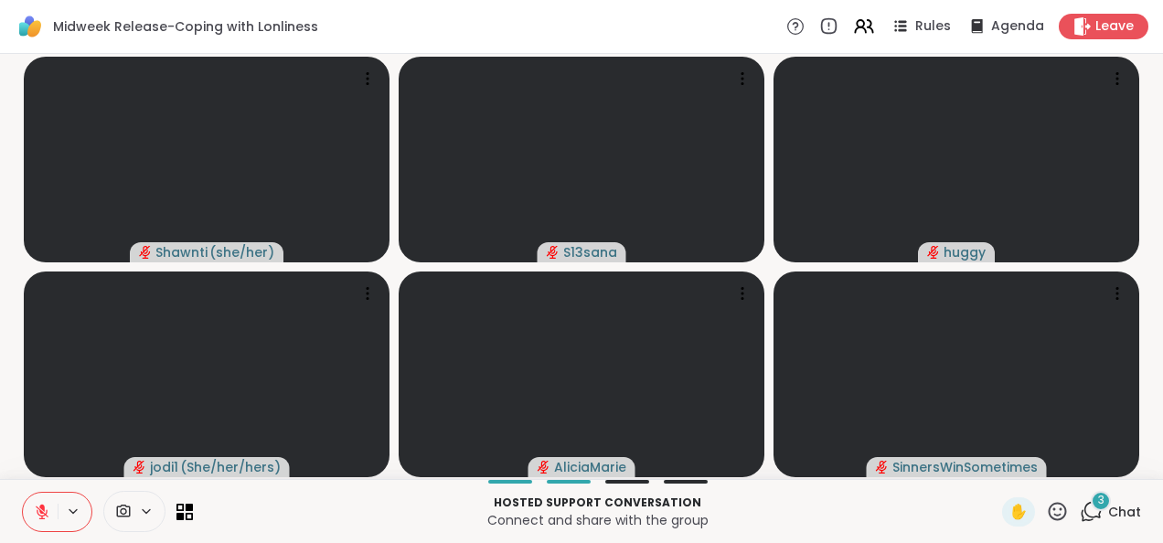
click at [44, 514] on icon at bounding box center [42, 512] width 13 height 13
click at [44, 514] on icon at bounding box center [41, 511] width 9 height 5
click at [1109, 503] on span "Chat" at bounding box center [1125, 512] width 33 height 18
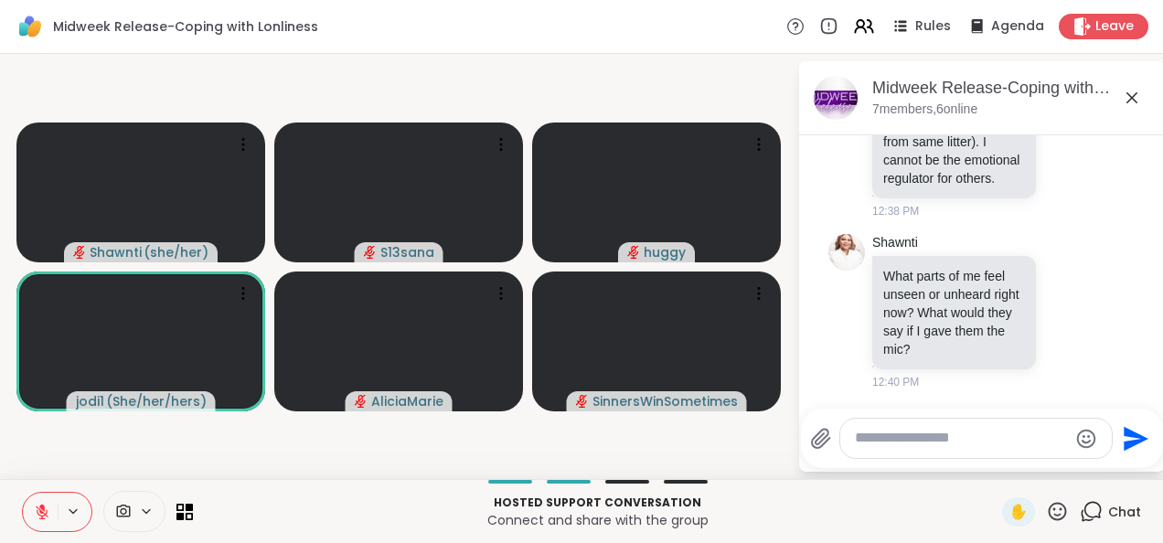
scroll to position [6018, 0]
click at [1131, 101] on icon at bounding box center [1132, 98] width 22 height 22
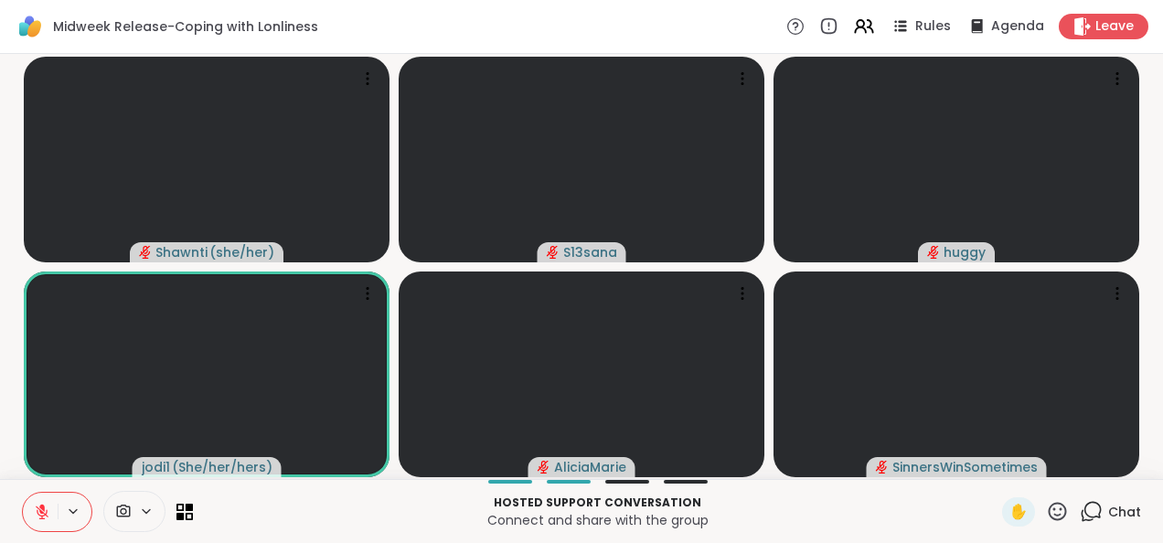
click at [37, 509] on icon at bounding box center [42, 512] width 16 height 16
click at [46, 512] on icon at bounding box center [42, 512] width 16 height 16
click at [1083, 507] on icon at bounding box center [1091, 511] width 23 height 23
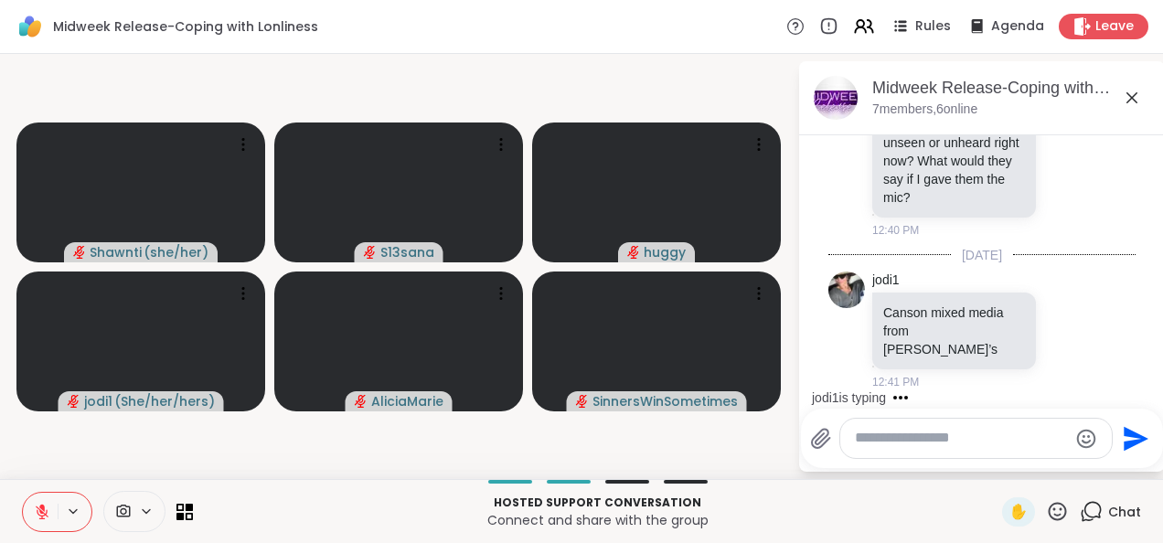
scroll to position [6133, 0]
click at [1138, 99] on icon at bounding box center [1132, 98] width 22 height 22
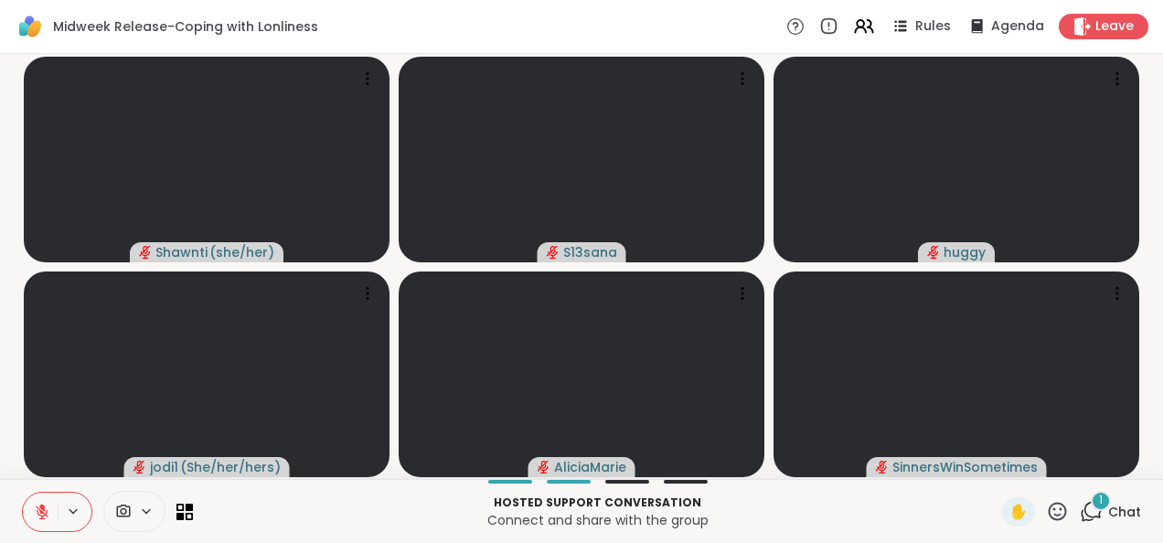
click at [1080, 515] on icon at bounding box center [1091, 511] width 23 height 23
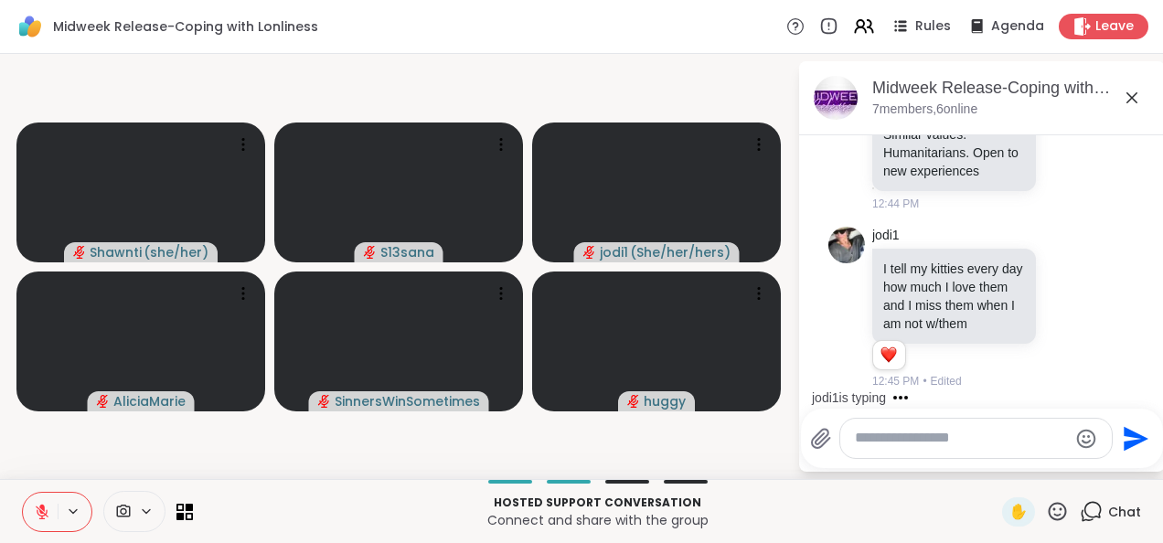
scroll to position [7306, 0]
click at [587, 90] on video-player-container "[PERSON_NAME] ( she/her ) S13sana jodi1 ( She/her/hers ) [PERSON_NAME] huggy" at bounding box center [399, 266] width 776 height 411
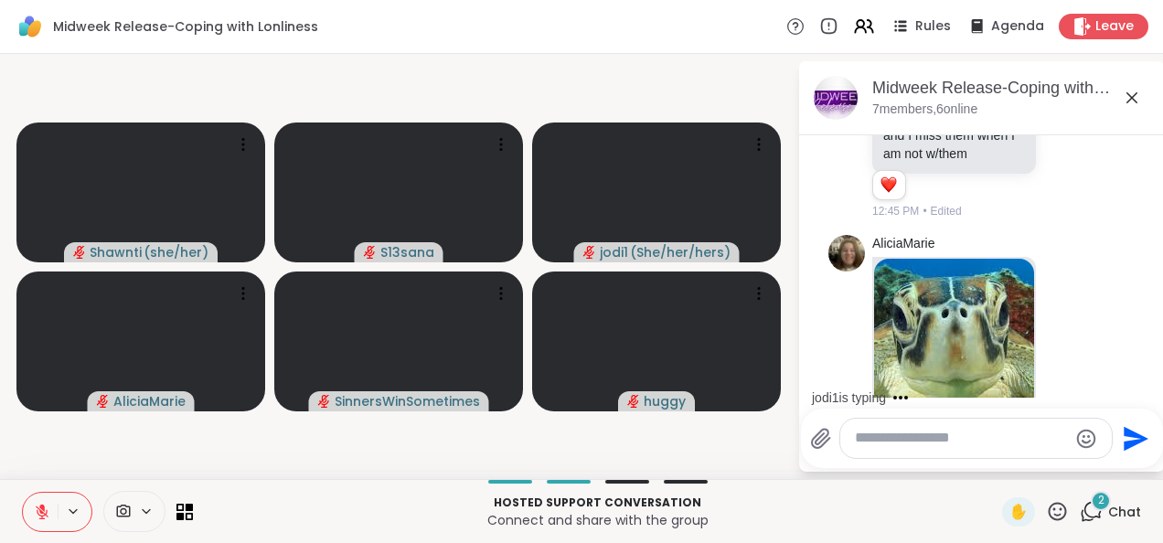
scroll to position [7547, 0]
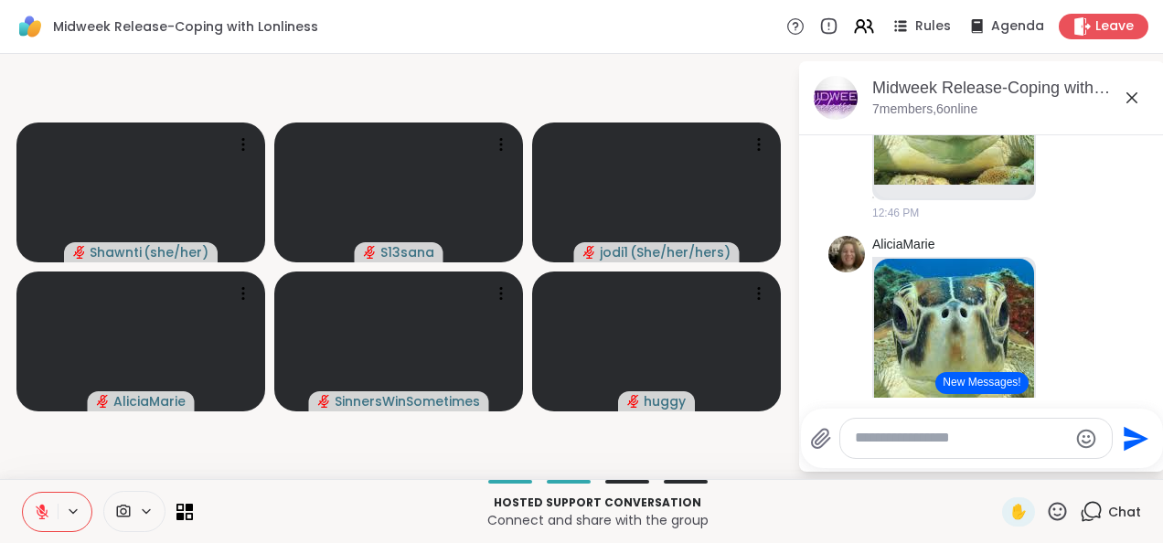
click at [959, 384] on button "New Messages!" at bounding box center [982, 383] width 92 height 22
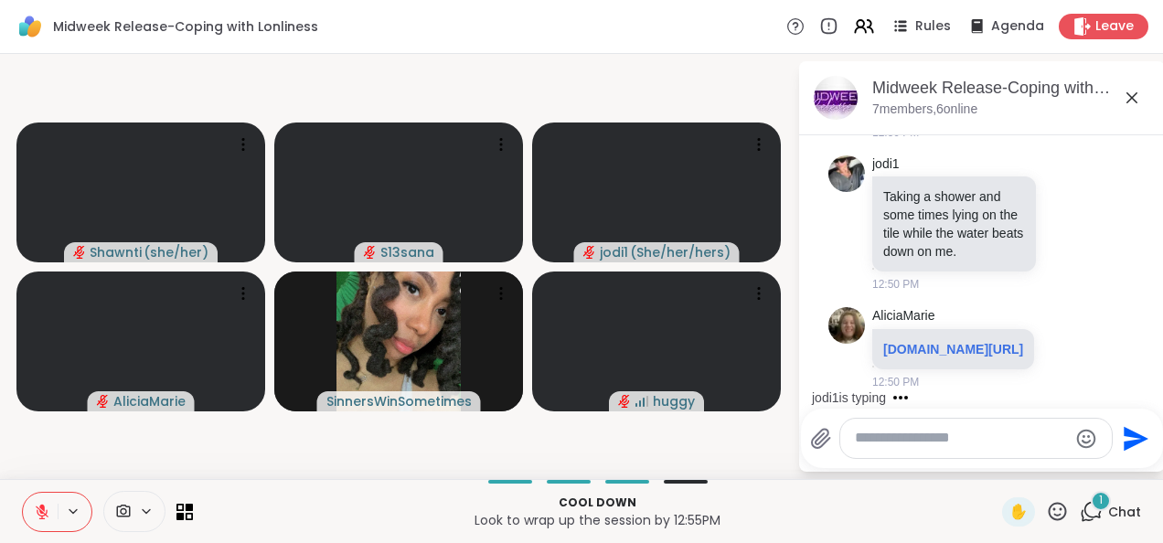
scroll to position [8969, 0]
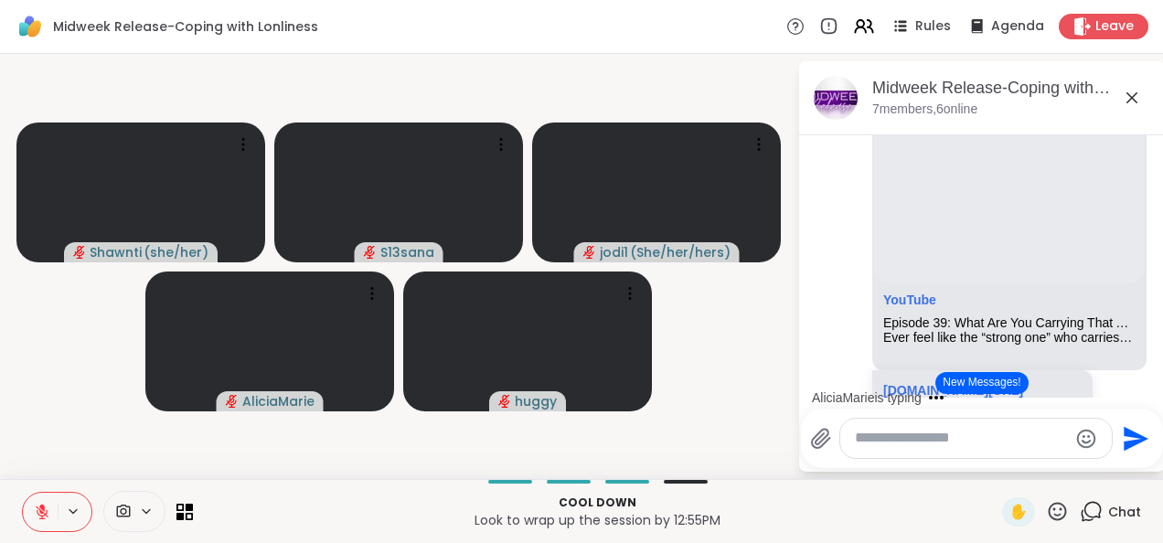
click at [980, 388] on button "New Messages!" at bounding box center [982, 383] width 92 height 22
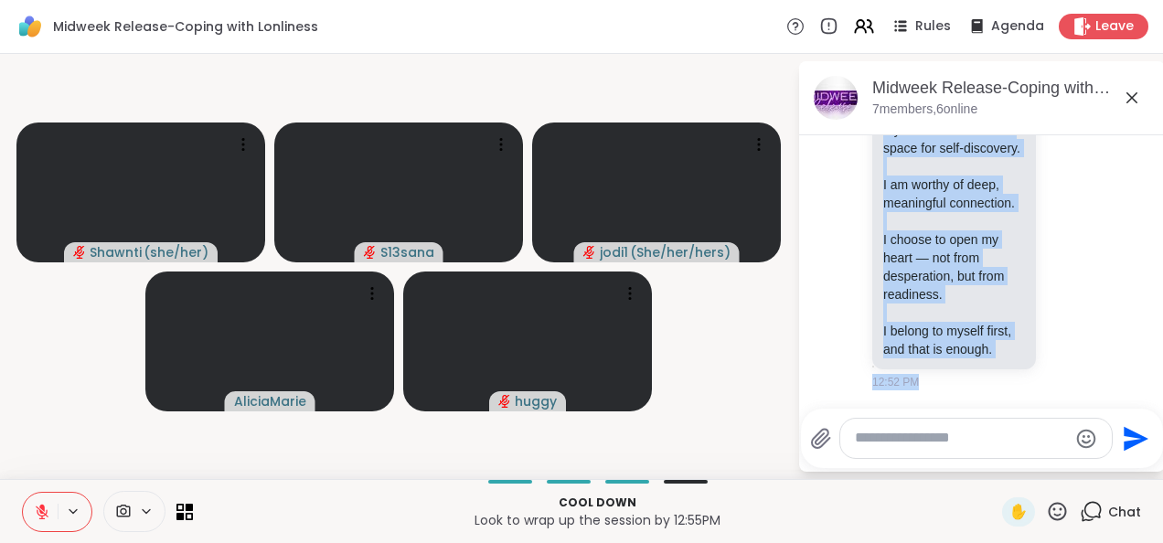
scroll to position [4, 0]
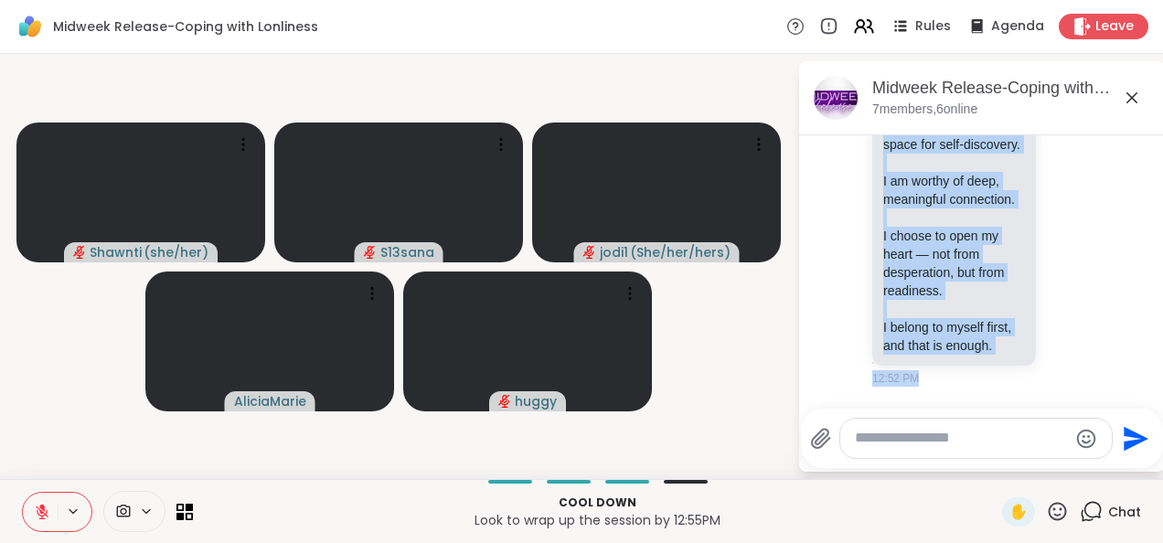
drag, startPoint x: 883, startPoint y: 353, endPoint x: 941, endPoint y: 401, distance: 75.4
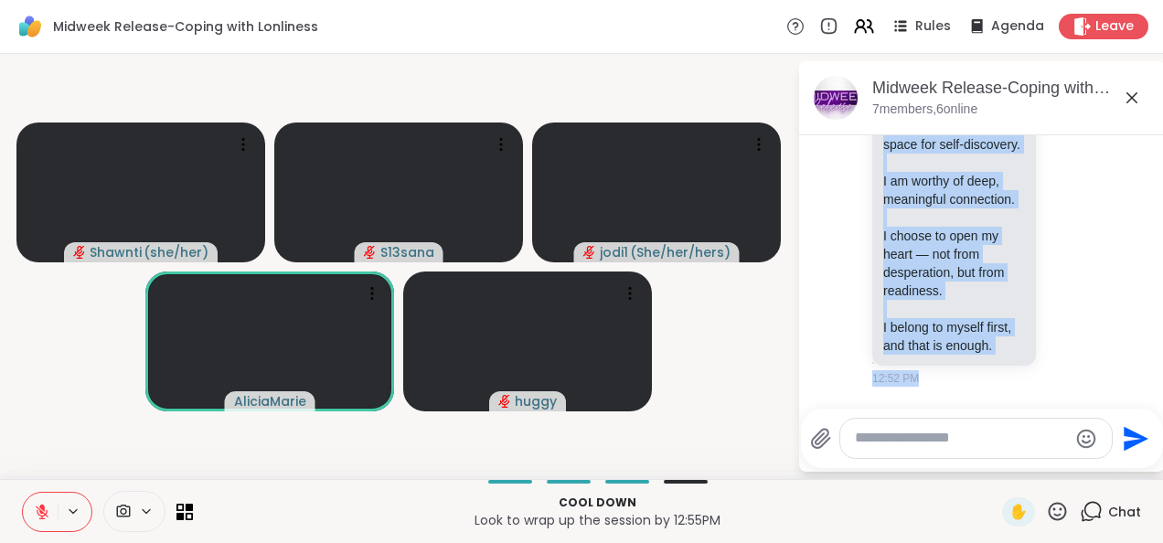
copy div "Read these aloud together or silently as a grounding moment. I am never truly a…"
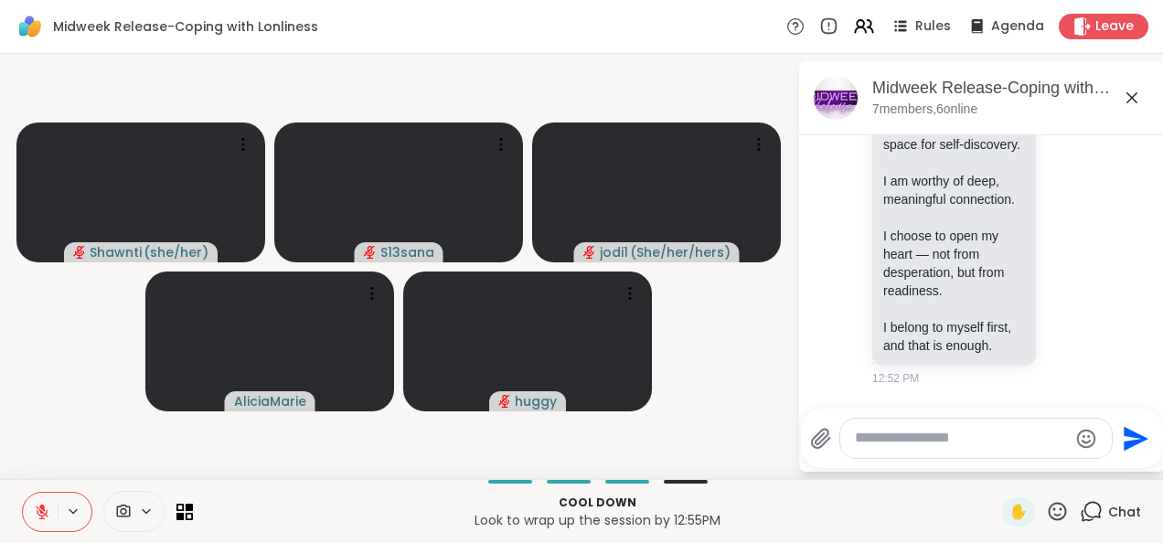
click at [1134, 96] on icon at bounding box center [1132, 98] width 22 height 22
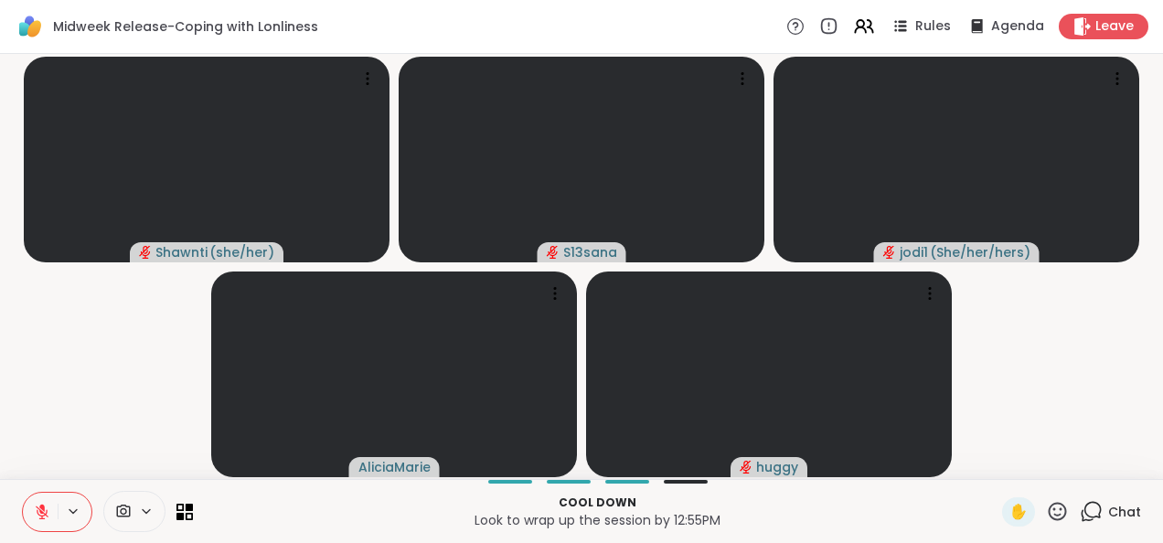
click at [1039, 373] on video-player-container "[PERSON_NAME] ( she/her ) S13sana jodi1 ( She/her/hers ) [PERSON_NAME]" at bounding box center [581, 266] width 1141 height 411
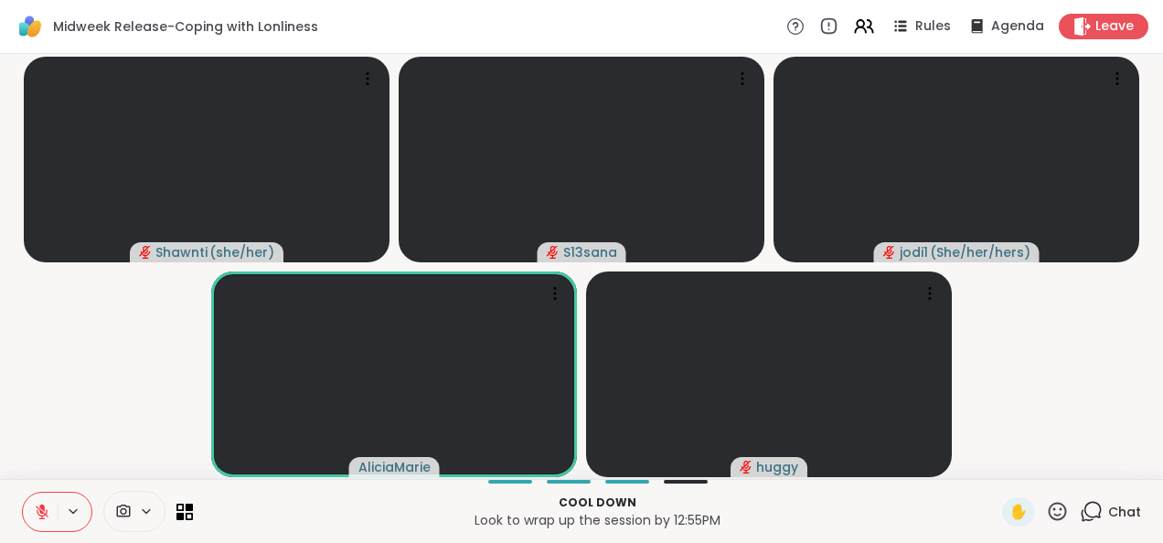
click at [1058, 434] on video-player-container "[PERSON_NAME] ( she/her ) S13sana jodi1 ( She/her/hers ) [PERSON_NAME]" at bounding box center [581, 266] width 1141 height 411
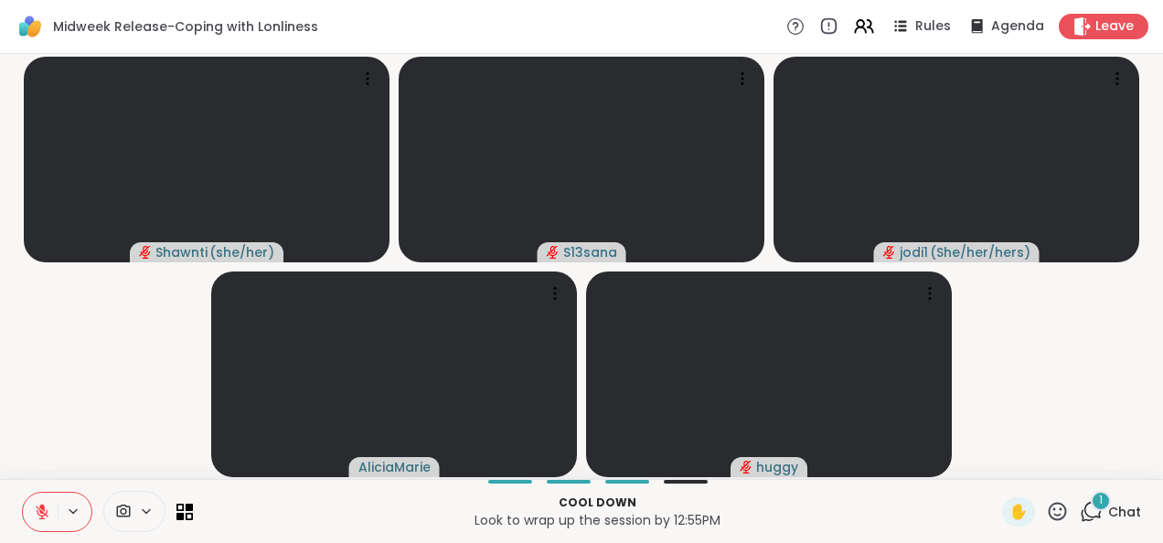
click at [1093, 496] on div "1" at bounding box center [1101, 501] width 20 height 20
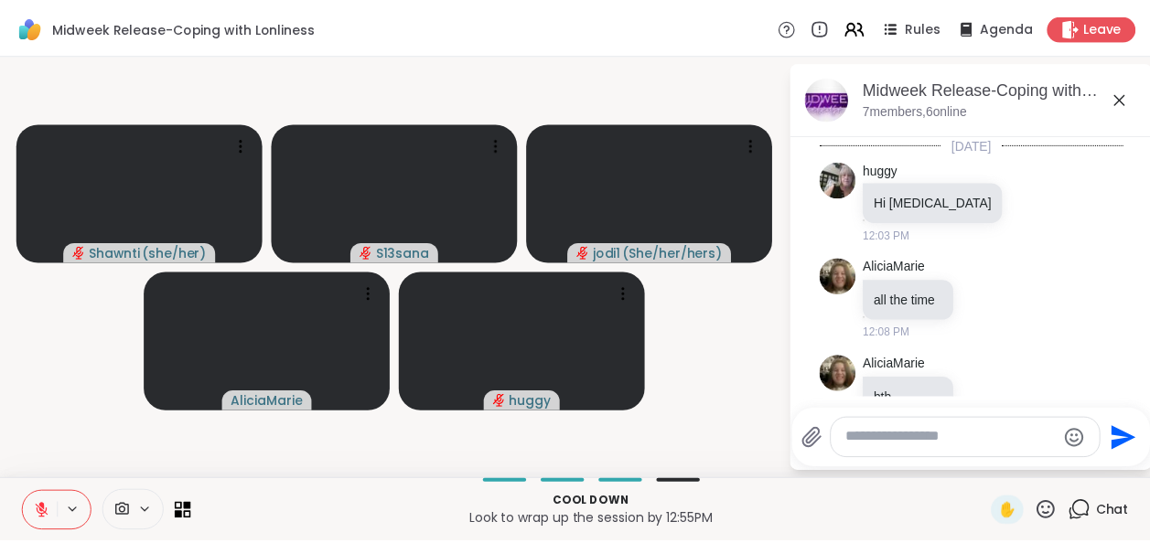
scroll to position [11252, 0]
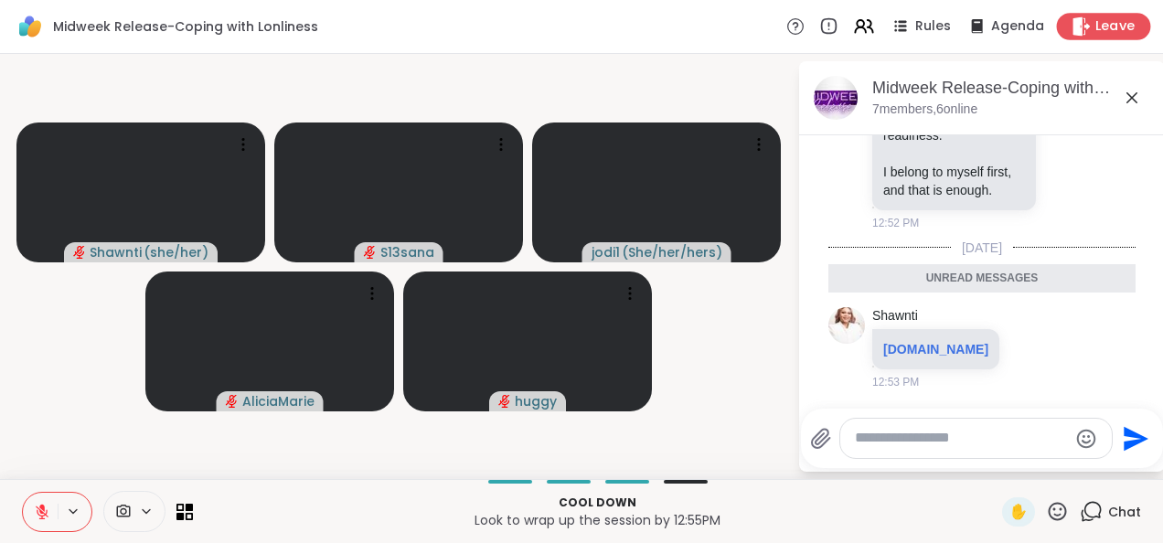
click at [1096, 29] on span "Leave" at bounding box center [1116, 26] width 40 height 19
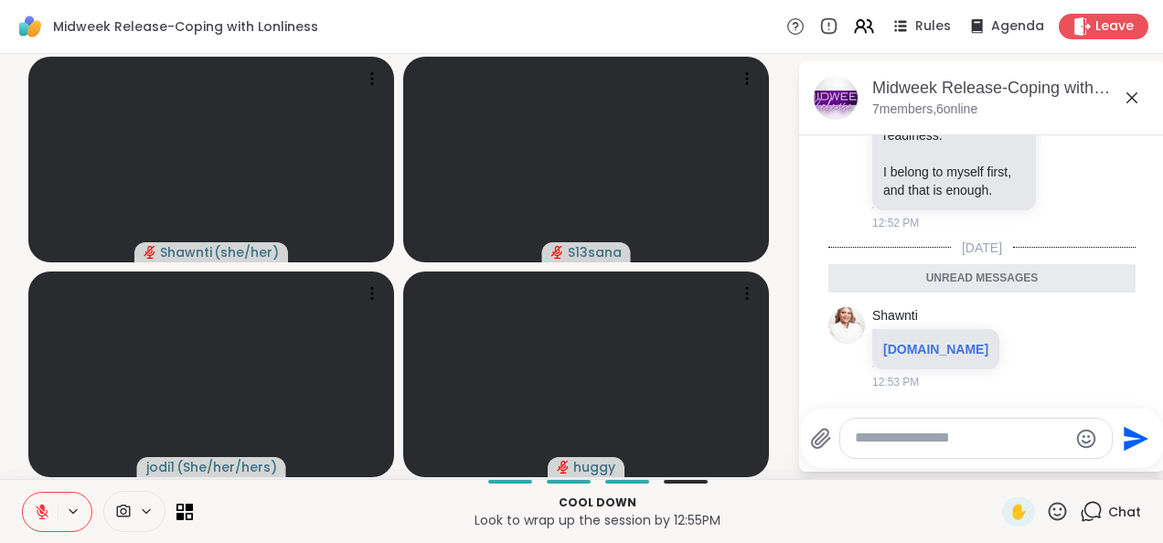
click at [36, 514] on icon at bounding box center [42, 512] width 16 height 16
click at [1121, 27] on span "Leave" at bounding box center [1116, 26] width 40 height 19
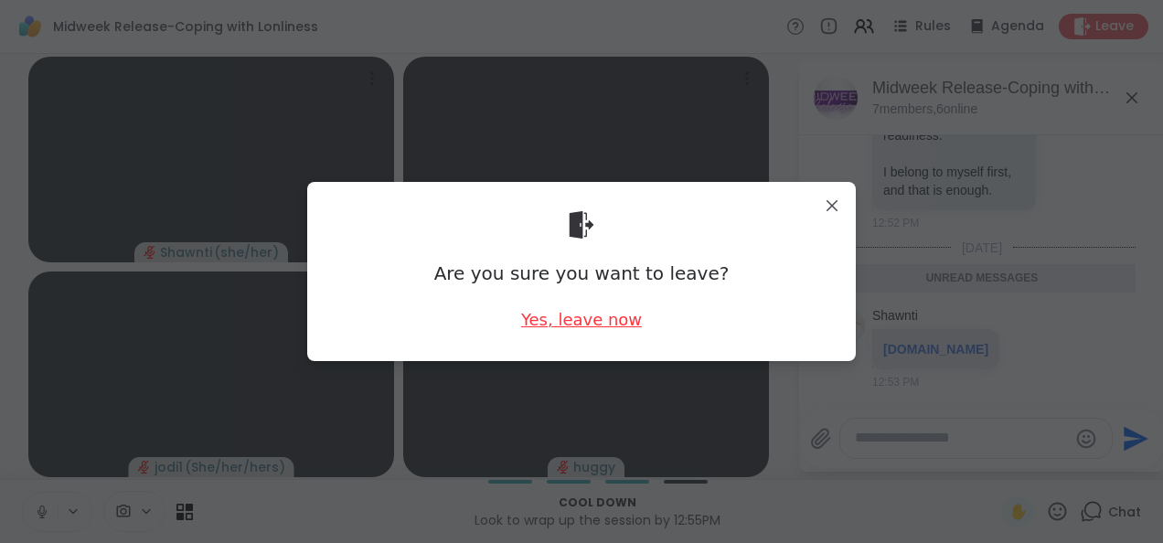
click at [556, 326] on div "Yes, leave now" at bounding box center [581, 319] width 121 height 23
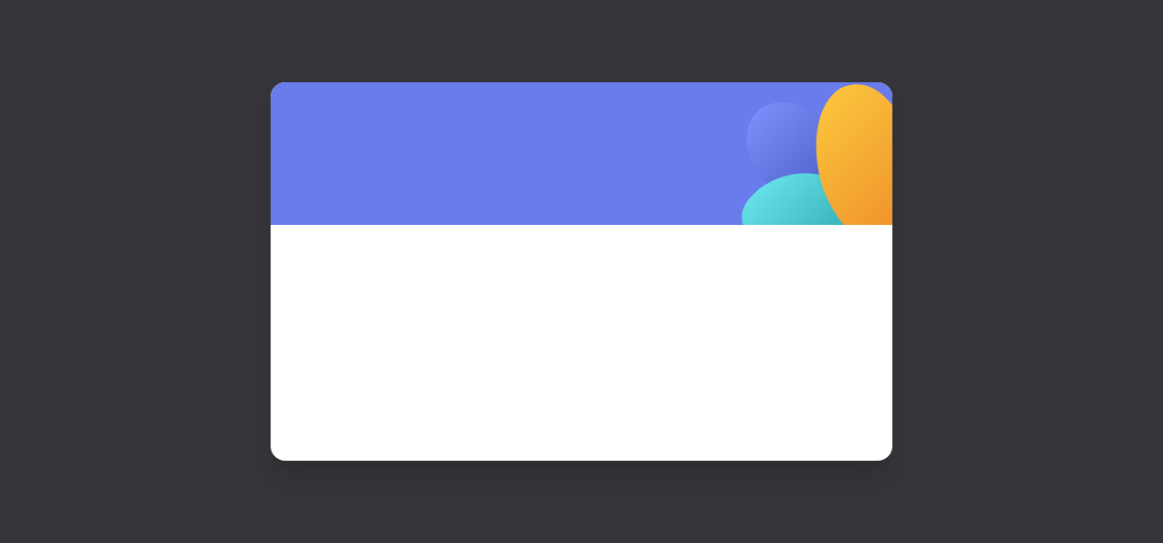
click at [561, 327] on span at bounding box center [582, 318] width 534 height 99
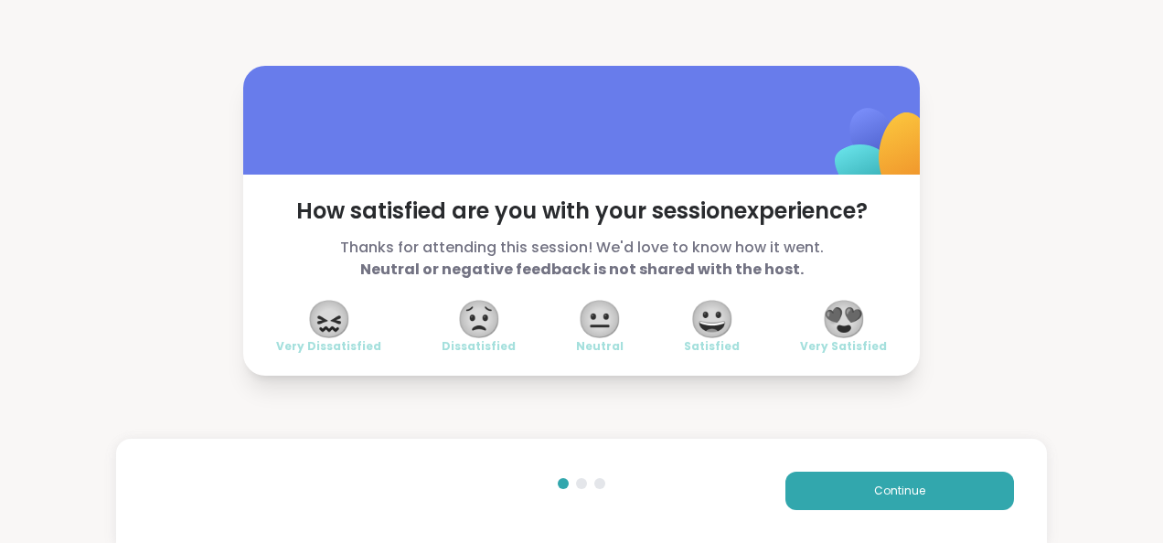
click at [852, 322] on span "😍" at bounding box center [844, 319] width 46 height 33
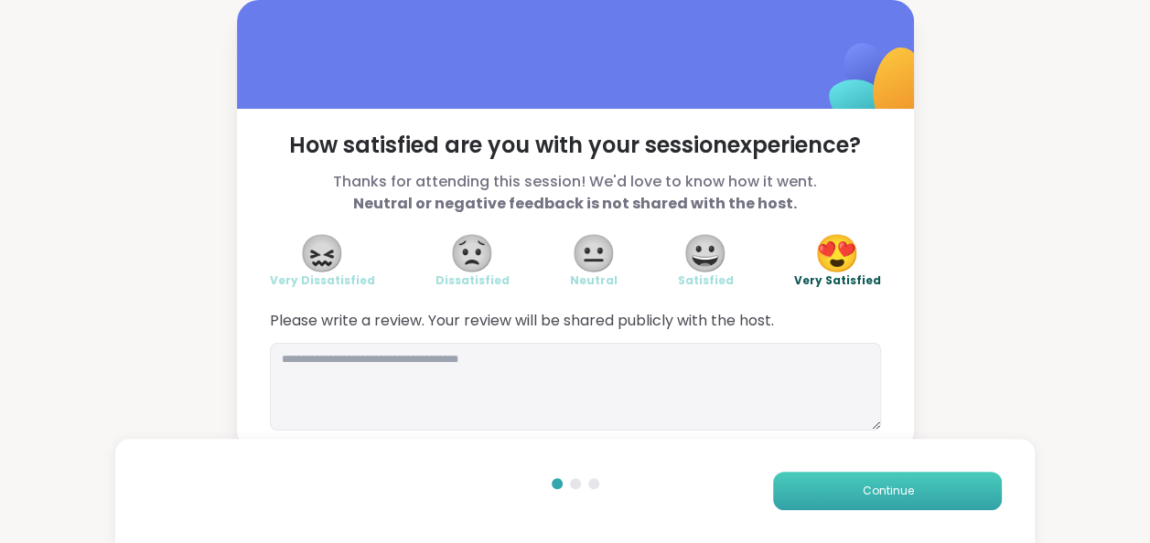
click at [861, 480] on button "Continue" at bounding box center [887, 491] width 229 height 38
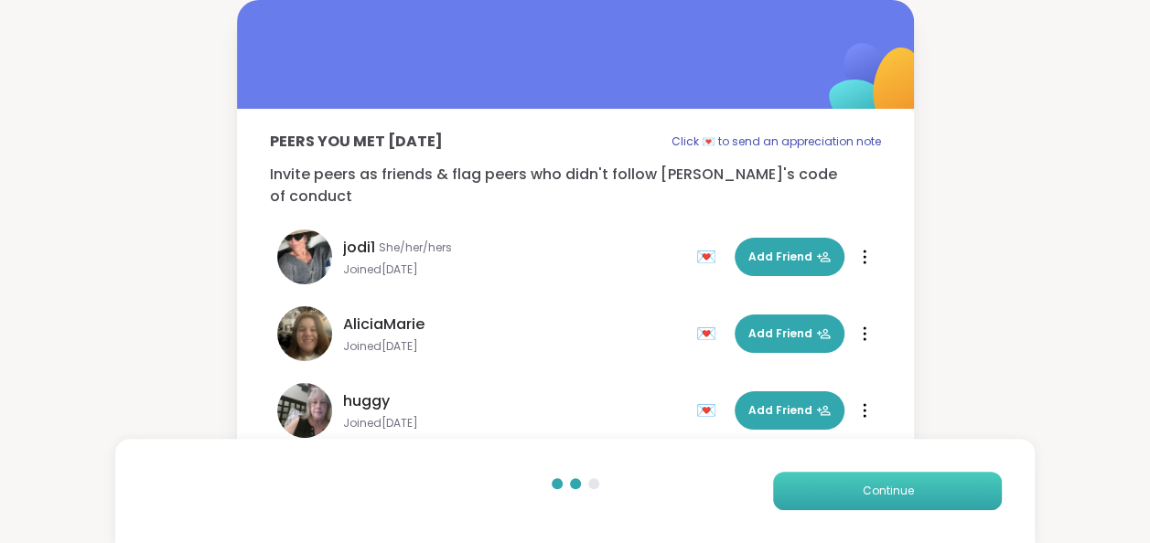
click at [861, 480] on button "Continue" at bounding box center [887, 491] width 229 height 38
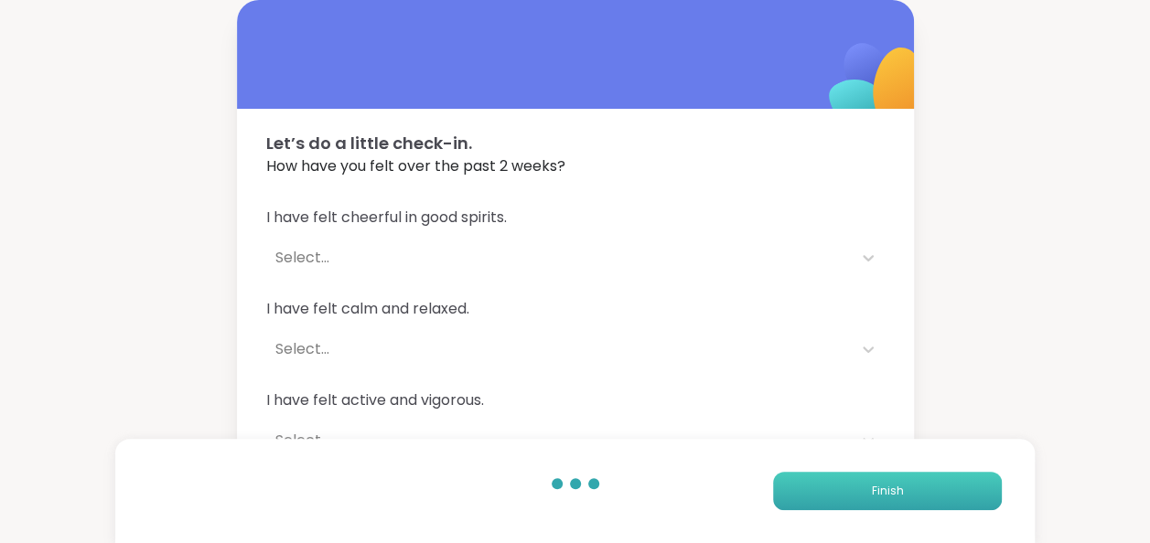
click at [861, 480] on button "Finish" at bounding box center [887, 491] width 229 height 38
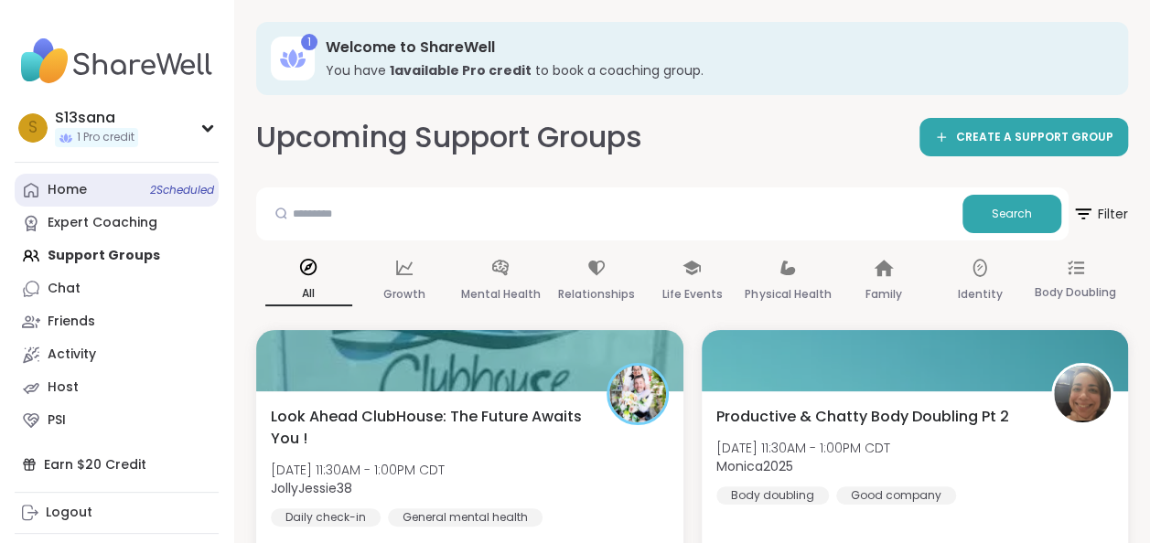
click at [70, 182] on div "Home 2 Scheduled" at bounding box center [67, 190] width 39 height 18
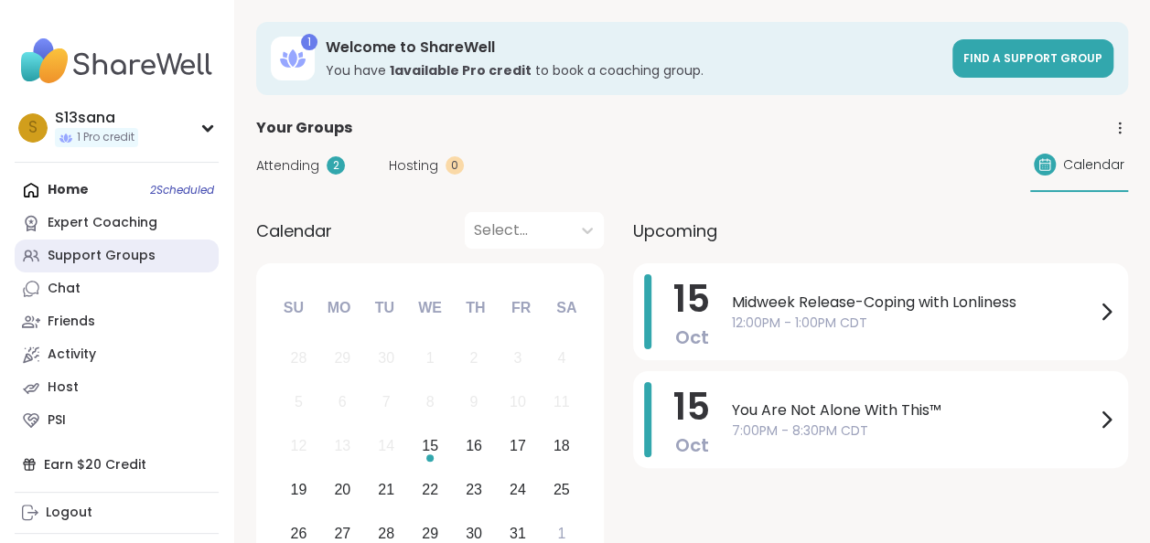
click at [109, 256] on div "Support Groups" at bounding box center [102, 256] width 108 height 18
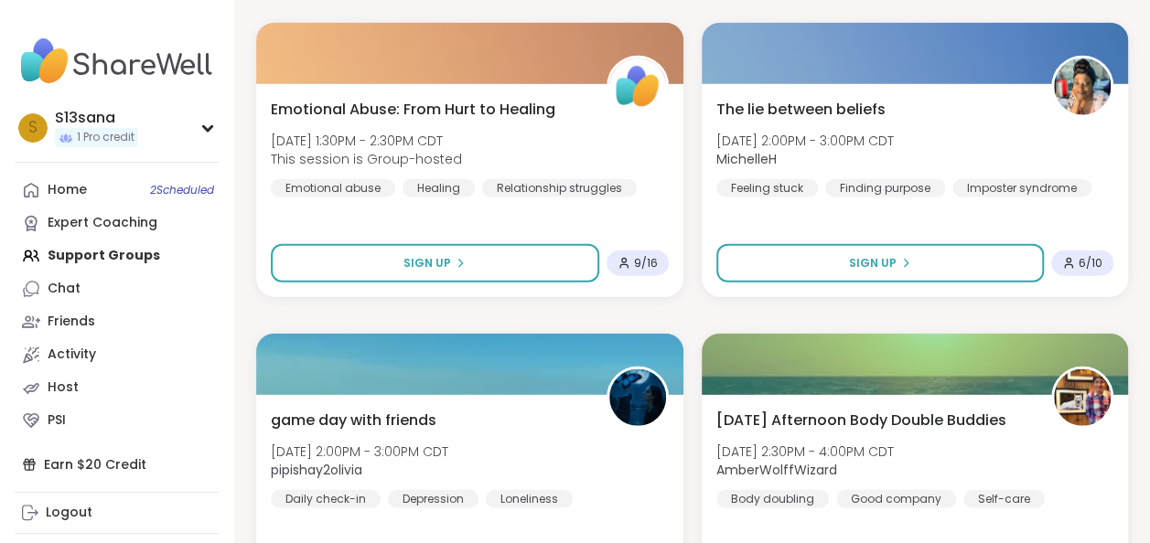
scroll to position [2144, 0]
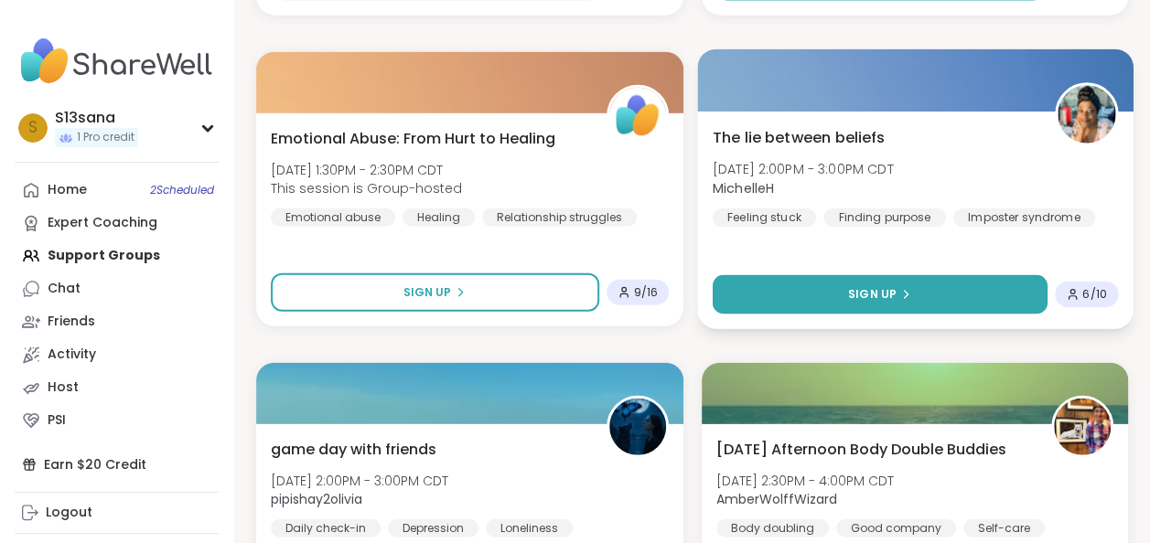
click at [846, 289] on button "Sign Up" at bounding box center [879, 294] width 335 height 39
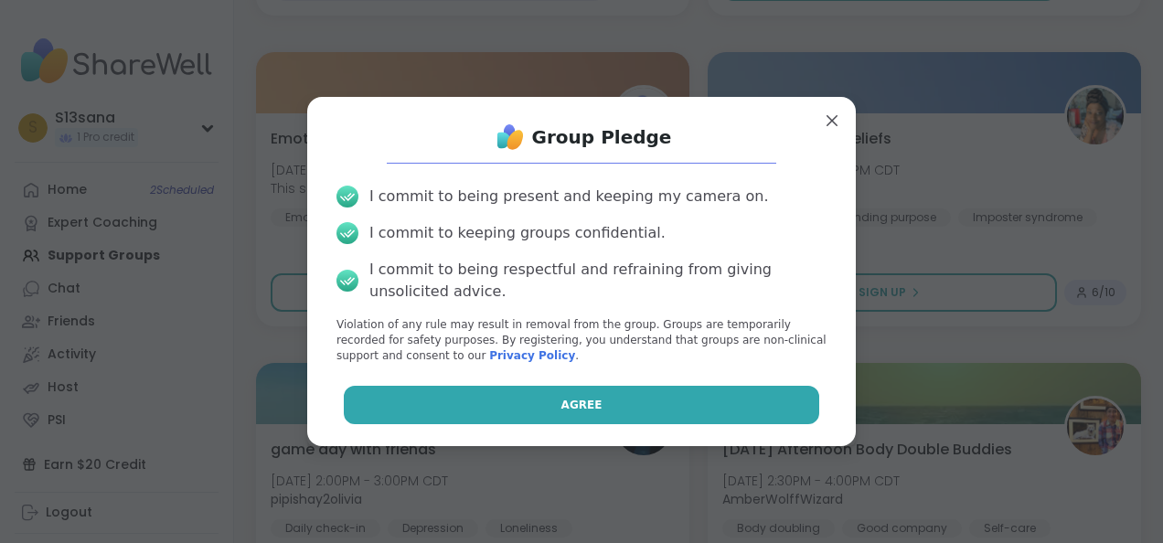
click at [565, 408] on span "Agree" at bounding box center [582, 405] width 41 height 16
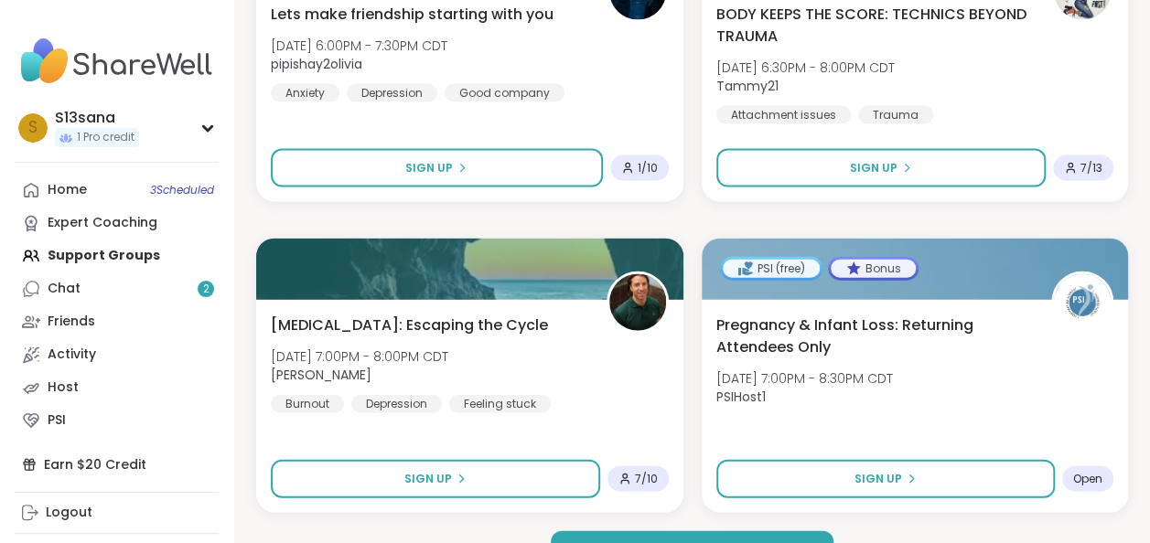
scroll to position [5422, 0]
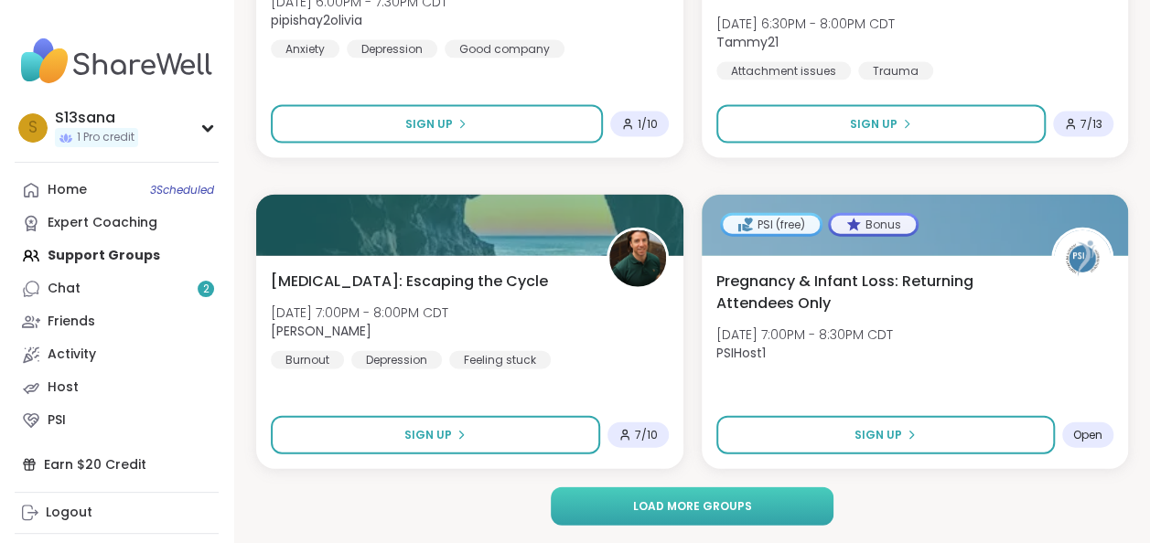
click at [771, 505] on button "Load more groups" at bounding box center [693, 506] width 284 height 38
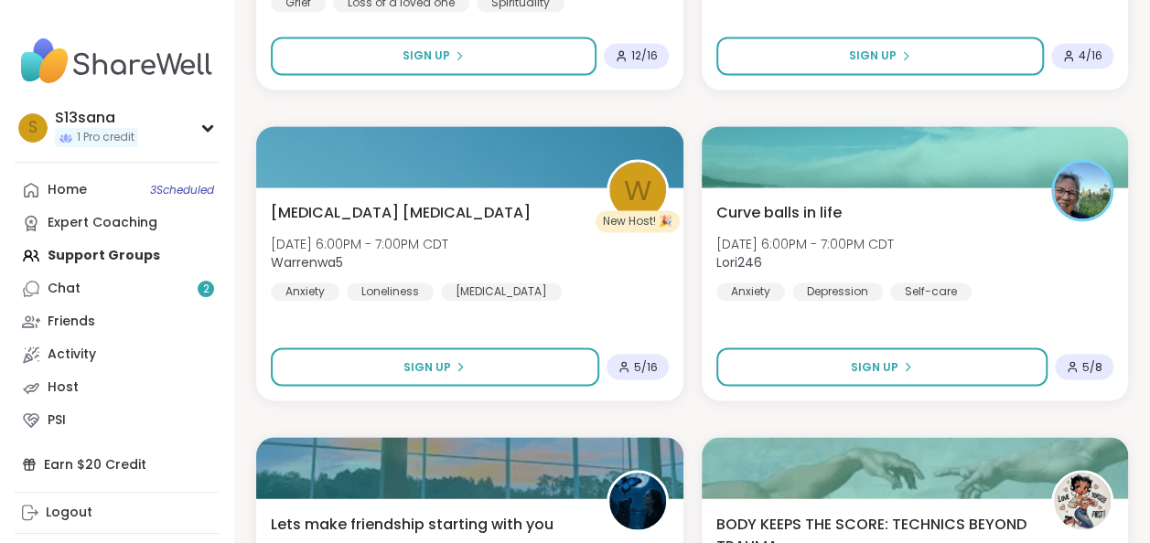
scroll to position [4855, 0]
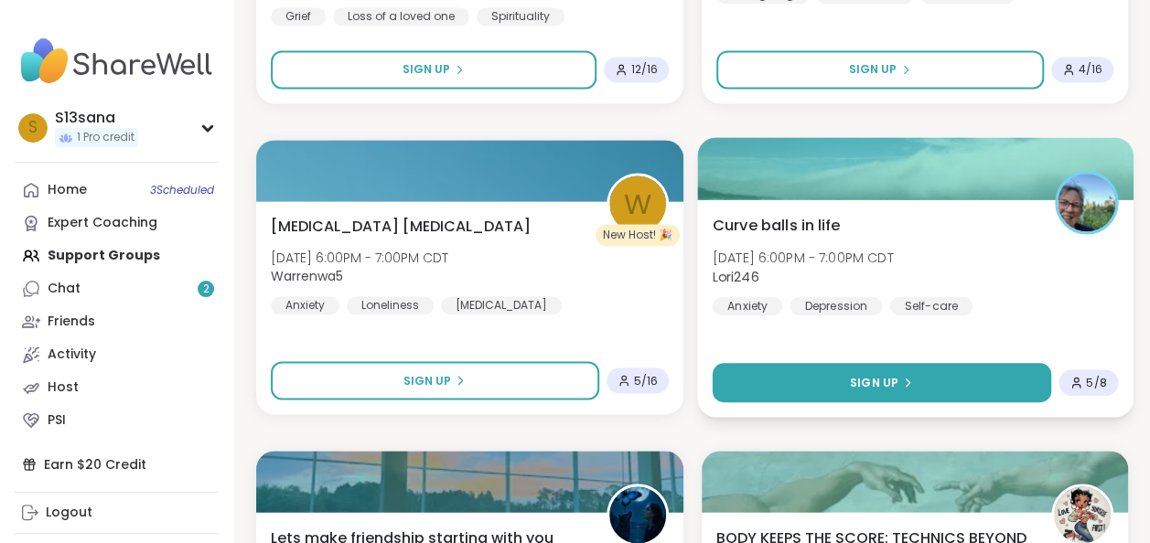
click at [849, 373] on button "Sign Up" at bounding box center [881, 382] width 338 height 39
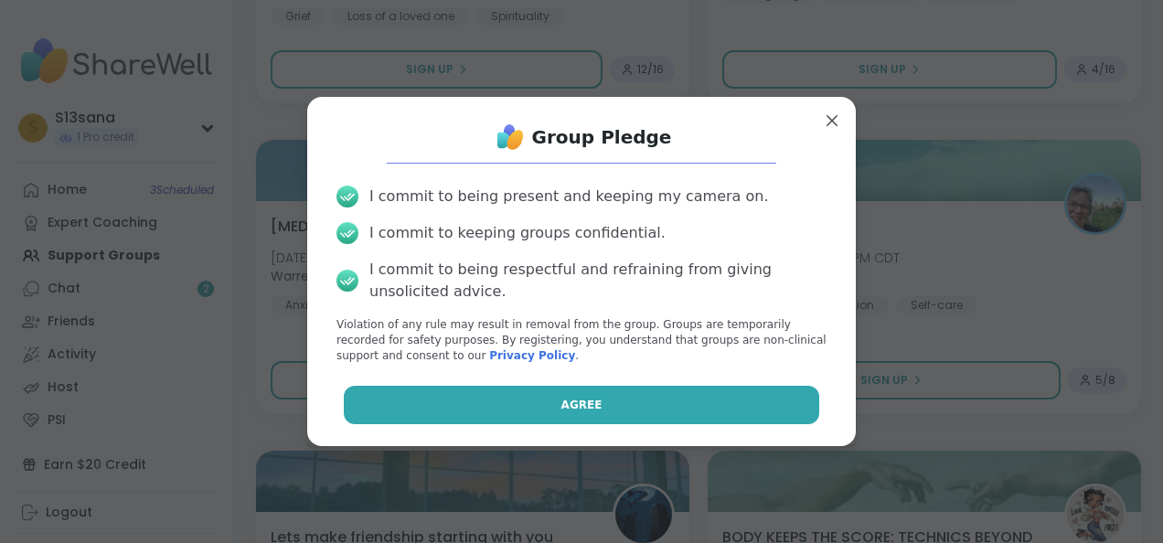
click at [562, 411] on span "Agree" at bounding box center [582, 405] width 41 height 16
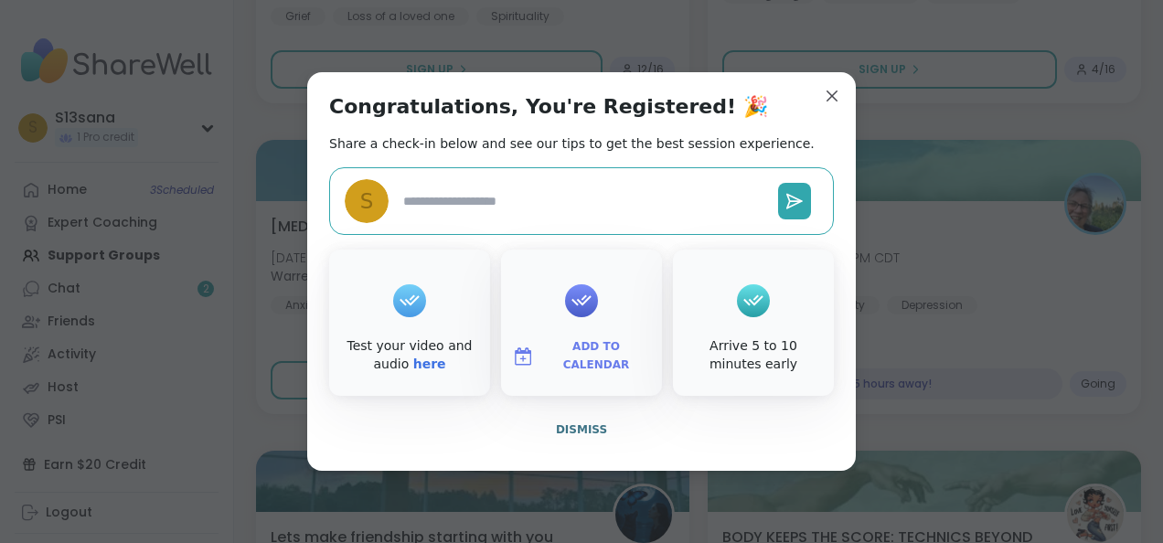
type textarea "*"
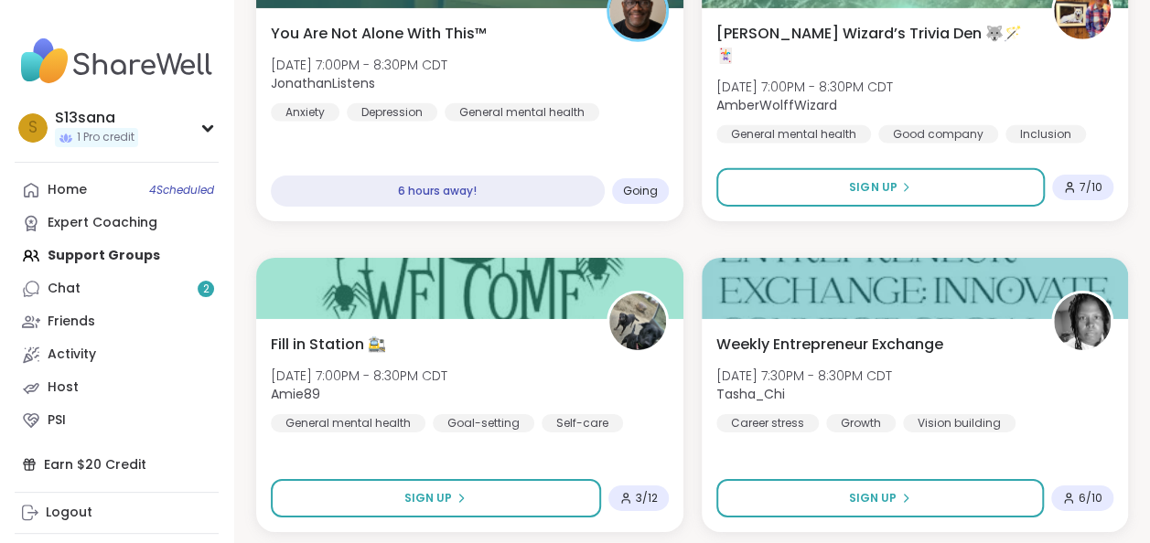
scroll to position [6278, 0]
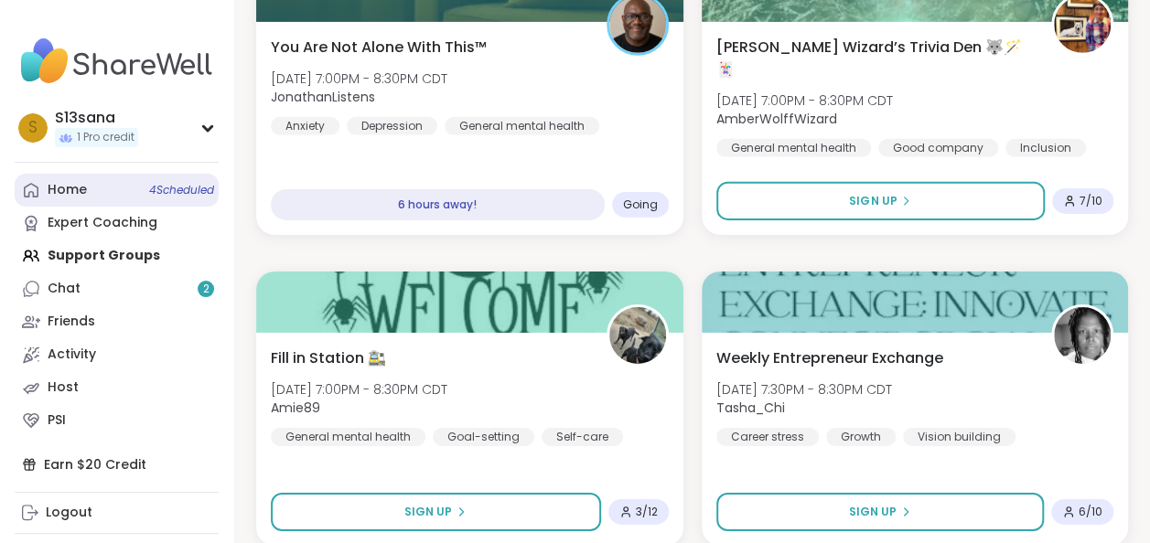
click at [65, 196] on div "Home 4 Scheduled" at bounding box center [67, 190] width 39 height 18
